Goal: Task Accomplishment & Management: Manage account settings

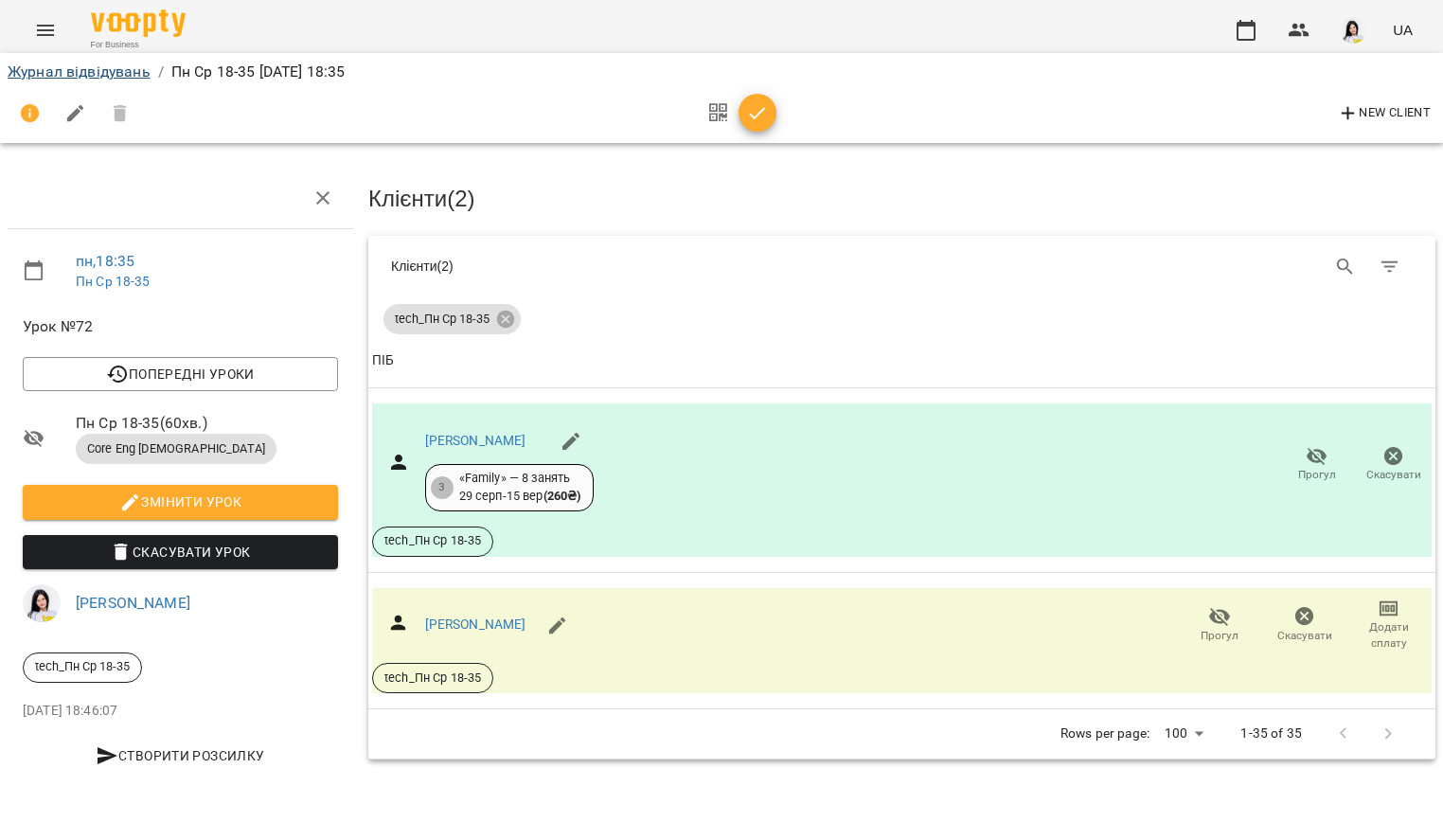
click at [83, 76] on link "Журнал відвідувань" at bounding box center [79, 71] width 143 height 18
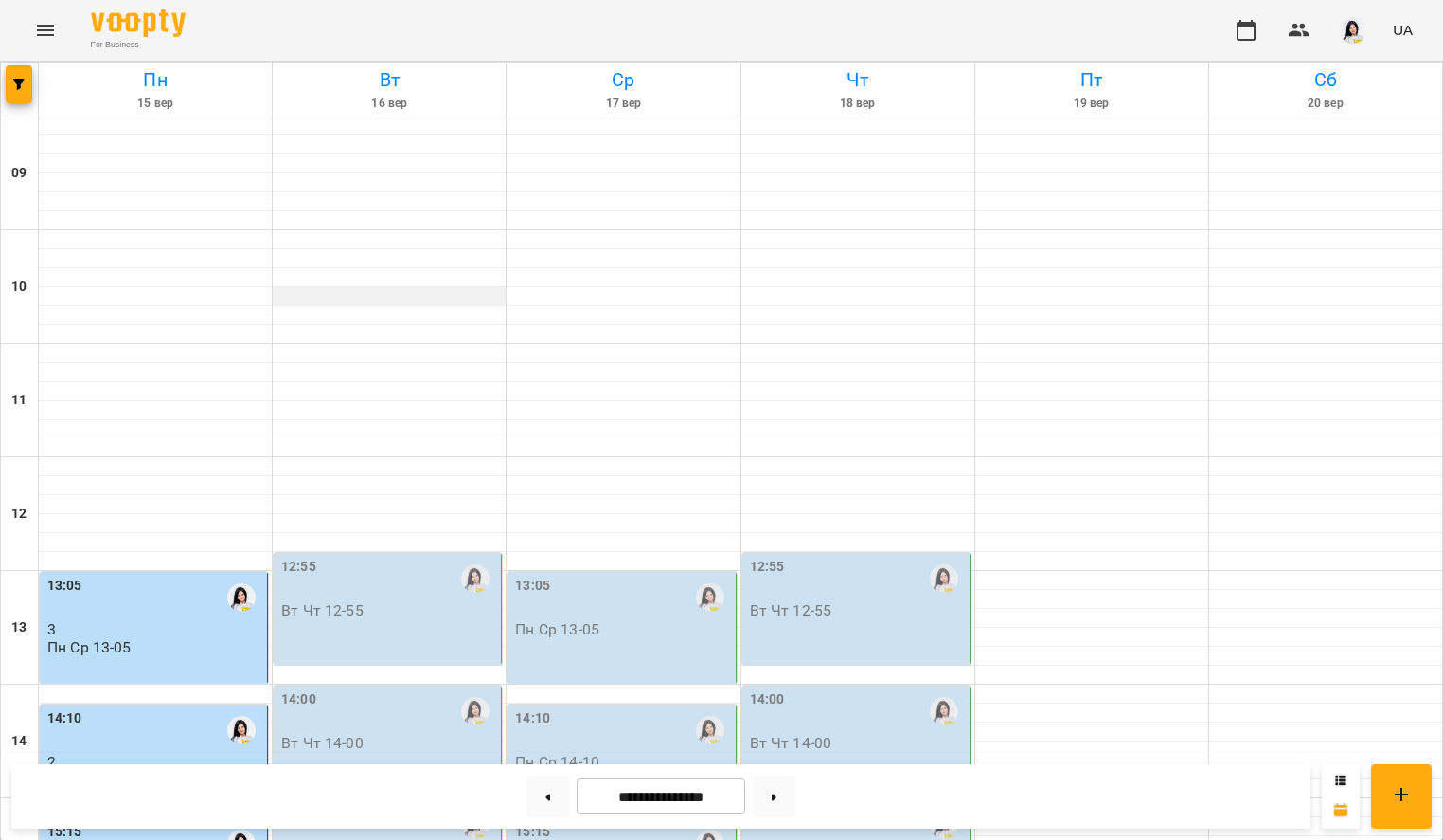
scroll to position [724, 0]
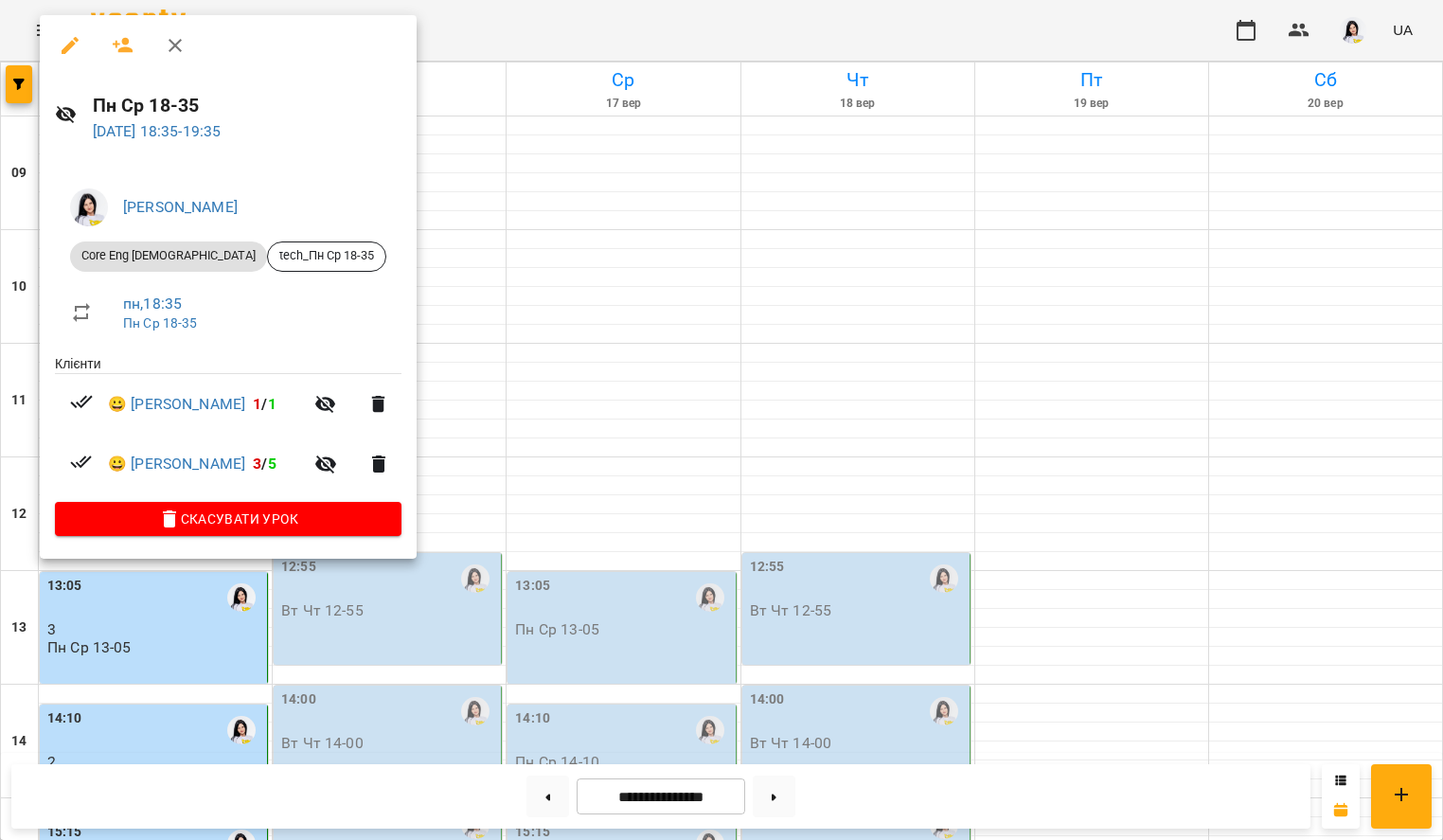
click at [195, 536] on div "Новицька Ольга Ігорівна Core Eng 16+ y.o tech_Пн Ср 18-35 пн , 18:35 Пн Ср 18-3…" at bounding box center [228, 358] width 377 height 400
click at [194, 588] on div at bounding box center [722, 420] width 1443 height 840
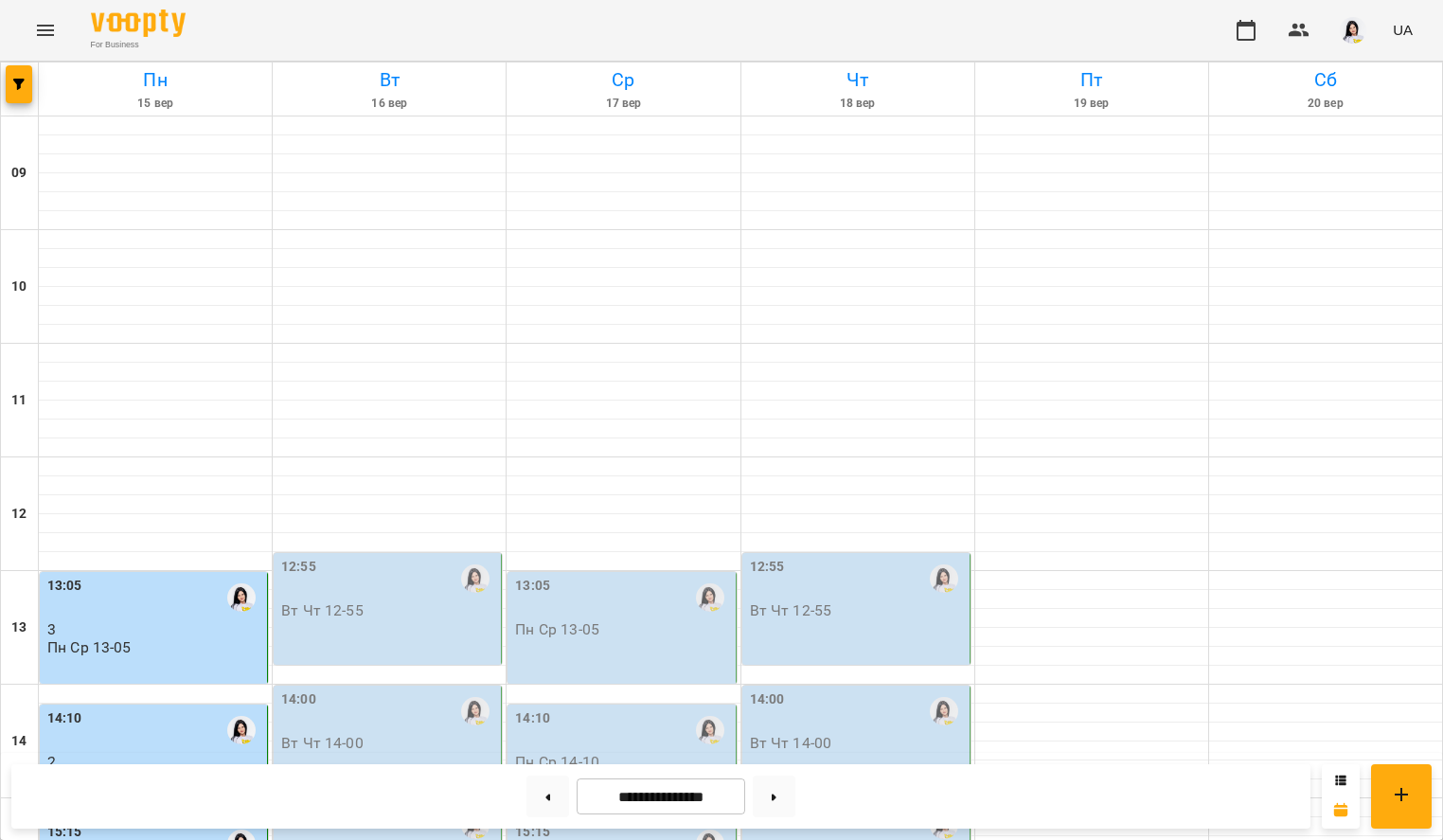
scroll to position [308, 0]
click at [136, 708] on div "14:10" at bounding box center [154, 730] width 216 height 45
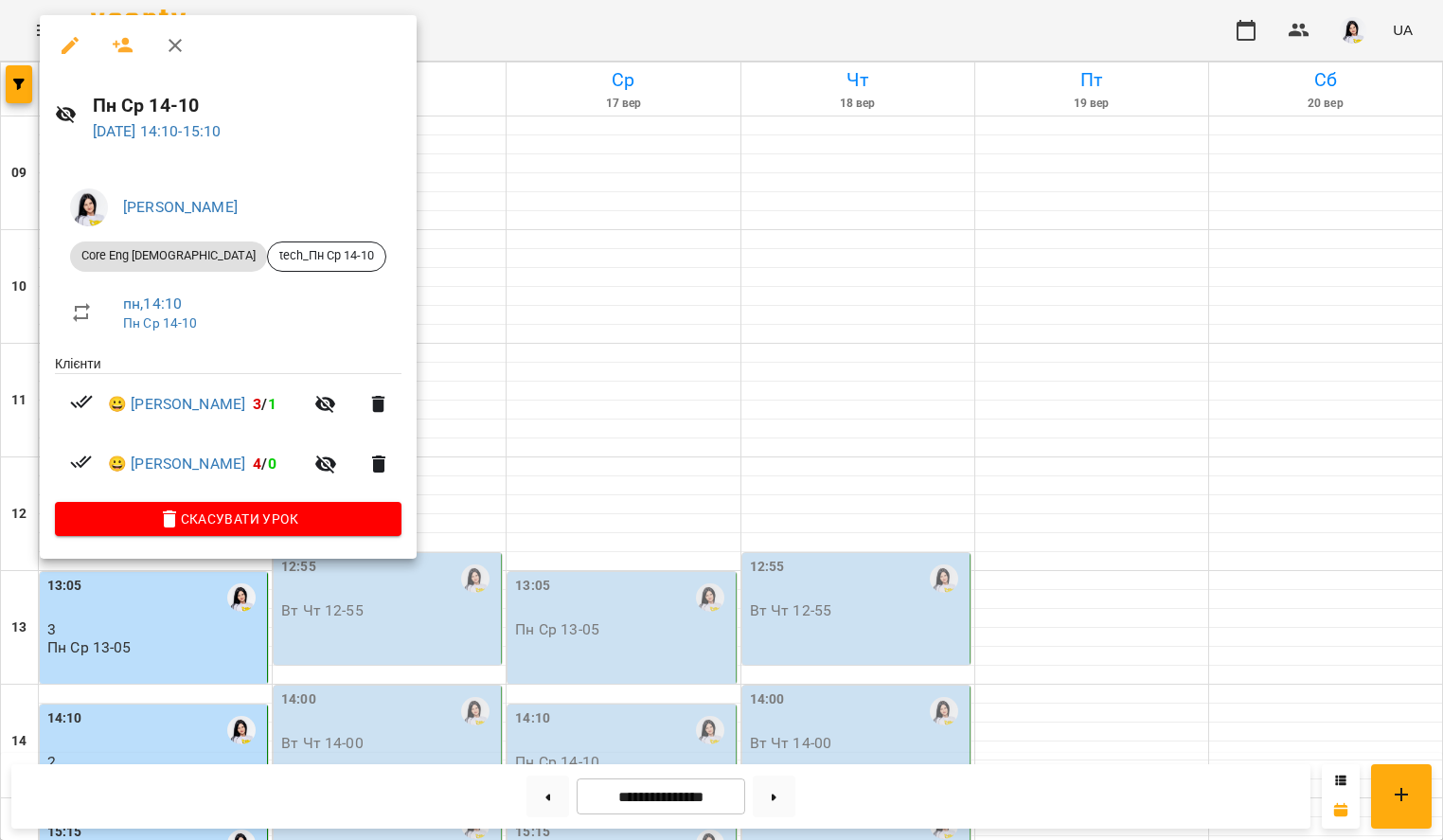
click at [465, 283] on div at bounding box center [722, 420] width 1443 height 840
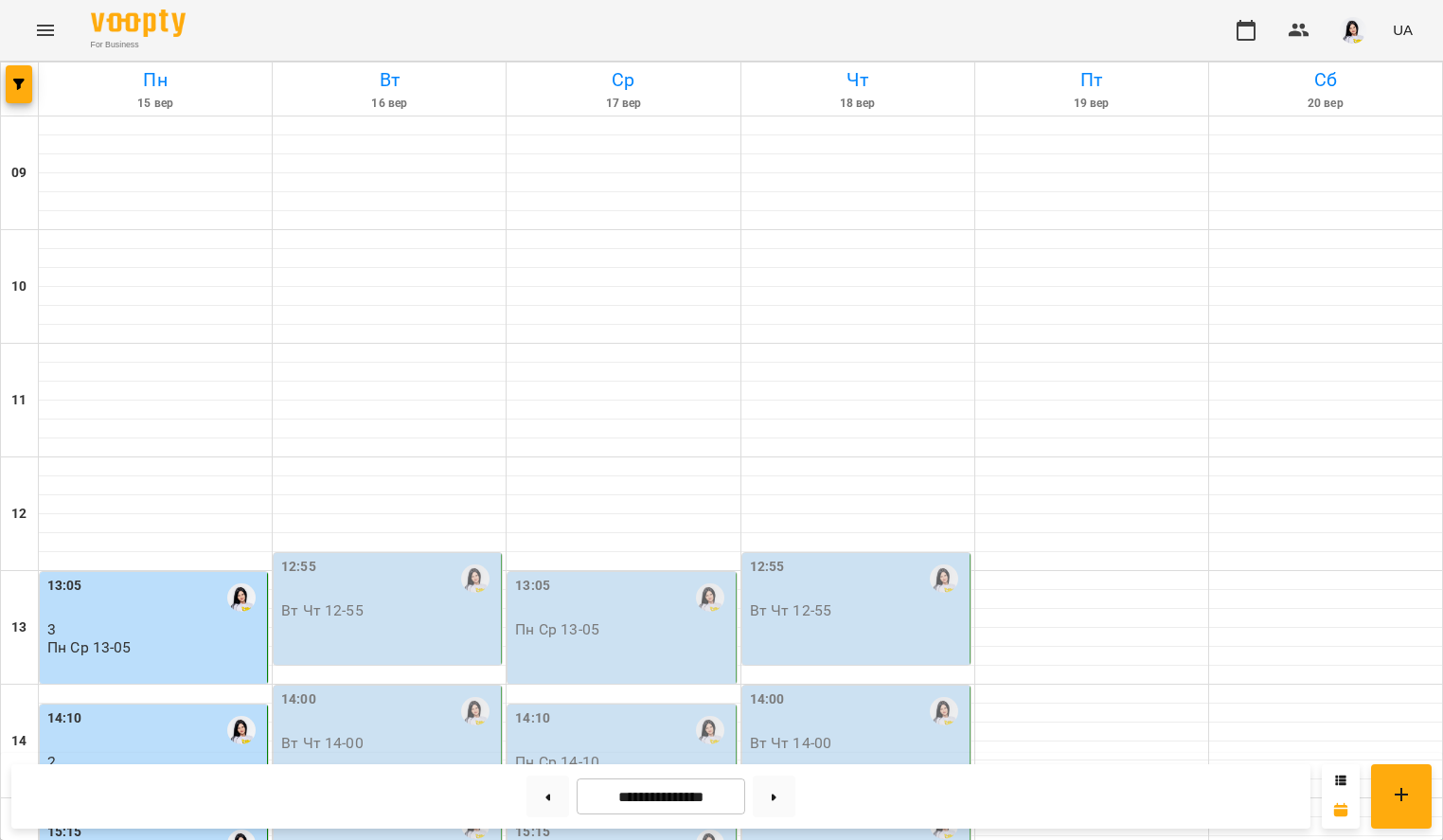
click at [362, 690] on div "14:00 Вт Чт 14-00" at bounding box center [389, 720] width 216 height 62
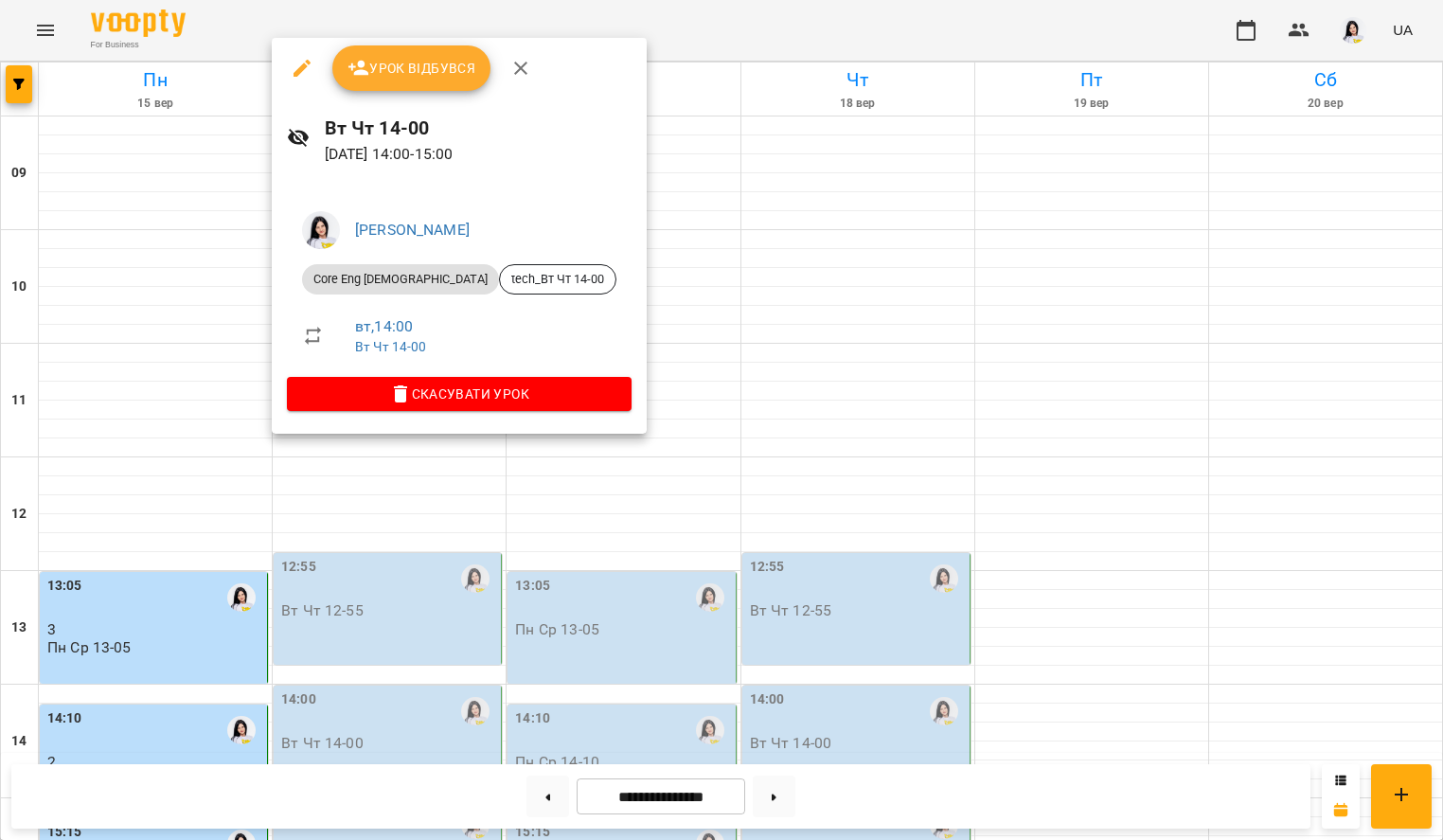
click at [419, 82] on button "Урок відбувся" at bounding box center [412, 67] width 159 height 45
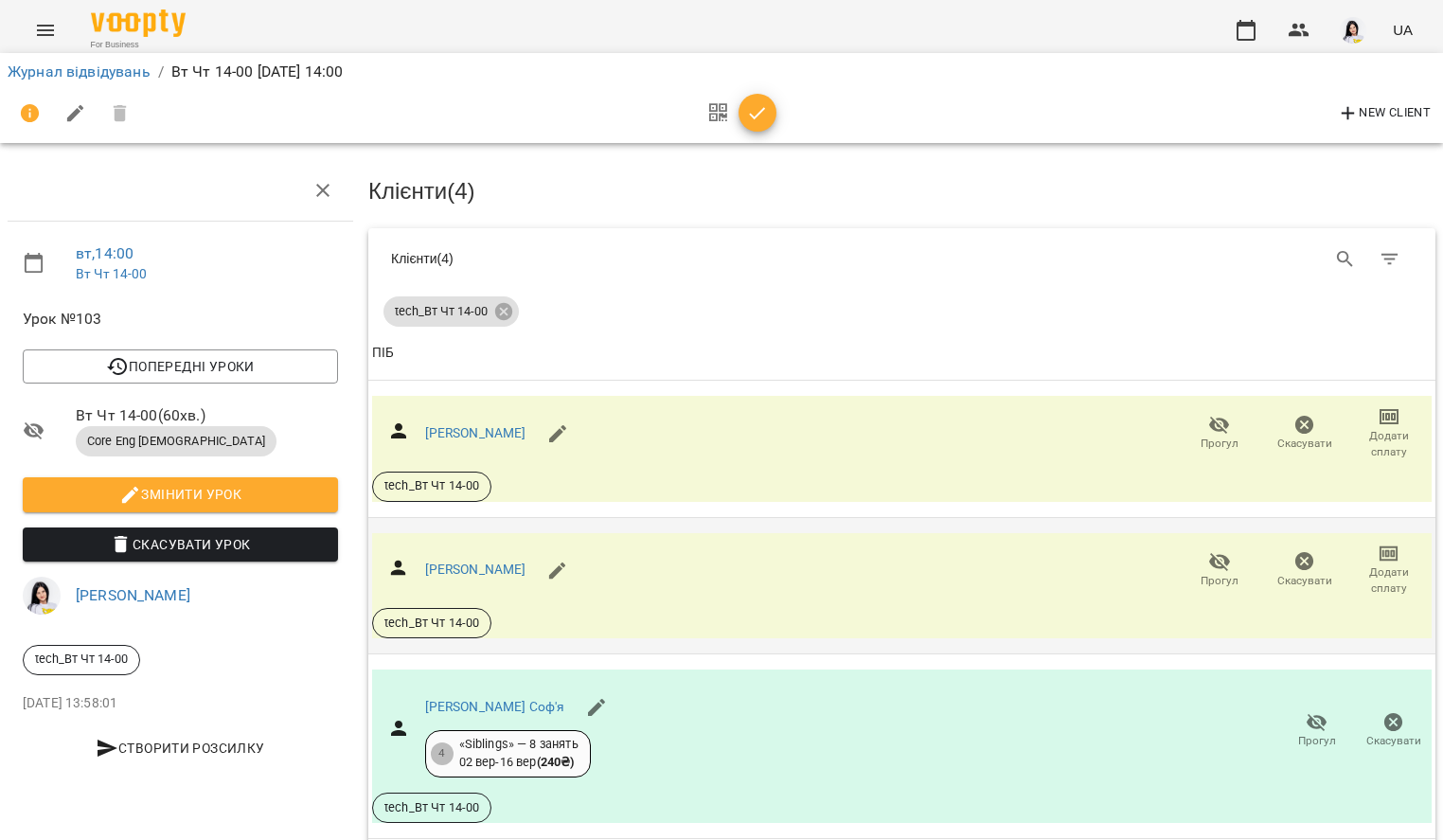
scroll to position [215, 0]
click at [502, 561] on link "[PERSON_NAME]" at bounding box center [476, 569] width 102 height 15
click at [492, 425] on link "[PERSON_NAME]" at bounding box center [476, 433] width 102 height 15
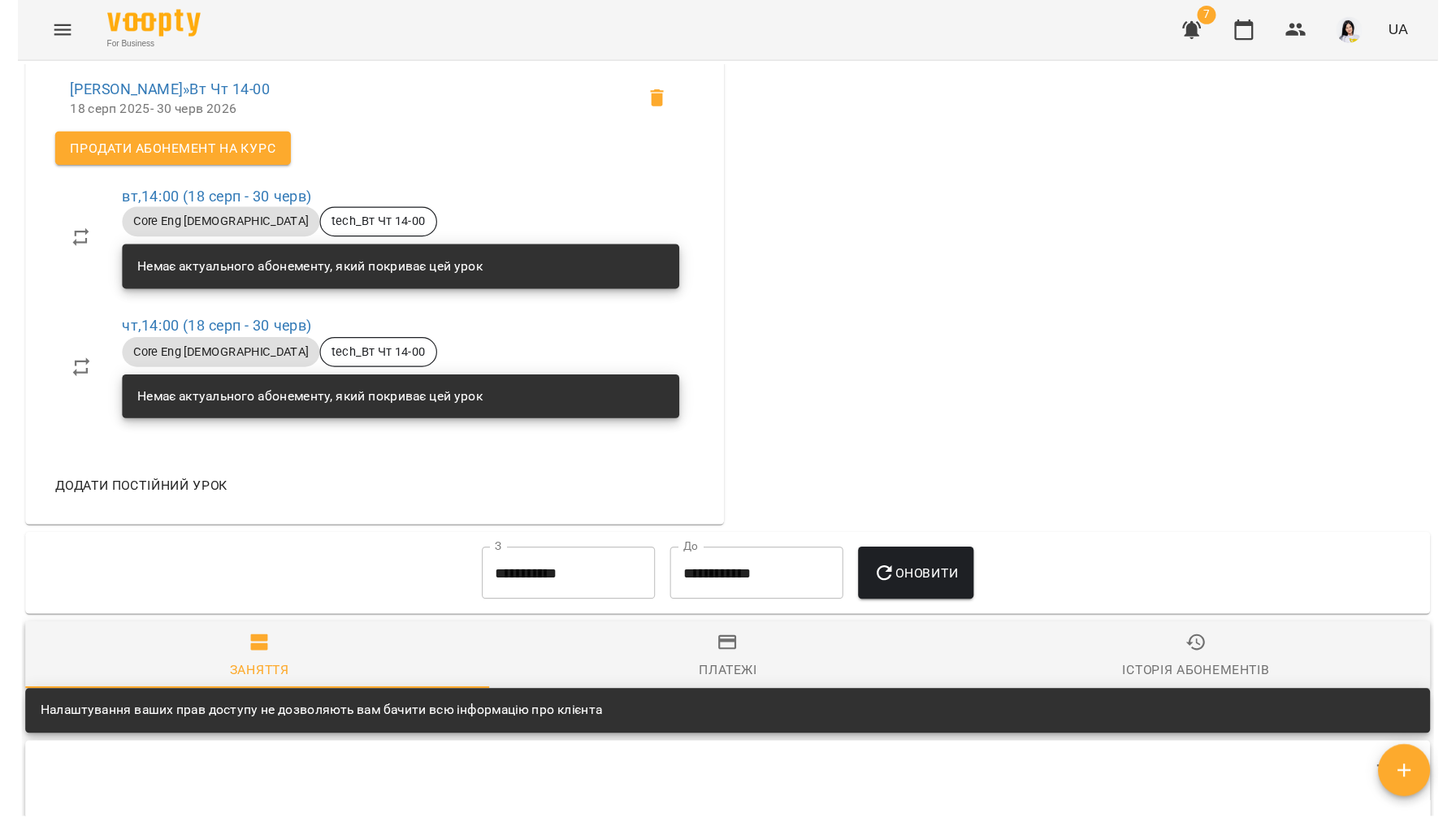
scroll to position [917, 0]
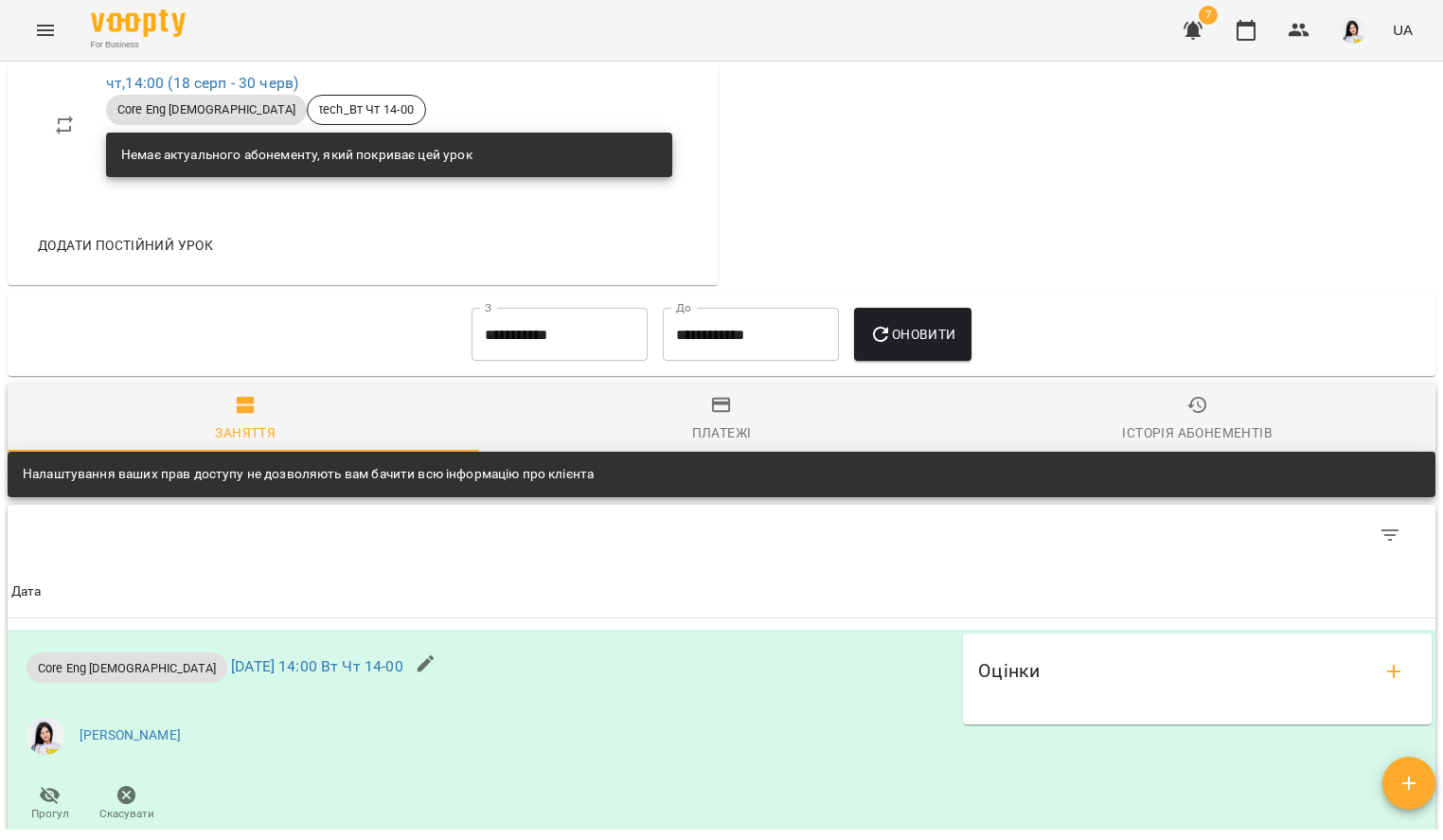
click at [1195, 26] on icon "button" at bounding box center [1193, 31] width 19 height 18
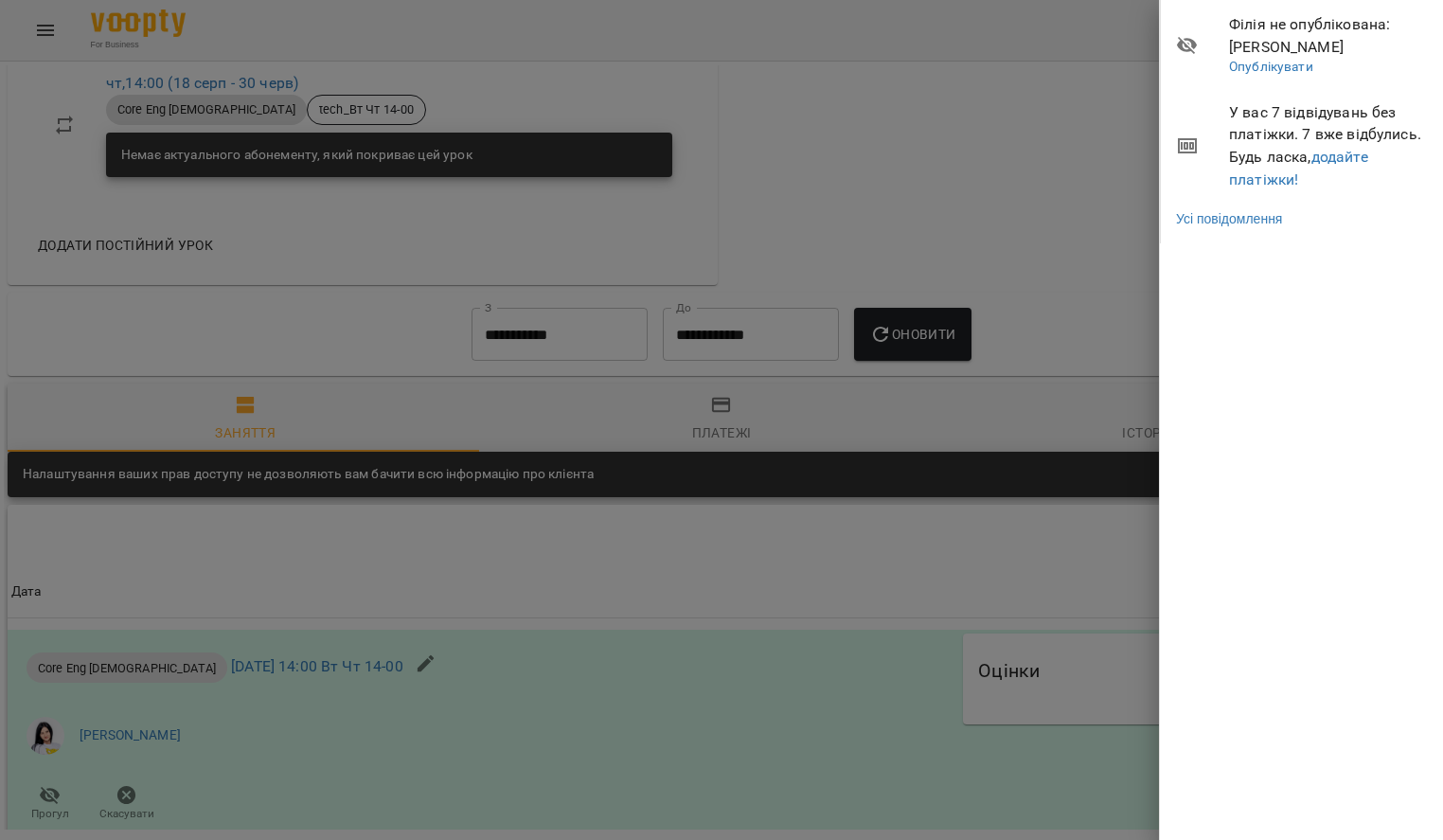
click at [955, 125] on div at bounding box center [722, 420] width 1443 height 840
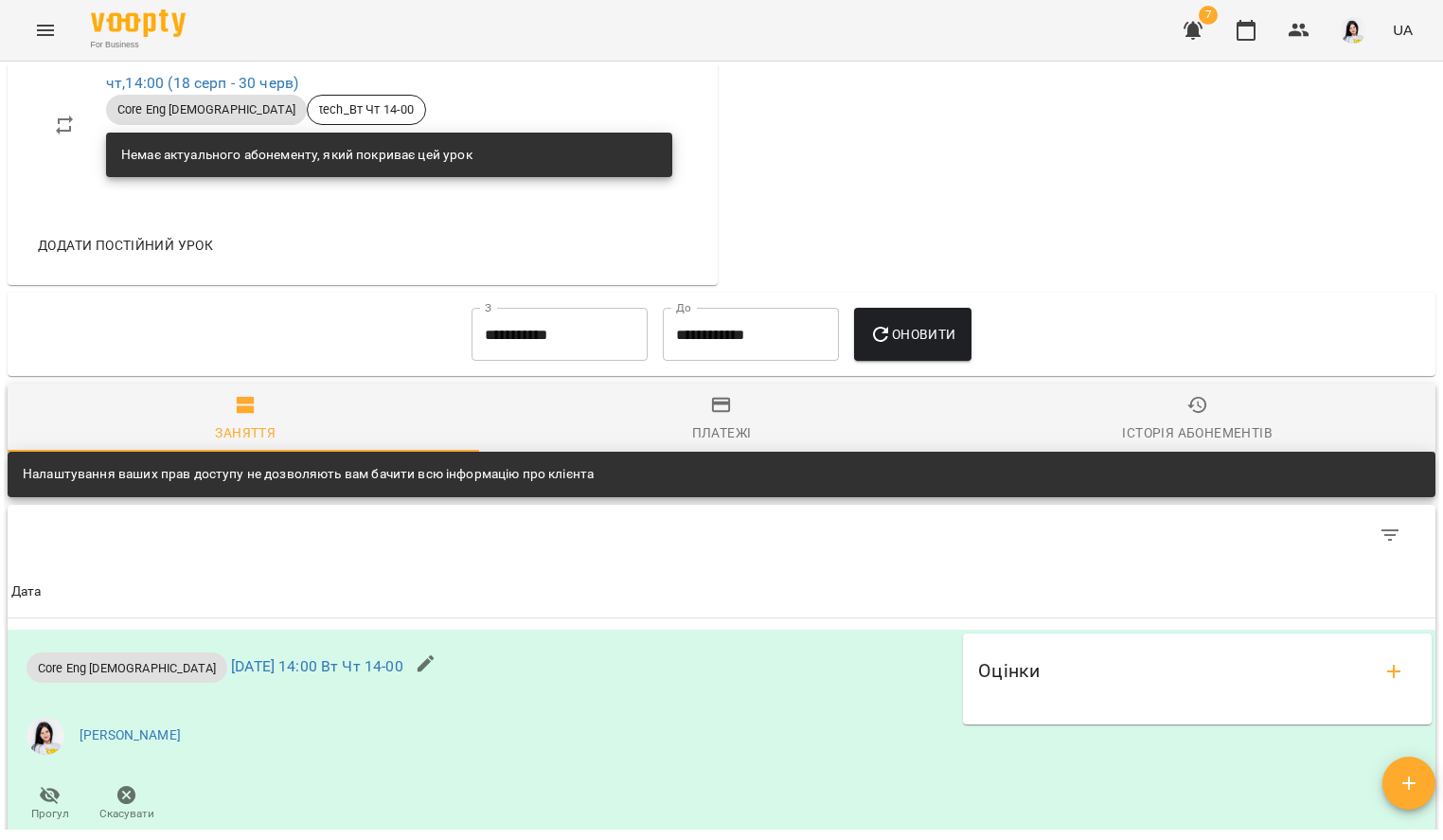
click at [1214, 21] on span "7" at bounding box center [1208, 15] width 19 height 19
click at [1190, 34] on icon "button" at bounding box center [1193, 31] width 19 height 18
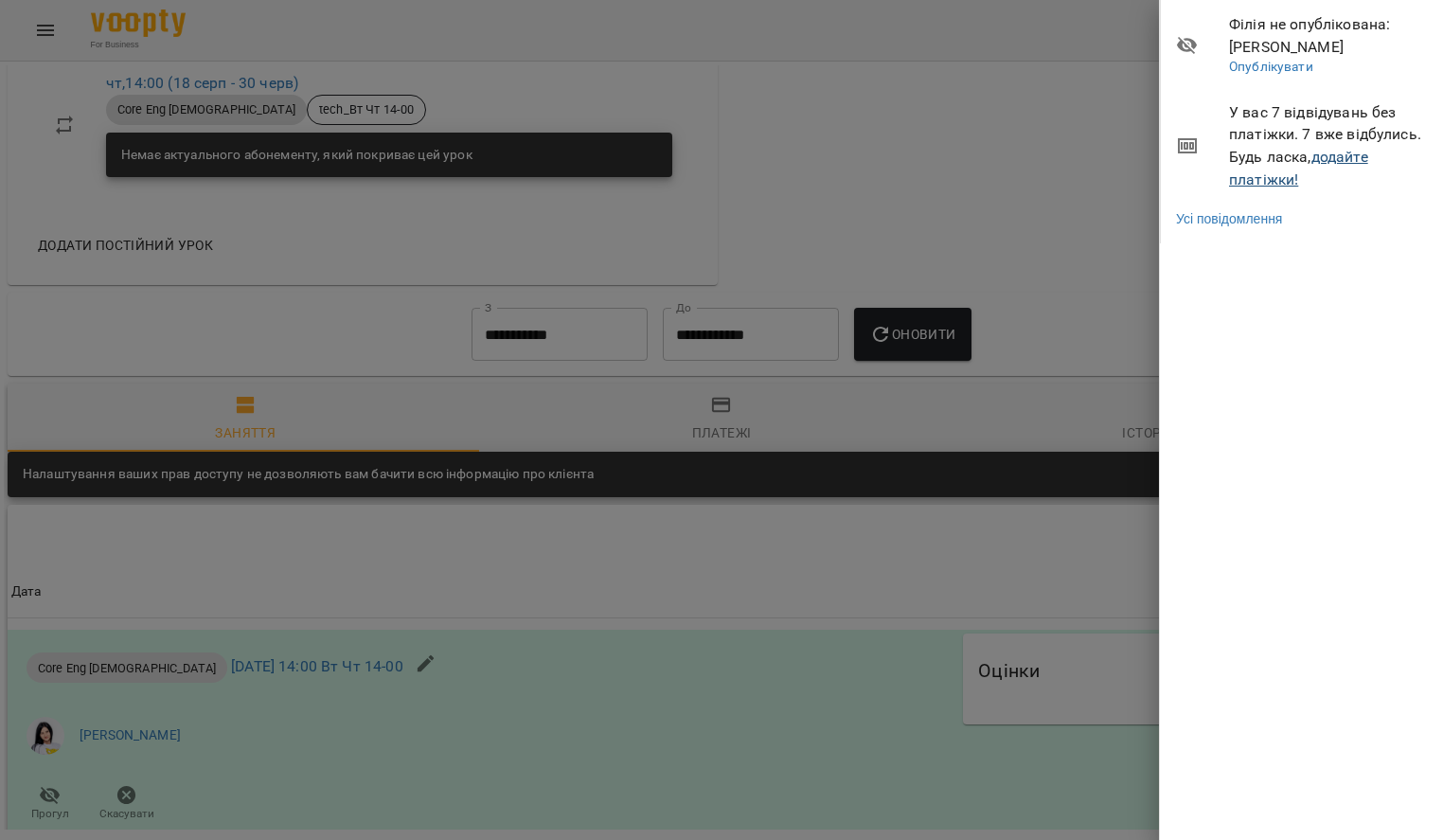
click at [1338, 153] on link "додайте платіжки!" at bounding box center [1298, 168] width 139 height 41
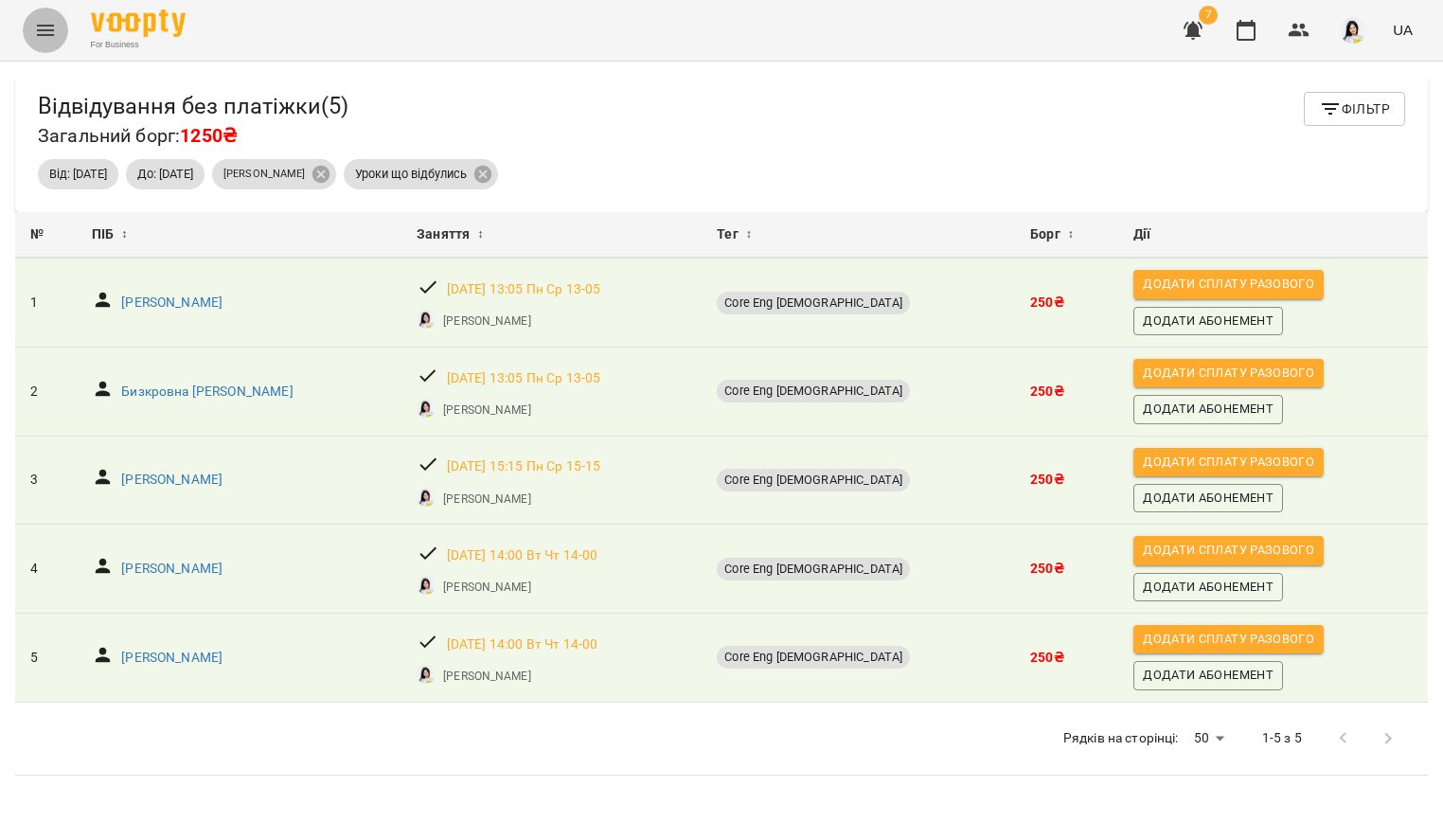
click at [34, 32] on button "Menu" at bounding box center [45, 30] width 45 height 45
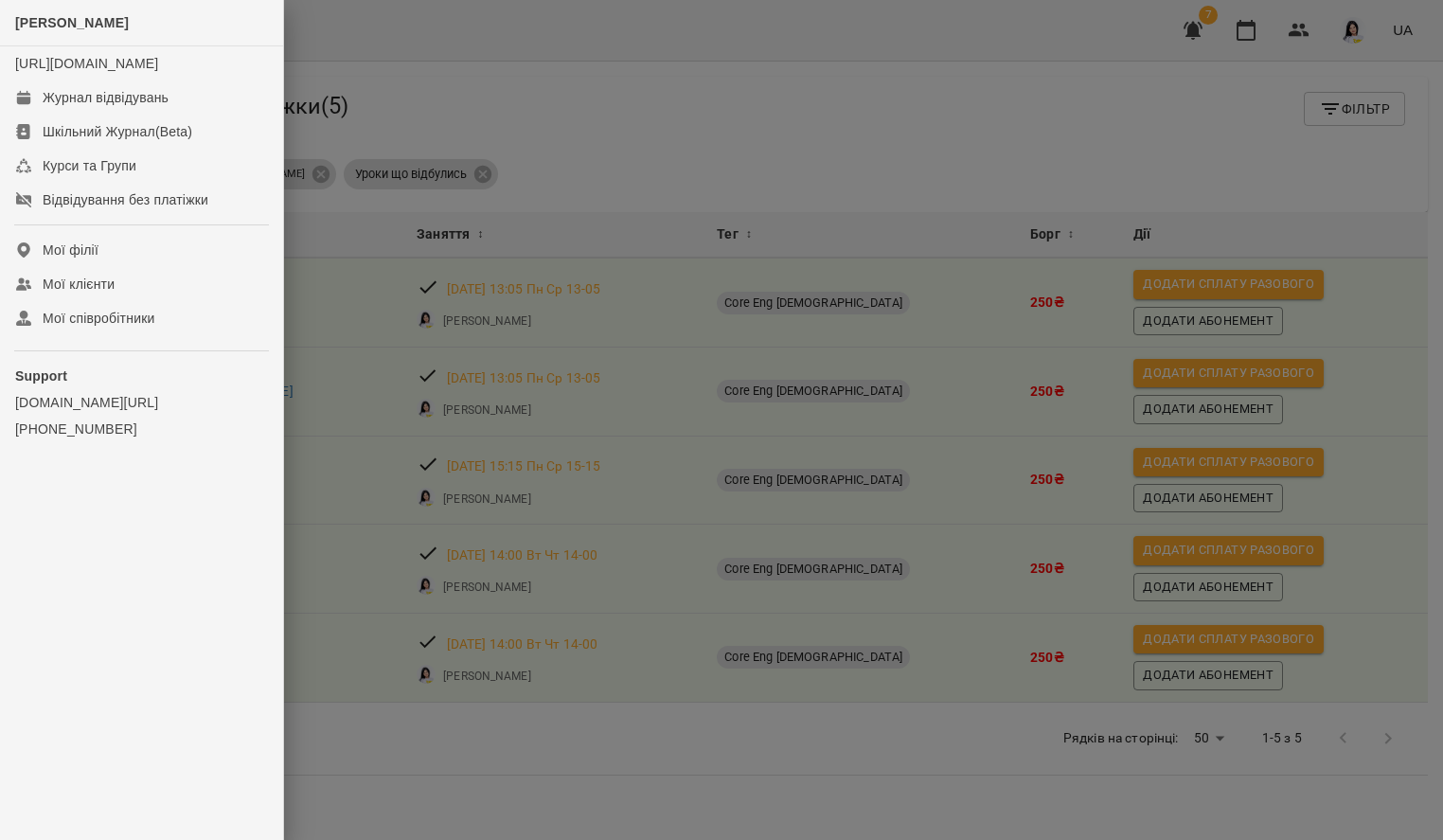
click at [429, 63] on div at bounding box center [722, 420] width 1443 height 840
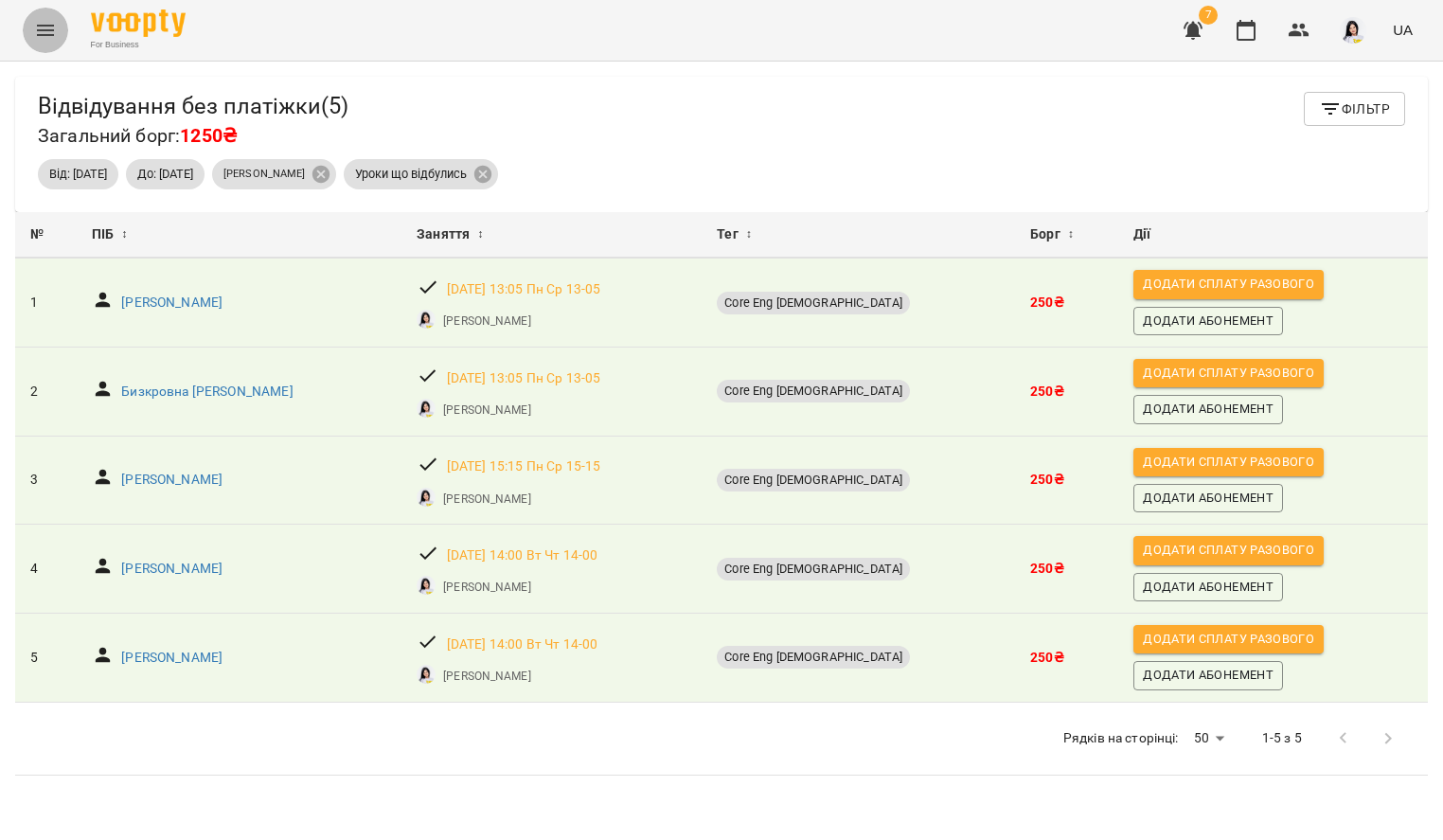
click at [42, 23] on icon "Menu" at bounding box center [46, 31] width 23 height 23
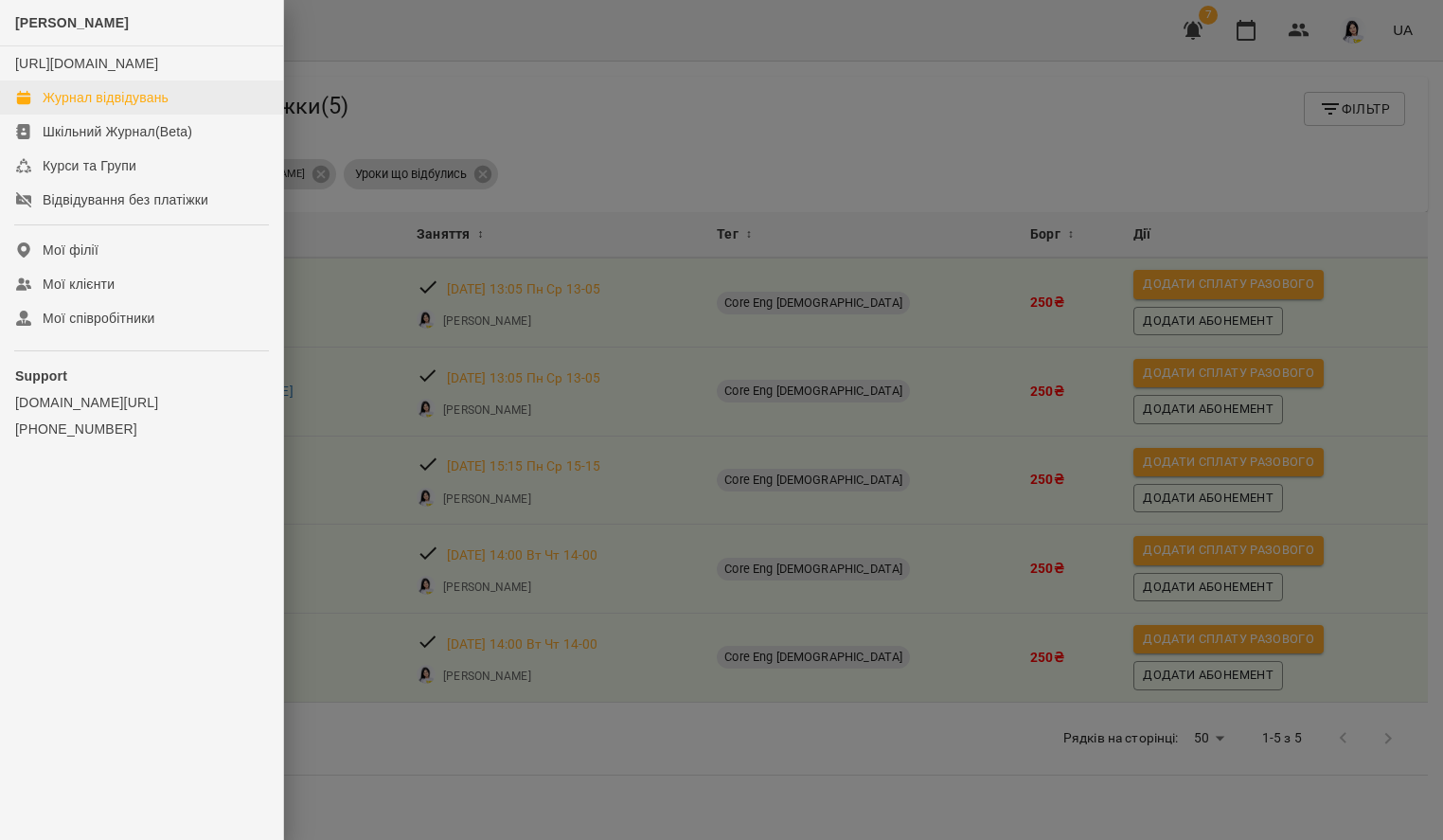
click at [100, 107] on div "Журнал відвідувань" at bounding box center [104, 98] width 126 height 19
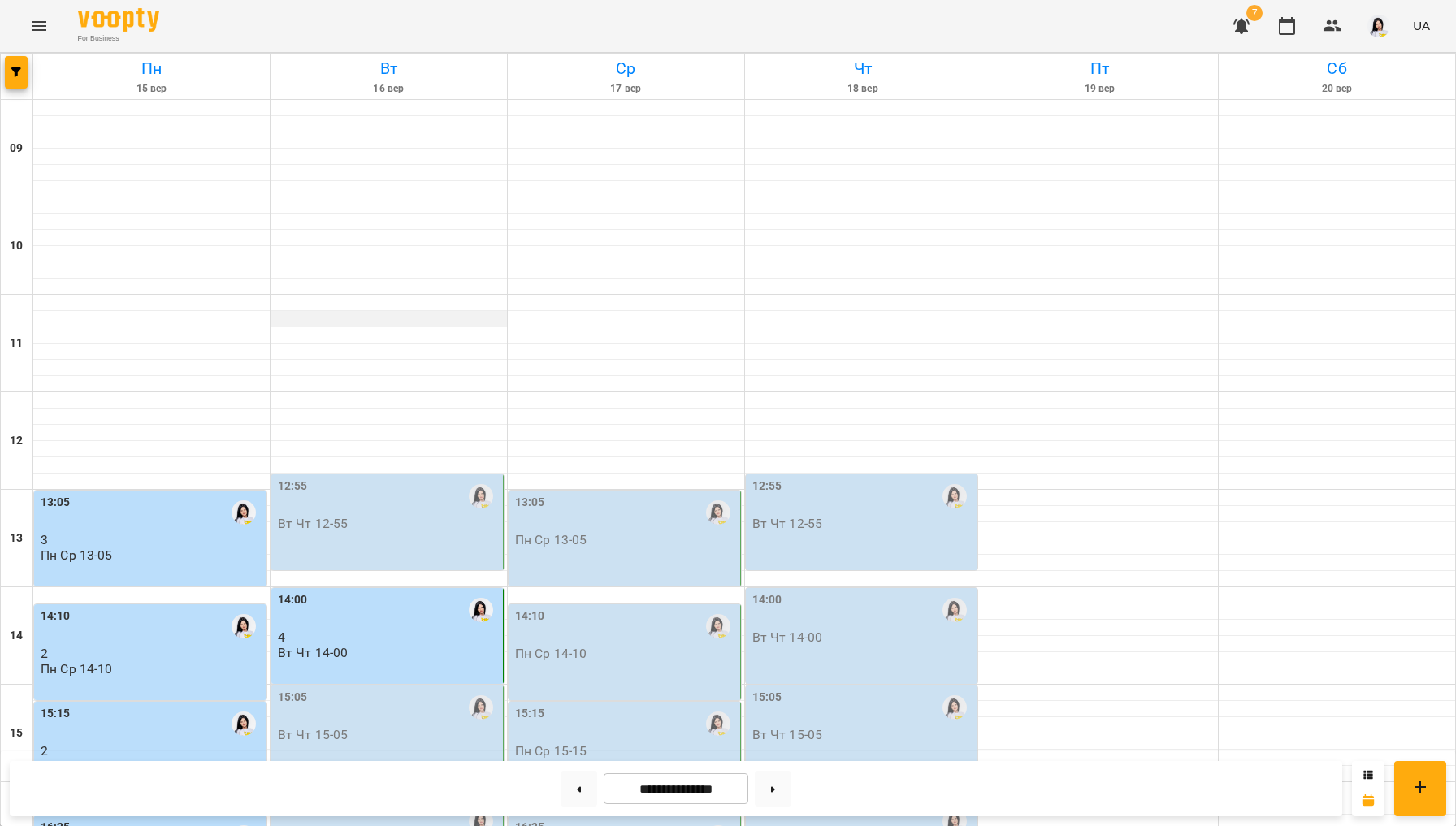
scroll to position [135, 0]
click at [392, 478] on div "12:55" at bounding box center [389, 496] width 222 height 37
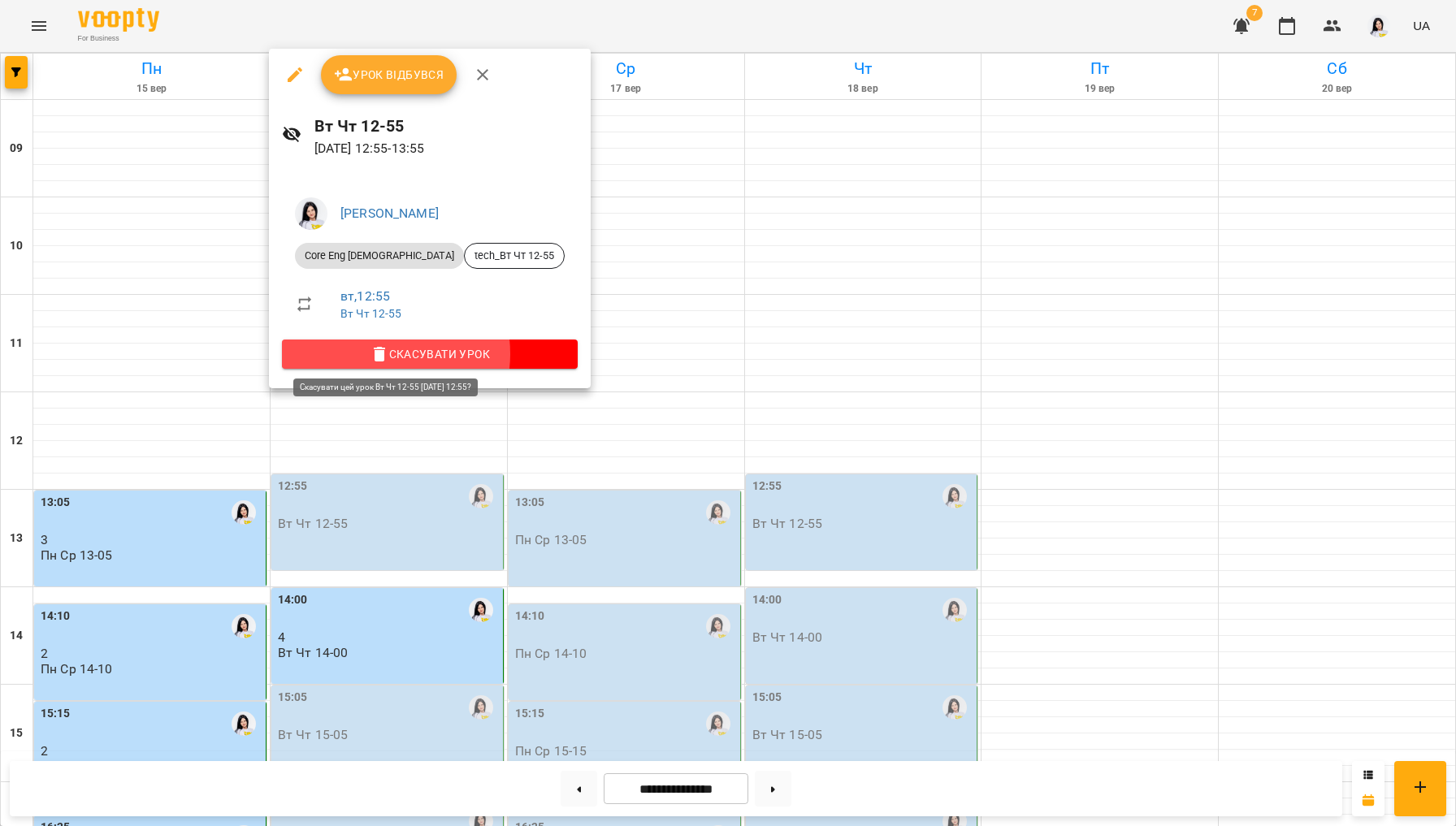
click at [386, 352] on span "Скасувати Урок" at bounding box center [430, 354] width 270 height 20
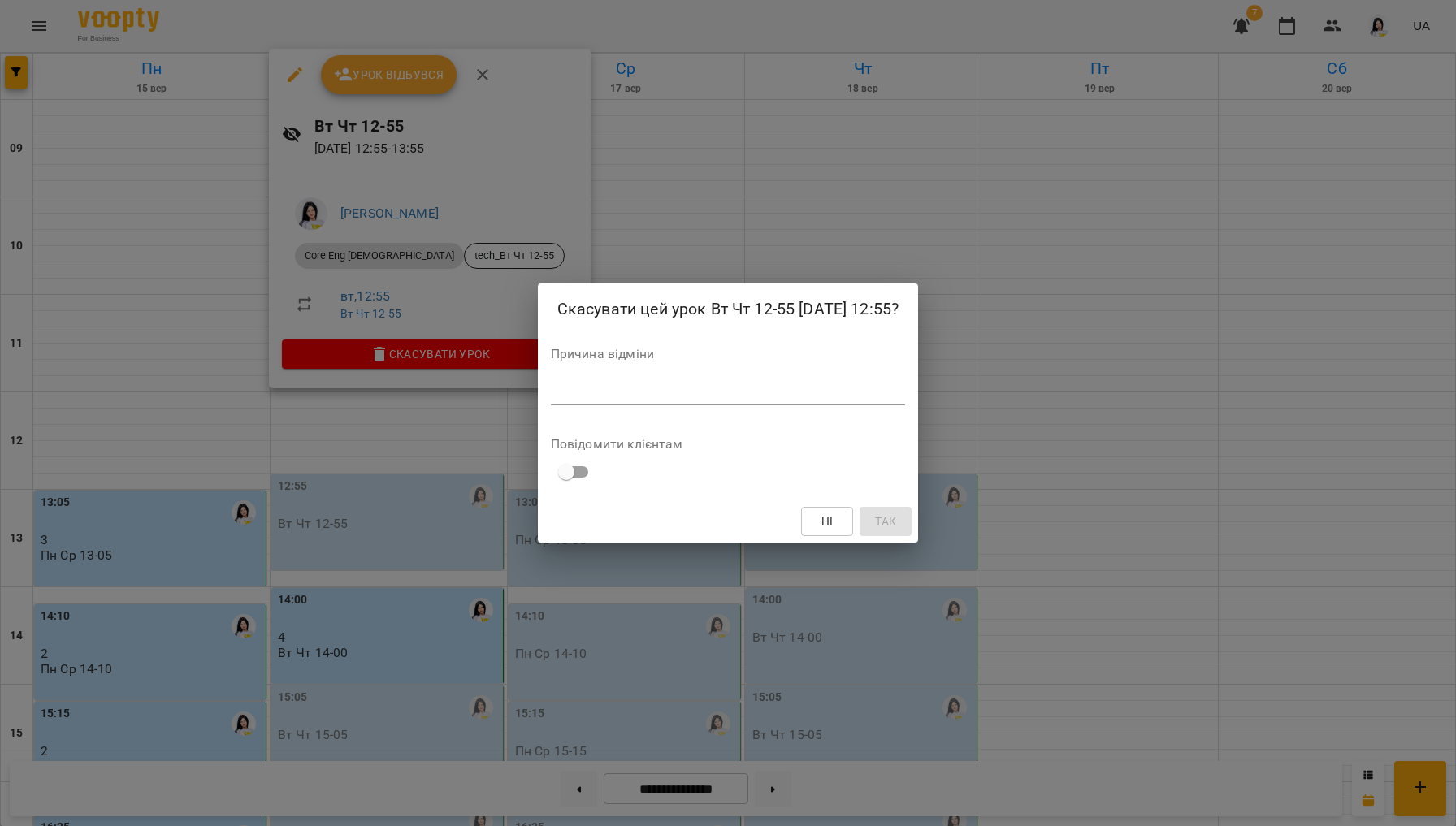
click at [575, 402] on div "*" at bounding box center [728, 393] width 354 height 25
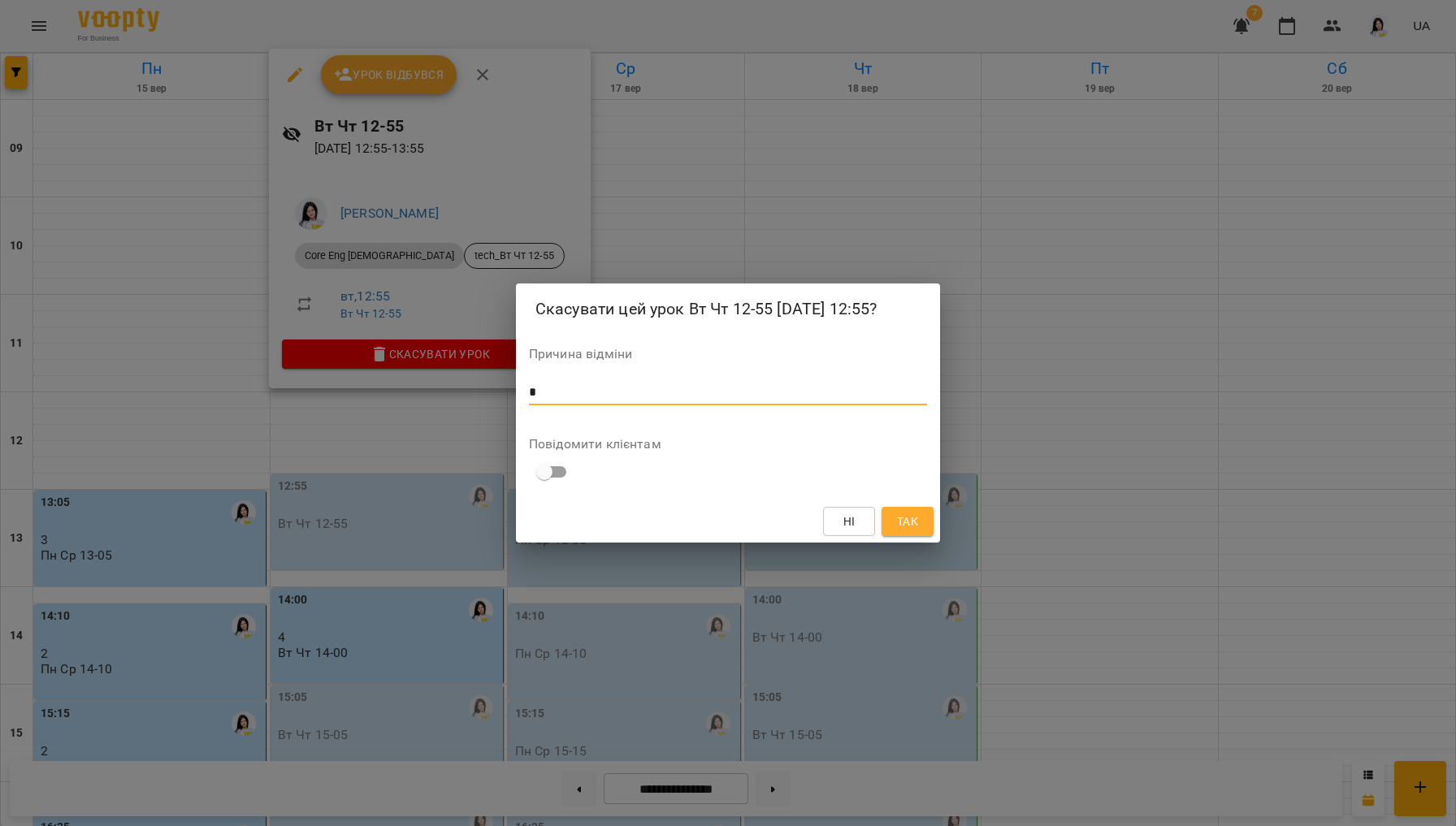
type textarea "*"
click at [925, 519] on button "Так" at bounding box center [907, 522] width 52 height 30
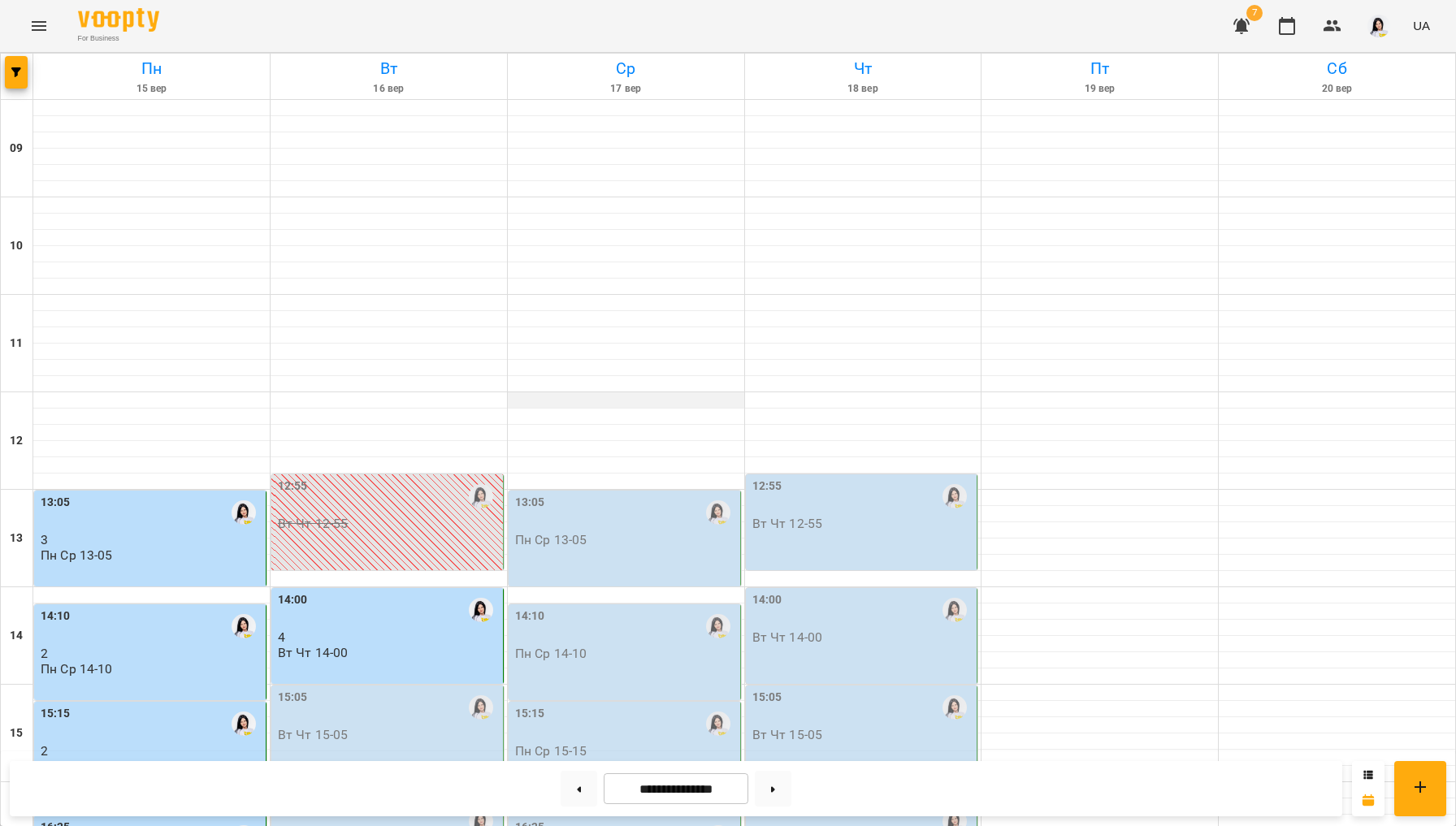
scroll to position [233, 0]
click at [331, 630] on p "4" at bounding box center [389, 637] width 222 height 14
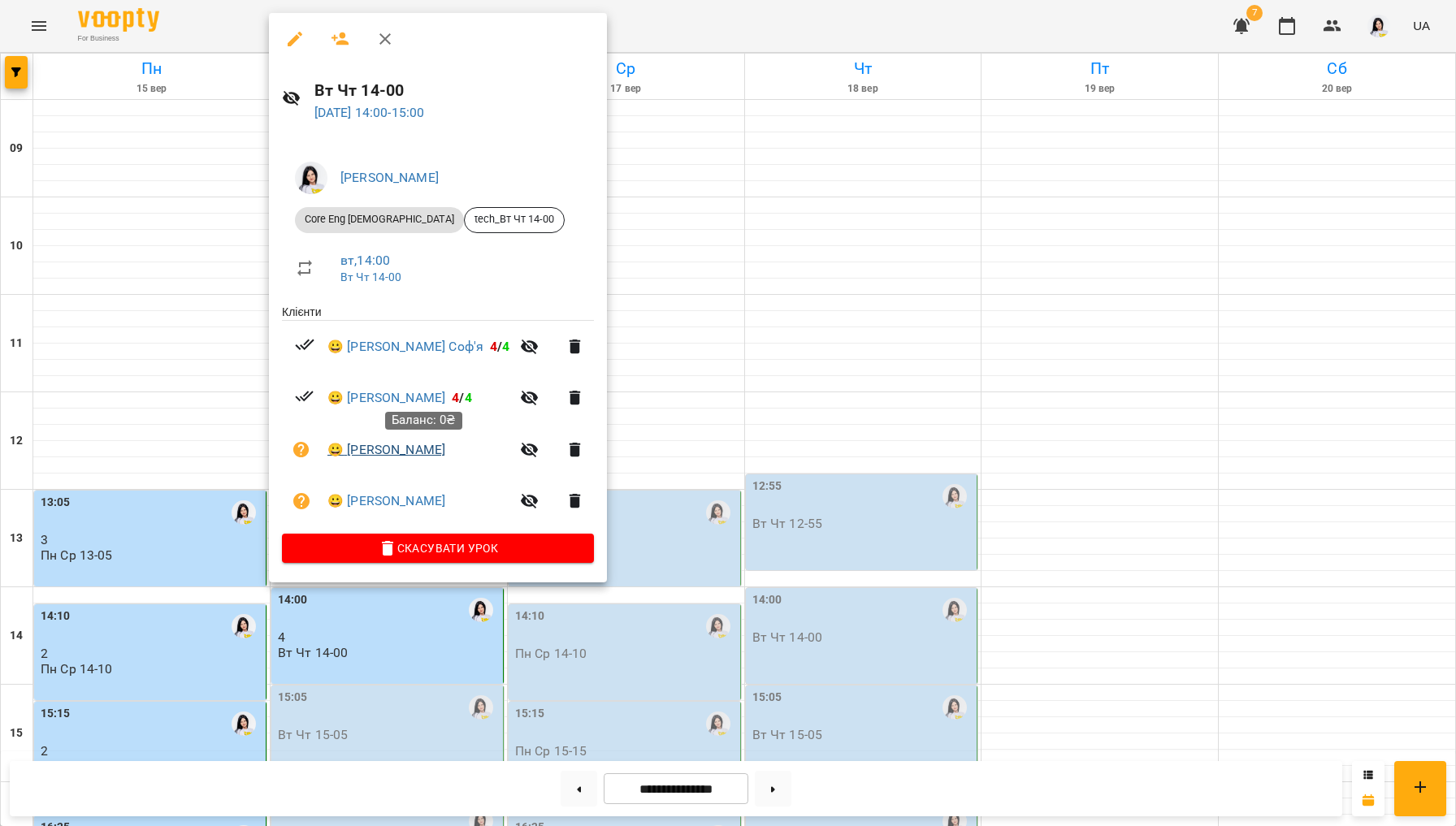
click at [376, 455] on link "😀 [PERSON_NAME]" at bounding box center [386, 450] width 118 height 20
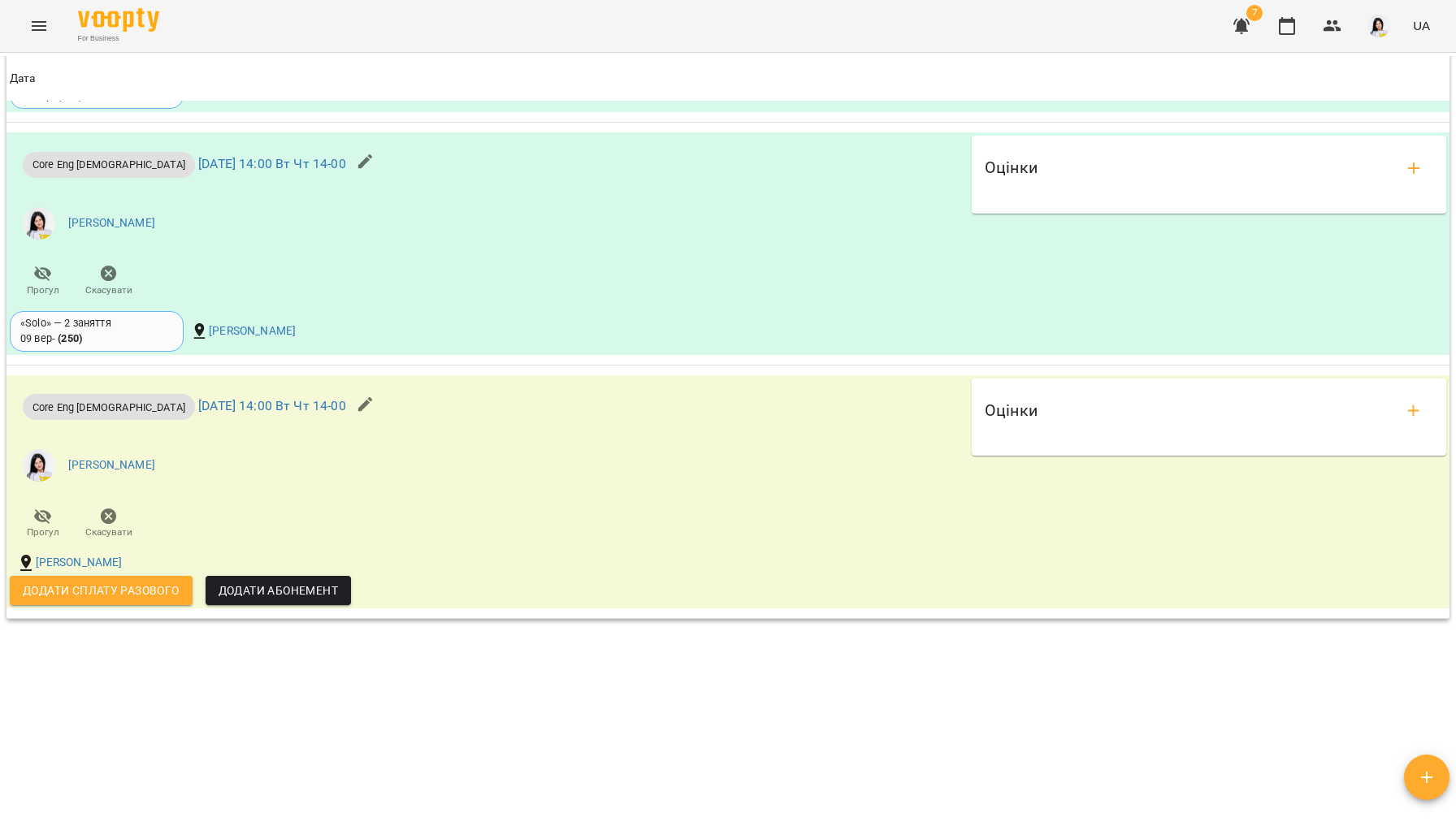
scroll to position [1568, 0]
click at [1237, 408] on icon "add evaluations" at bounding box center [1414, 411] width 20 height 20
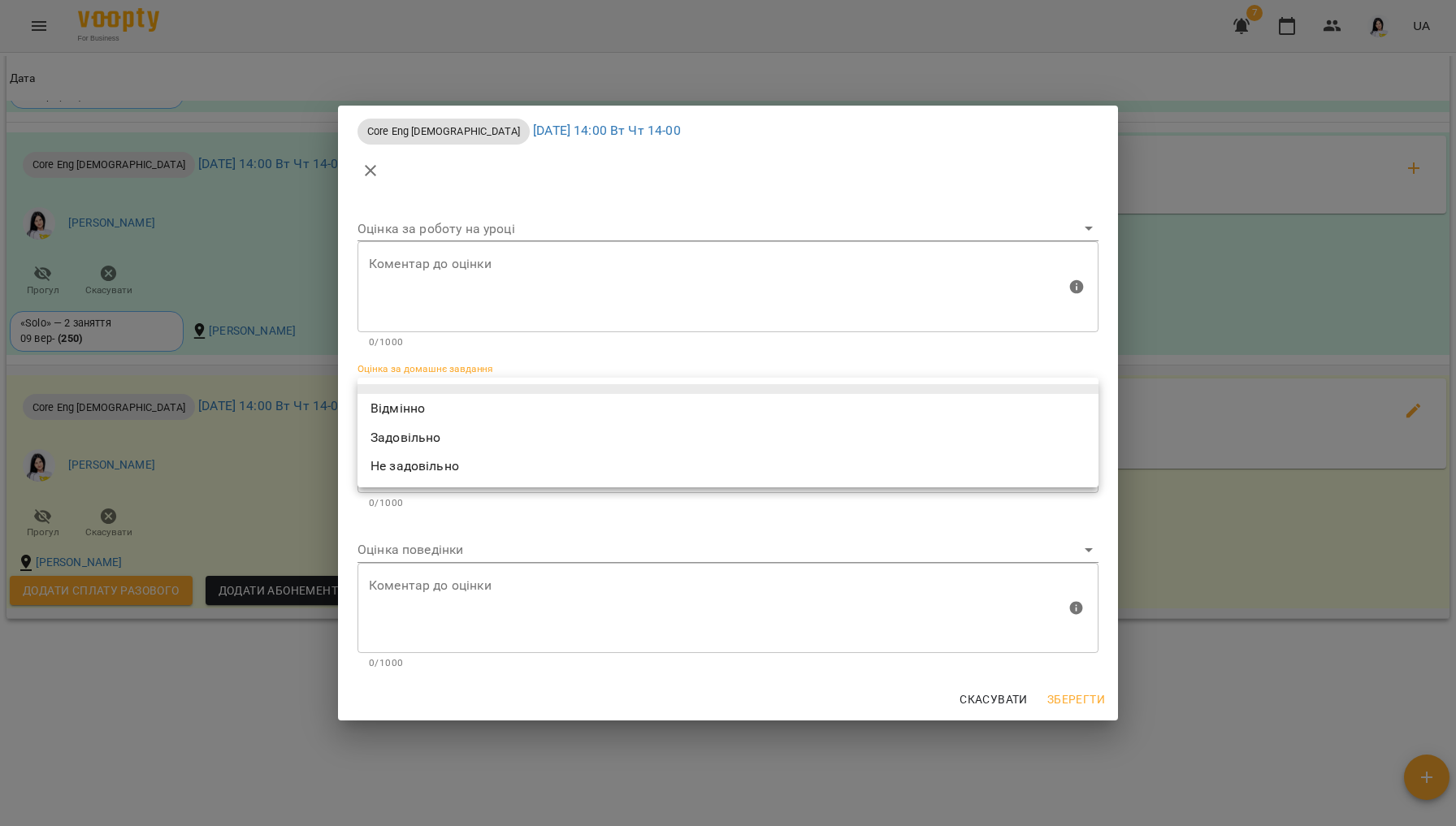
click at [474, 382] on body "For Business 7 UA Мої клієнти / [PERSON_NAME] [PERSON_NAME] tech_Вт Чт 14-00 0 …" at bounding box center [728, 439] width 1456 height 879
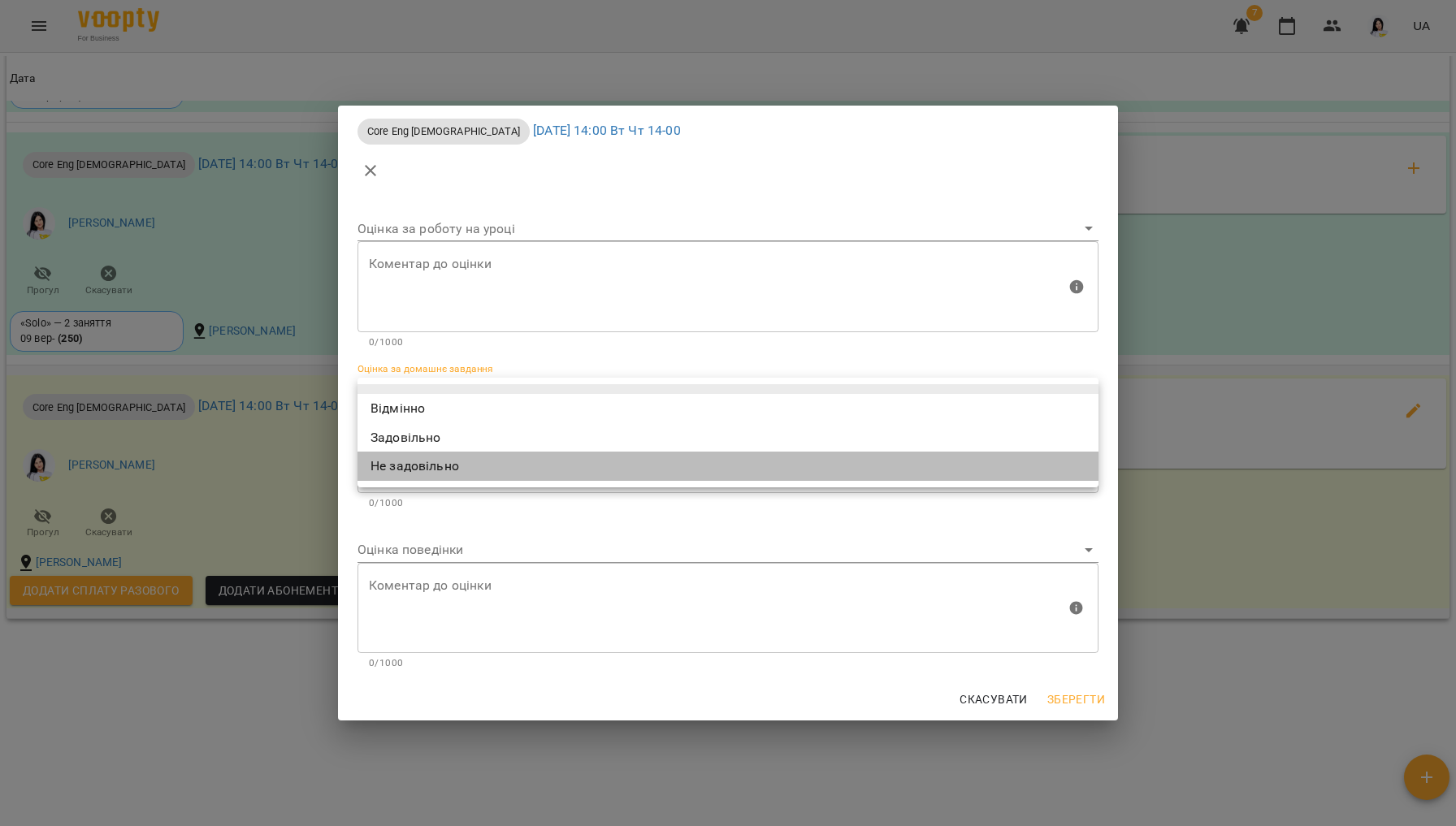
click at [425, 470] on li "Не задовільно" at bounding box center [728, 467] width 741 height 30
type input "**********"
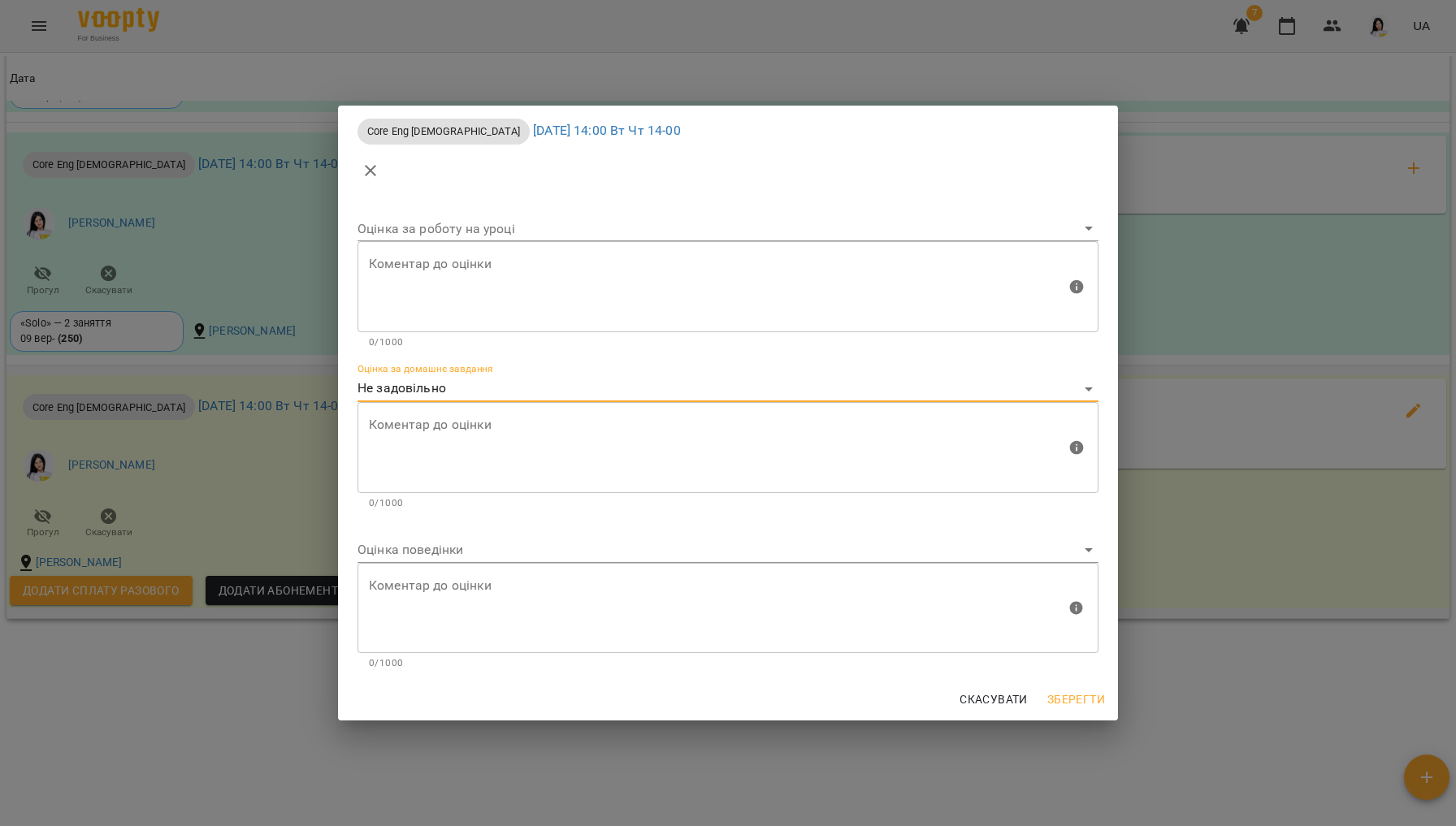
click at [423, 452] on textarea at bounding box center [718, 447] width 697 height 61
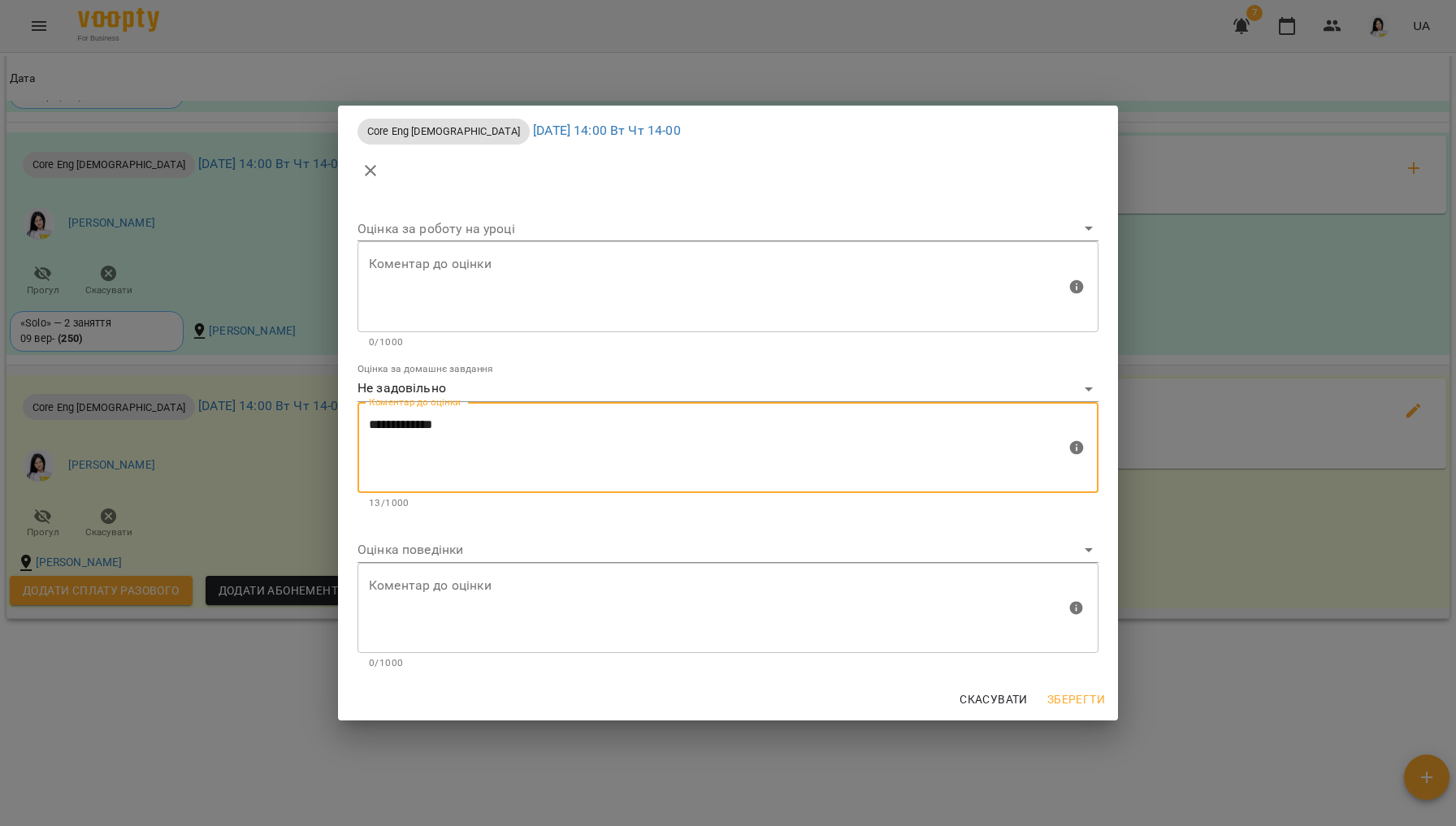
type textarea "**********"
click at [1079, 698] on span "Зберегти" at bounding box center [1076, 699] width 58 height 20
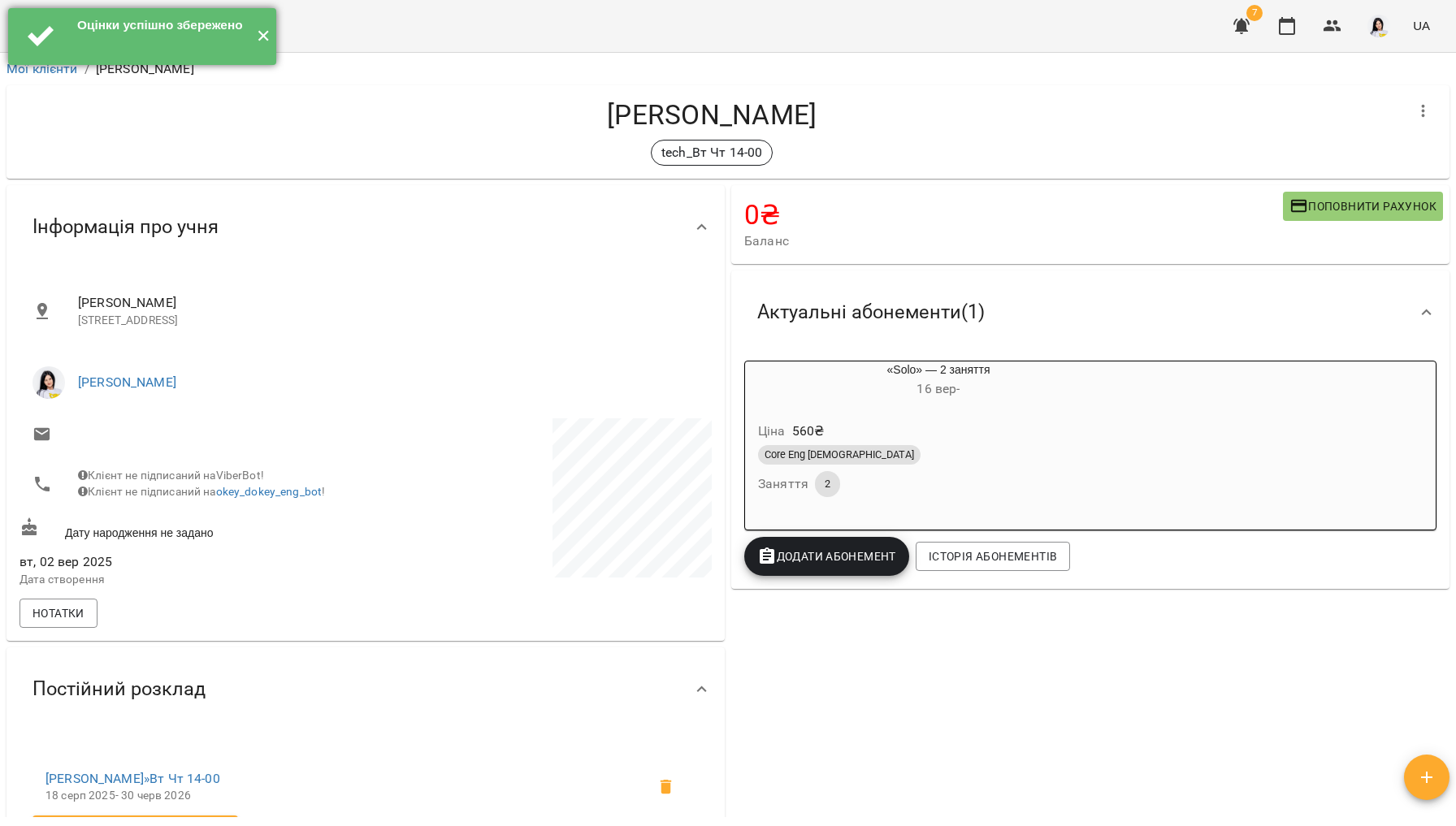
scroll to position [0, 0]
click at [268, 36] on button "✕" at bounding box center [262, 36] width 27 height 57
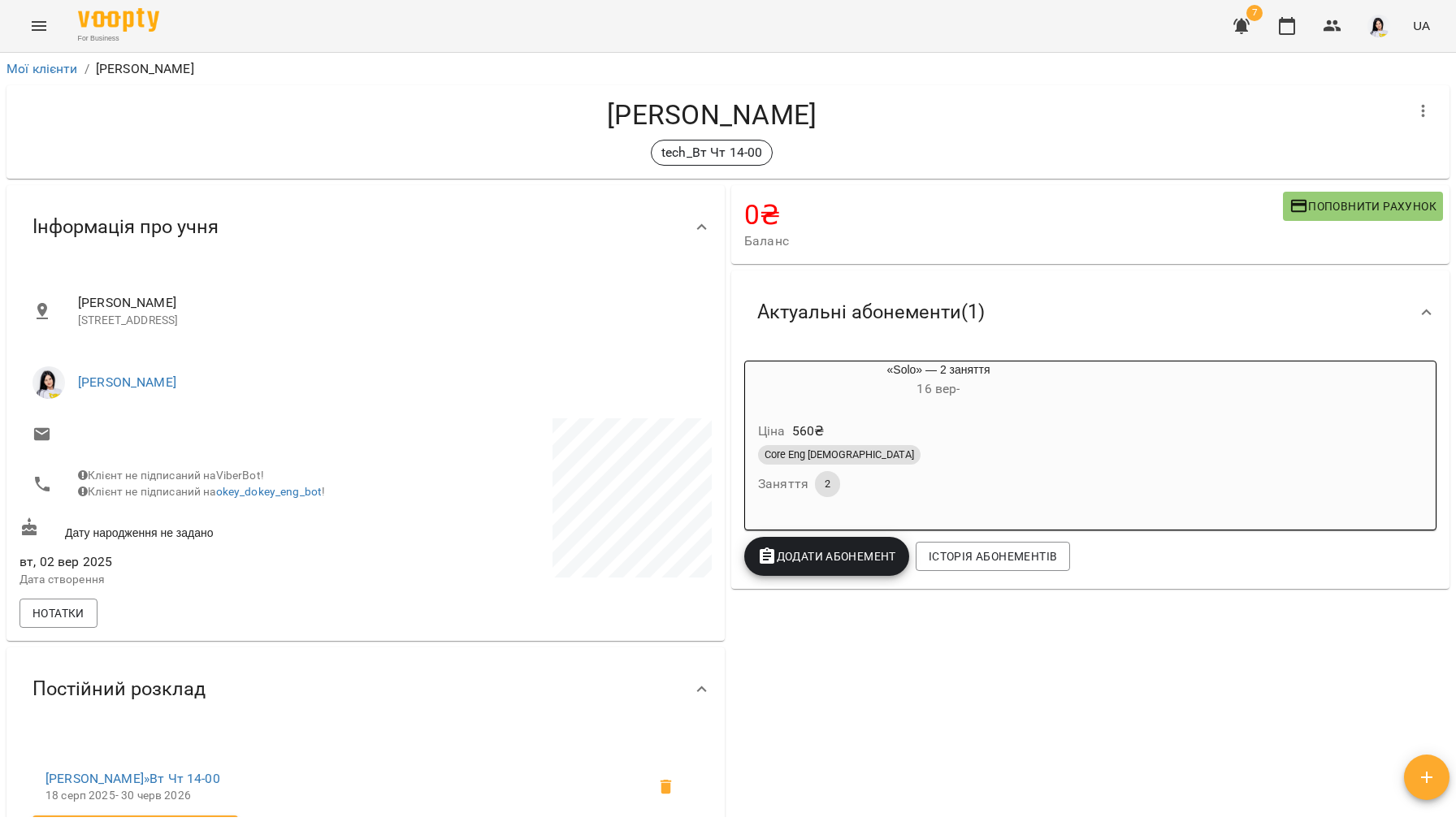
click at [42, 14] on button "Menu" at bounding box center [39, 25] width 39 height 39
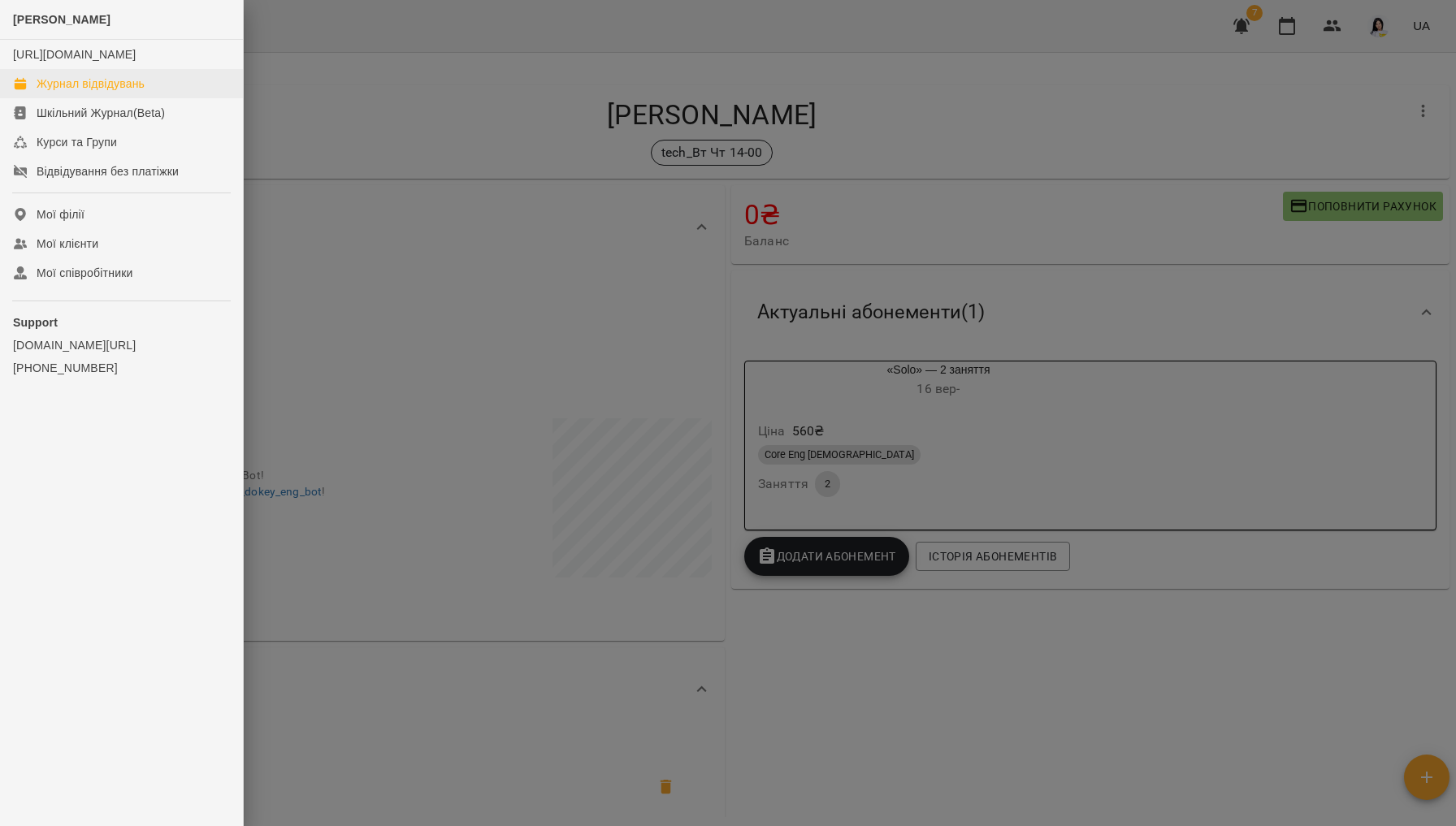
click at [118, 92] on div "Журнал відвідувань" at bounding box center [90, 84] width 108 height 16
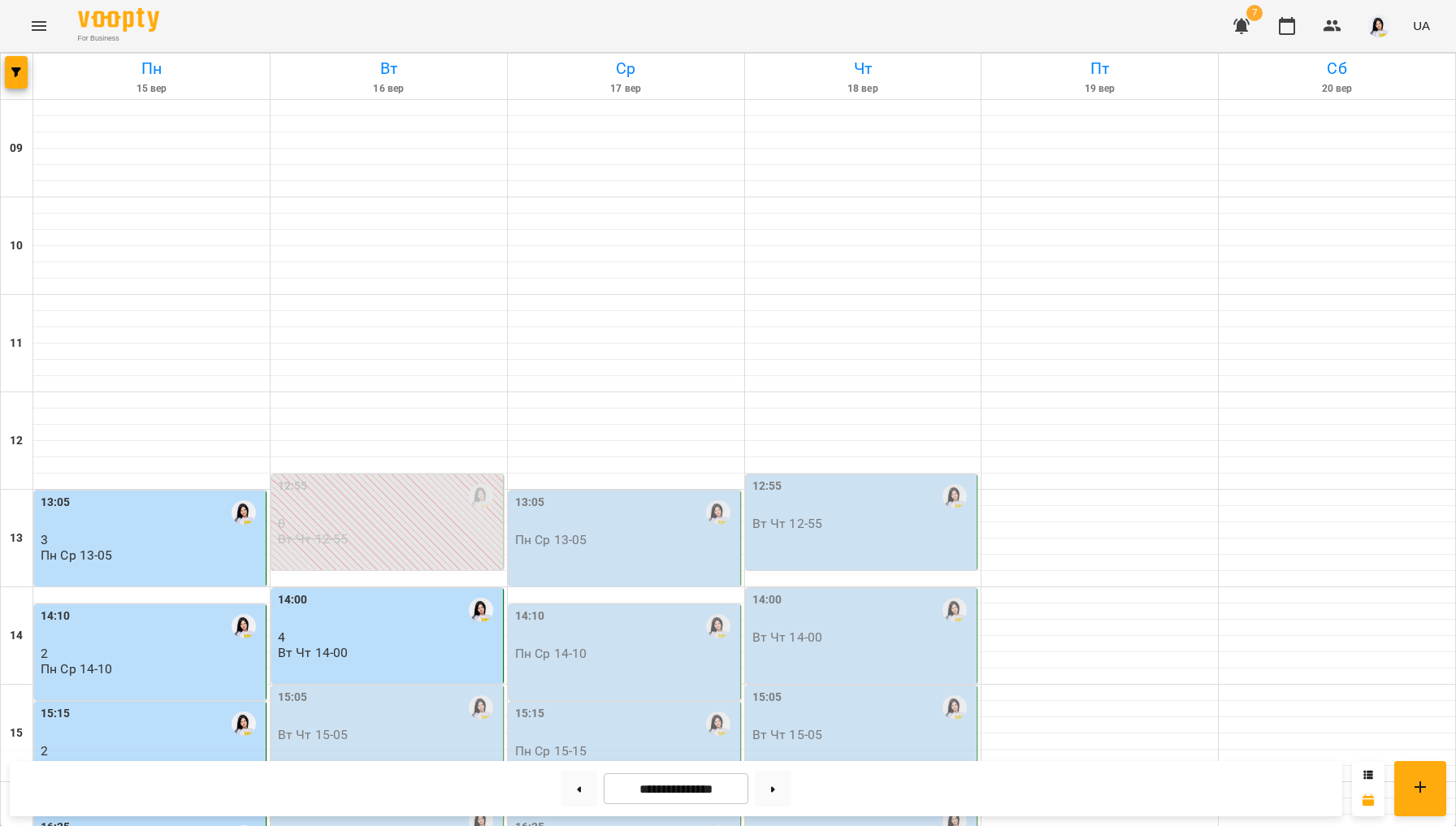
scroll to position [104, 0]
click at [357, 592] on div "14:00" at bounding box center [389, 610] width 222 height 37
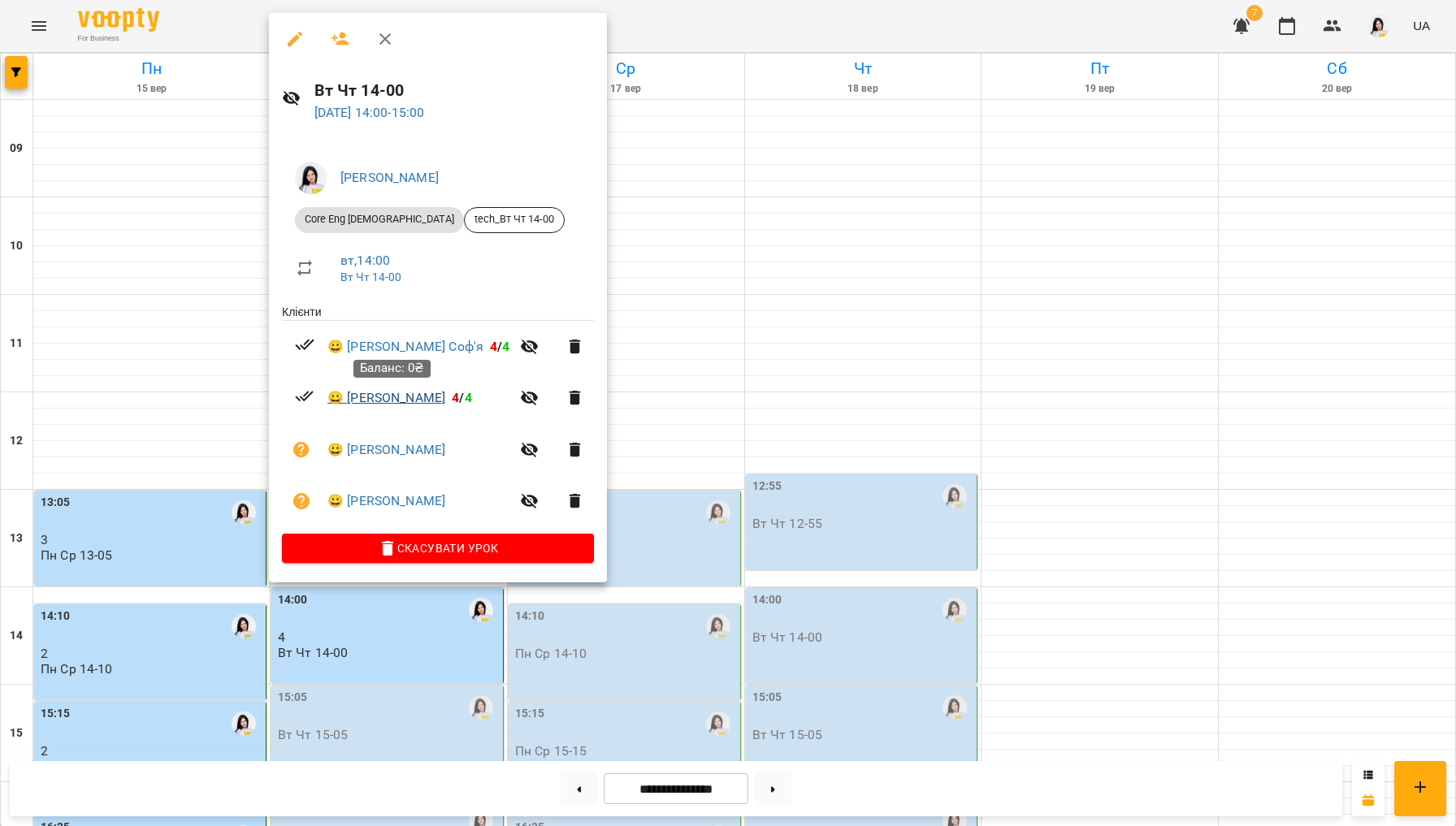
click at [409, 399] on link "😀 [PERSON_NAME]" at bounding box center [386, 398] width 118 height 20
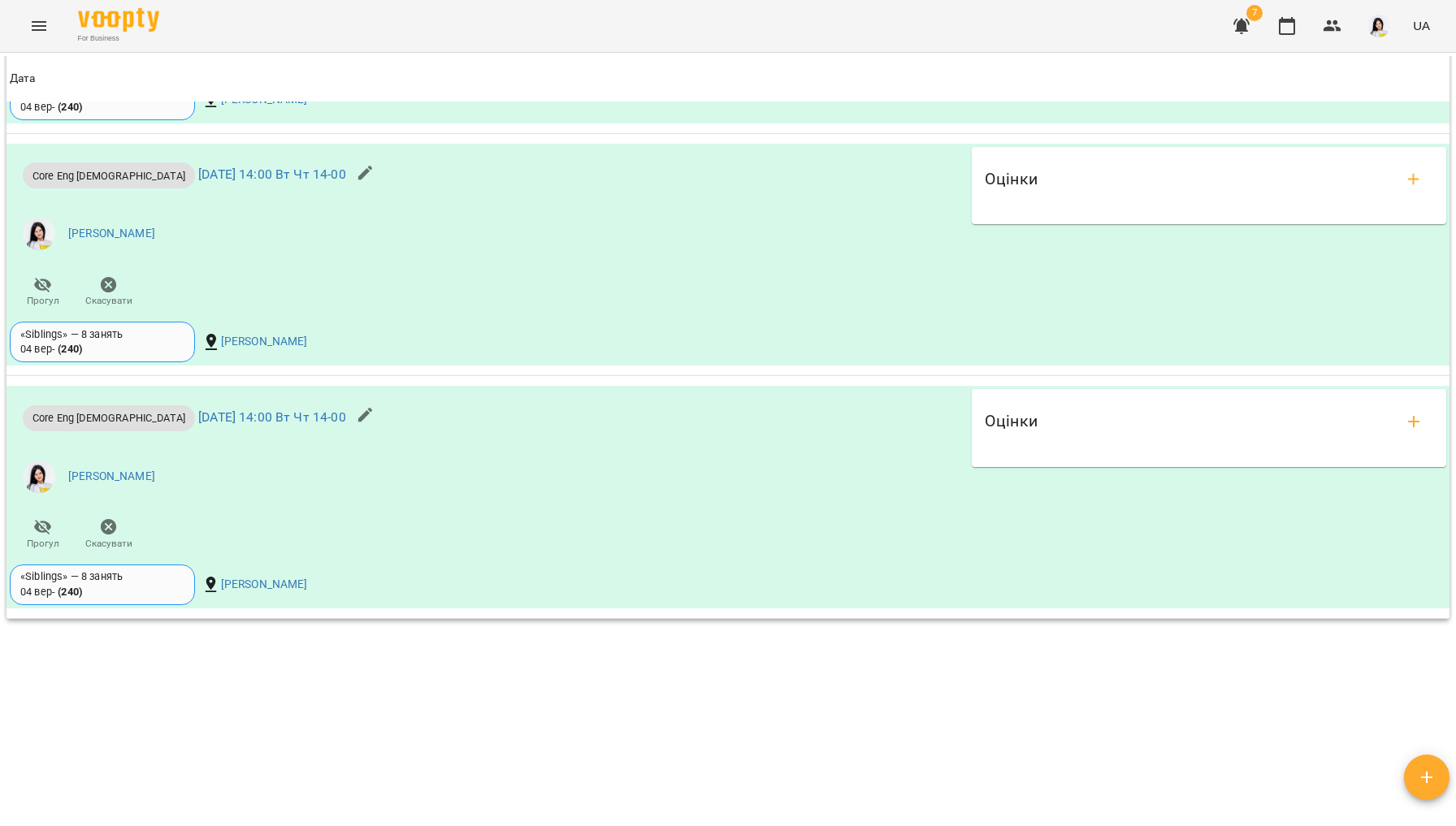
scroll to position [1460, 0]
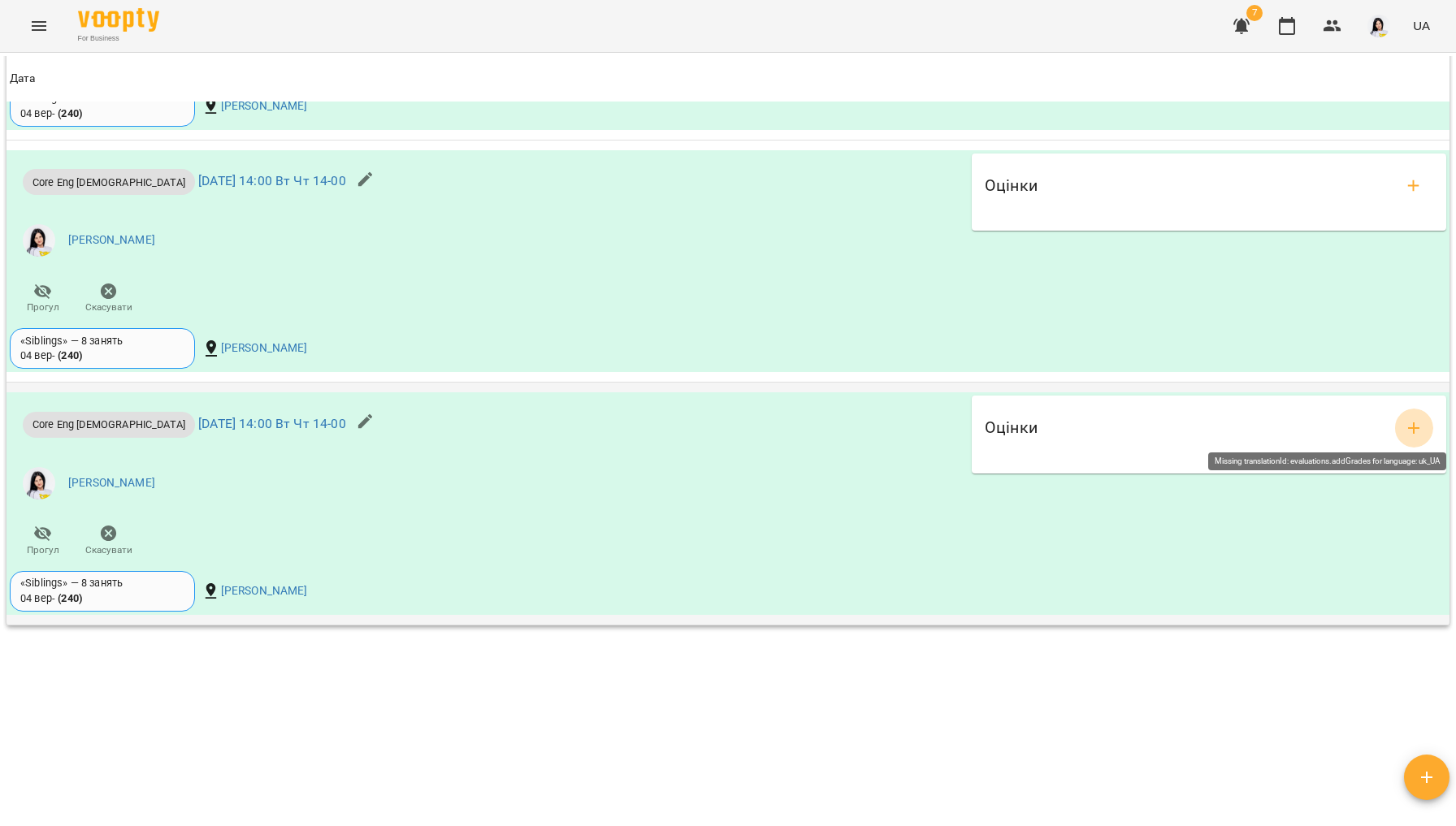
click at [1237, 429] on icon "add evaluations" at bounding box center [1414, 428] width 20 height 20
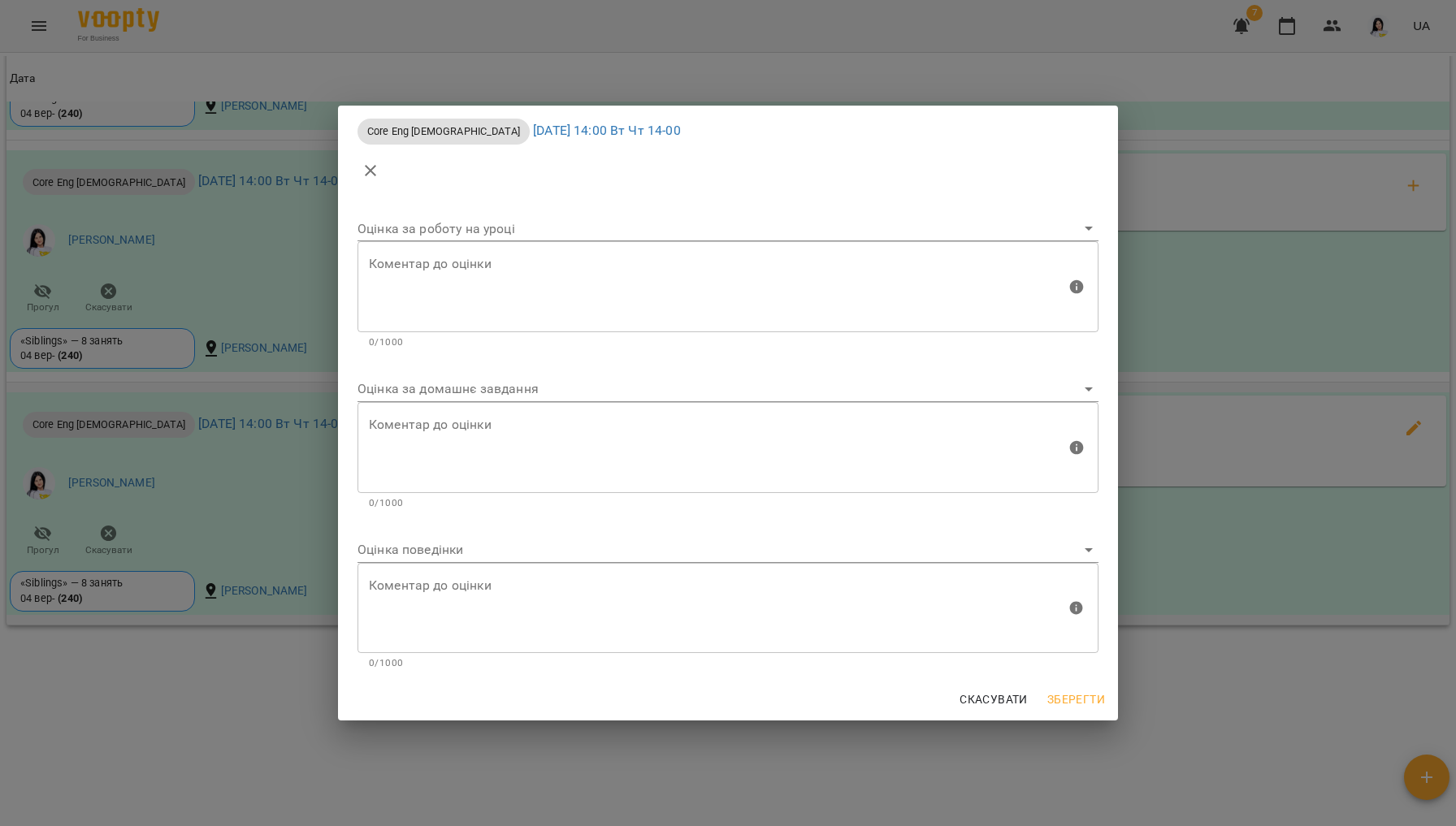
click at [515, 385] on body "For Business 7 UA Мої клієнти / [PERSON_NAME] [PERSON_NAME] tech_Вт Чт 14-00 0 …" at bounding box center [728, 439] width 1456 height 879
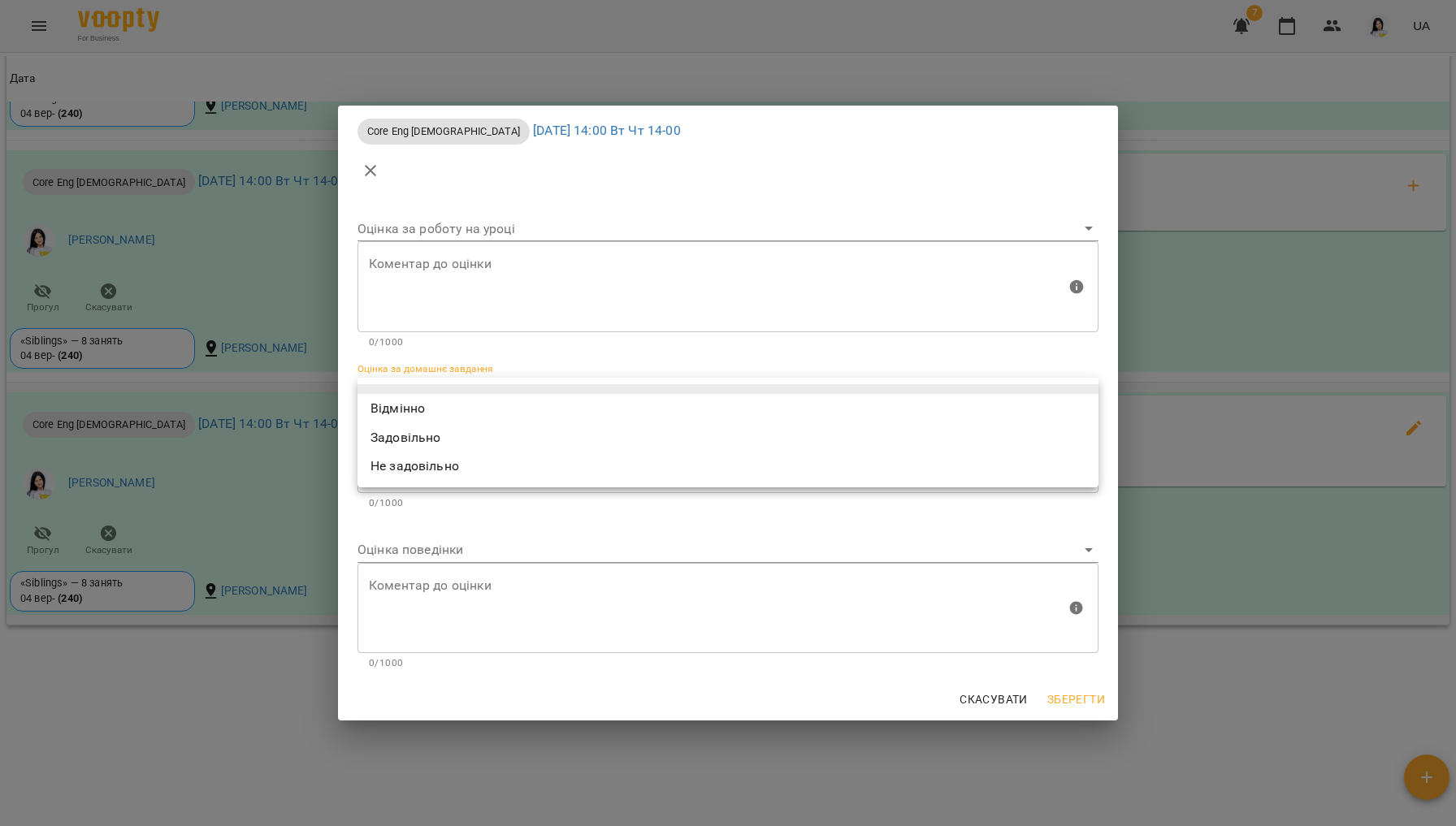
click at [449, 395] on li "Відмінно" at bounding box center [728, 408] width 741 height 30
type input "*********"
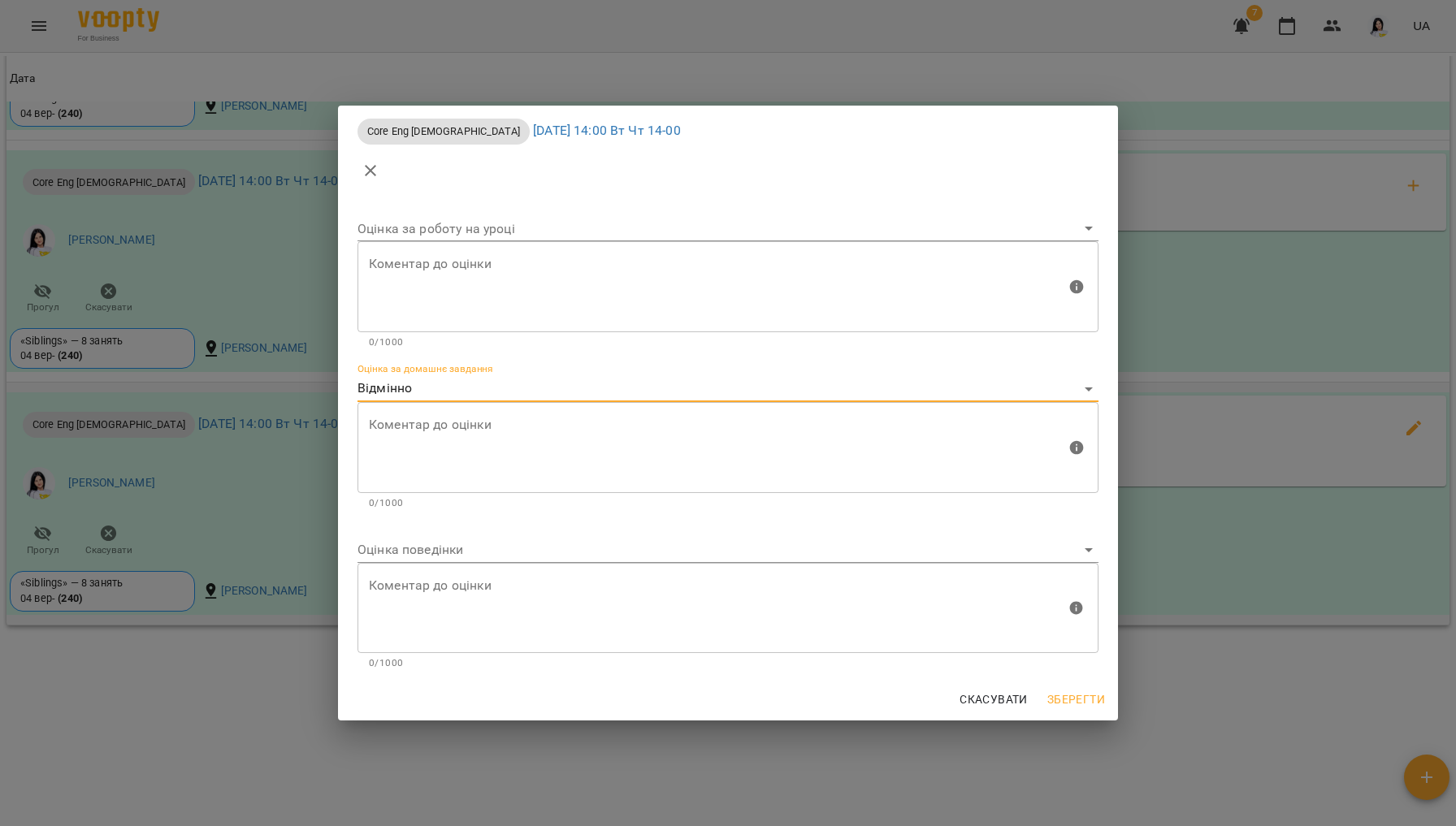
click at [411, 553] on body "For Business 7 UA Мої клієнти / [PERSON_NAME] [PERSON_NAME] tech_Вт Чт 14-00 0 …" at bounding box center [728, 439] width 1456 height 879
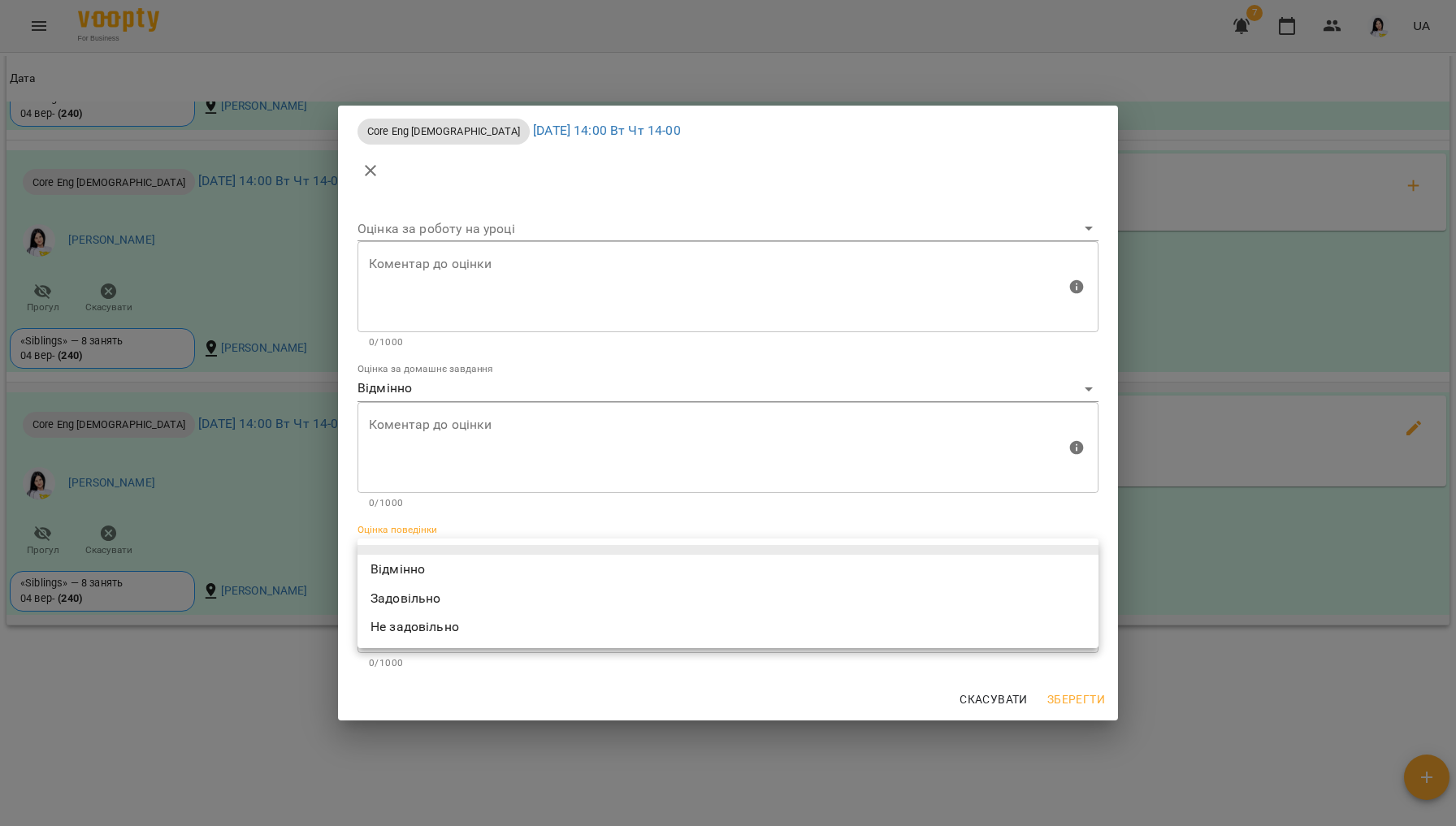
click at [412, 565] on li "Відмінно" at bounding box center [728, 570] width 741 height 30
type input "*********"
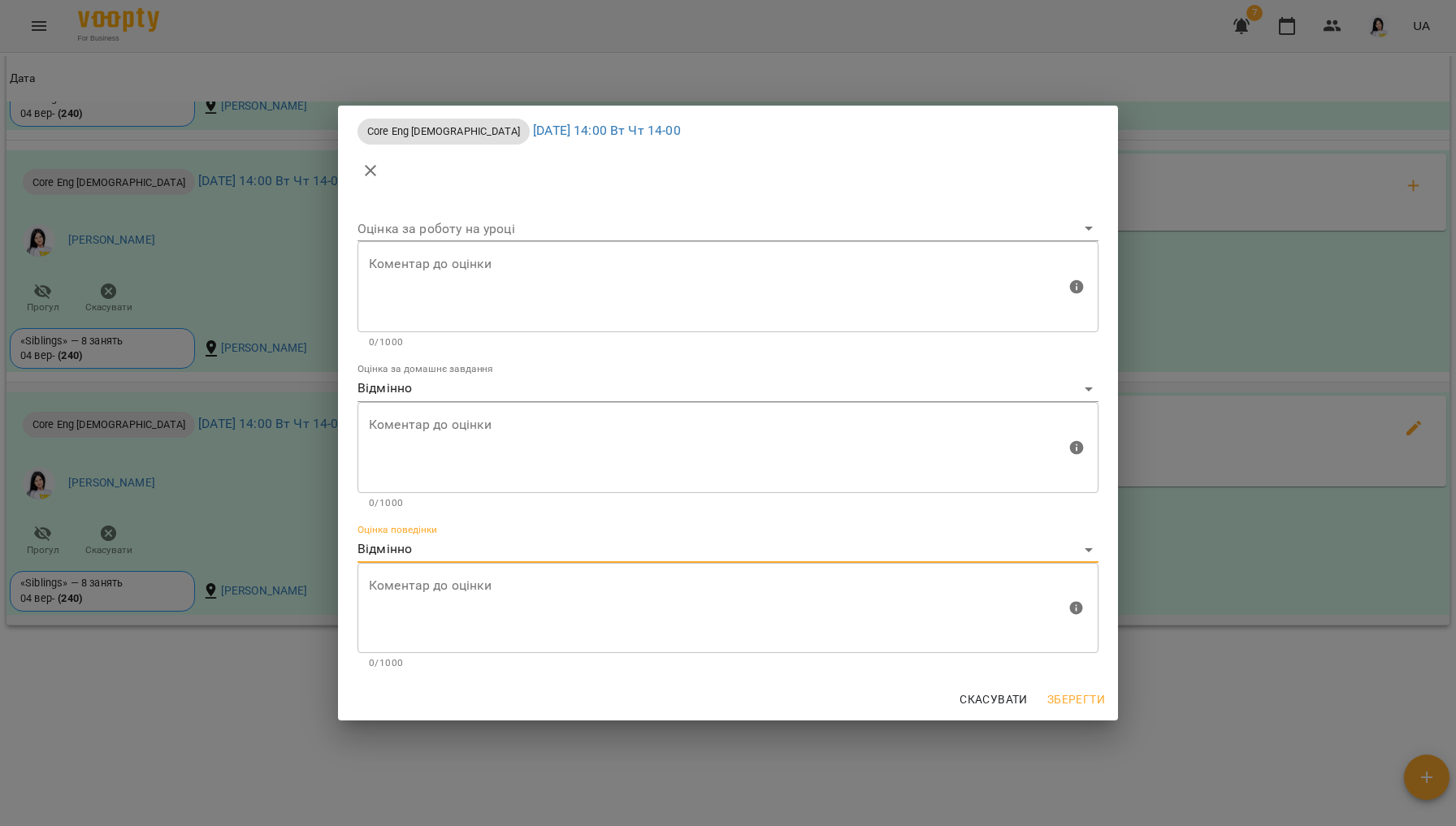
click at [1069, 685] on button "Зберегти" at bounding box center [1076, 699] width 71 height 30
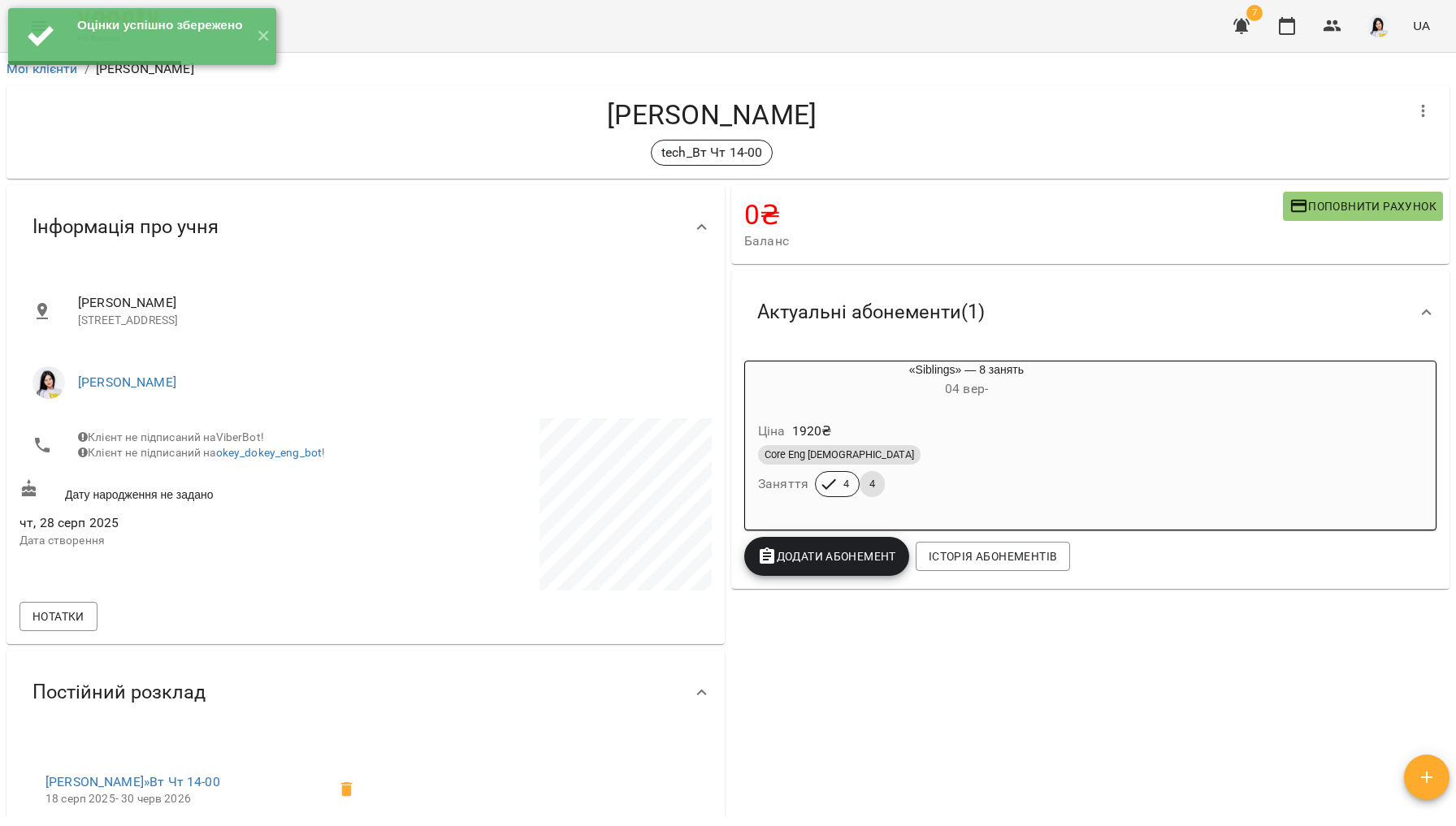
scroll to position [0, 0]
click at [260, 39] on button "✕" at bounding box center [262, 36] width 27 height 57
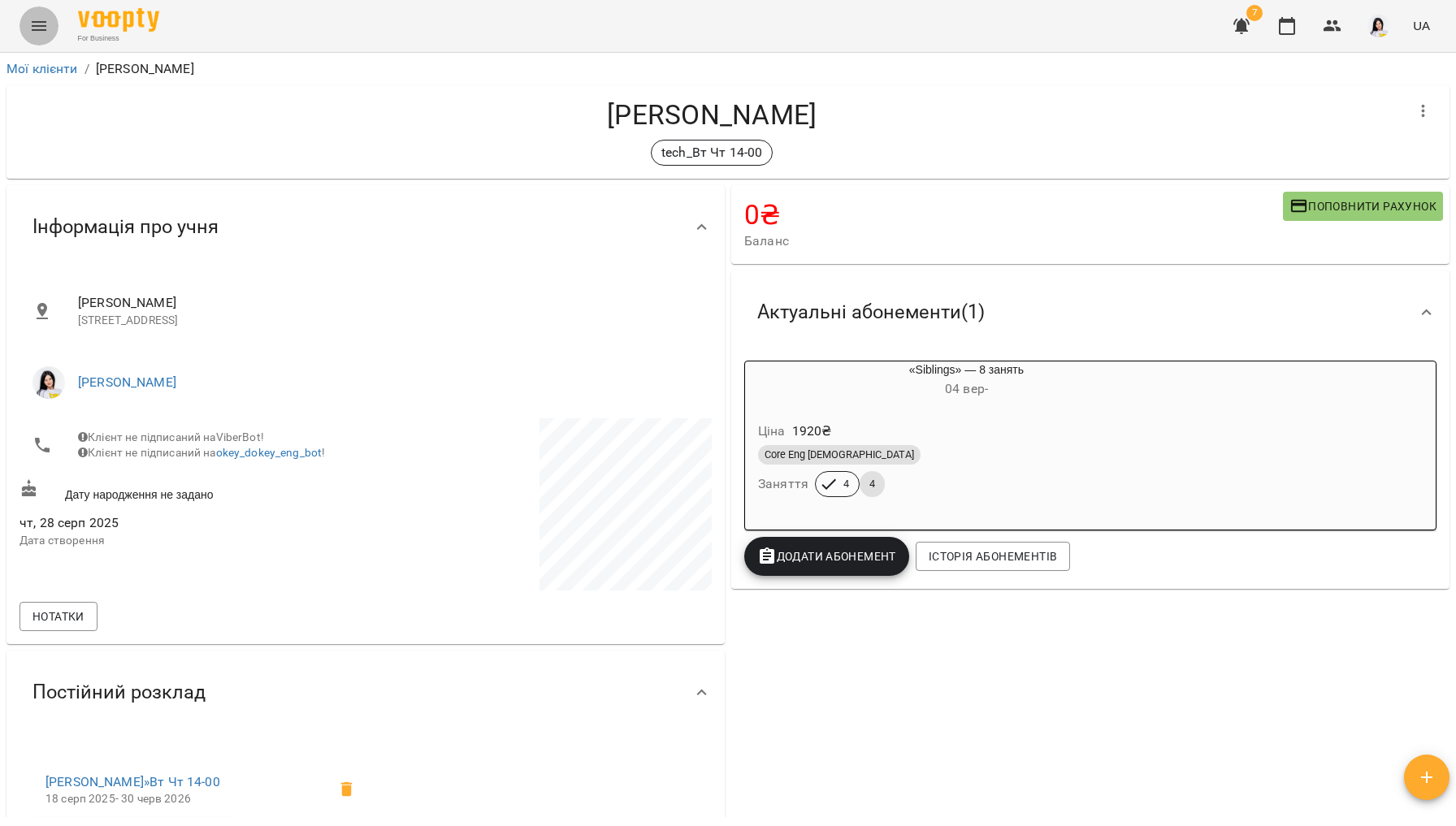
click at [36, 35] on icon "Menu" at bounding box center [39, 26] width 20 height 20
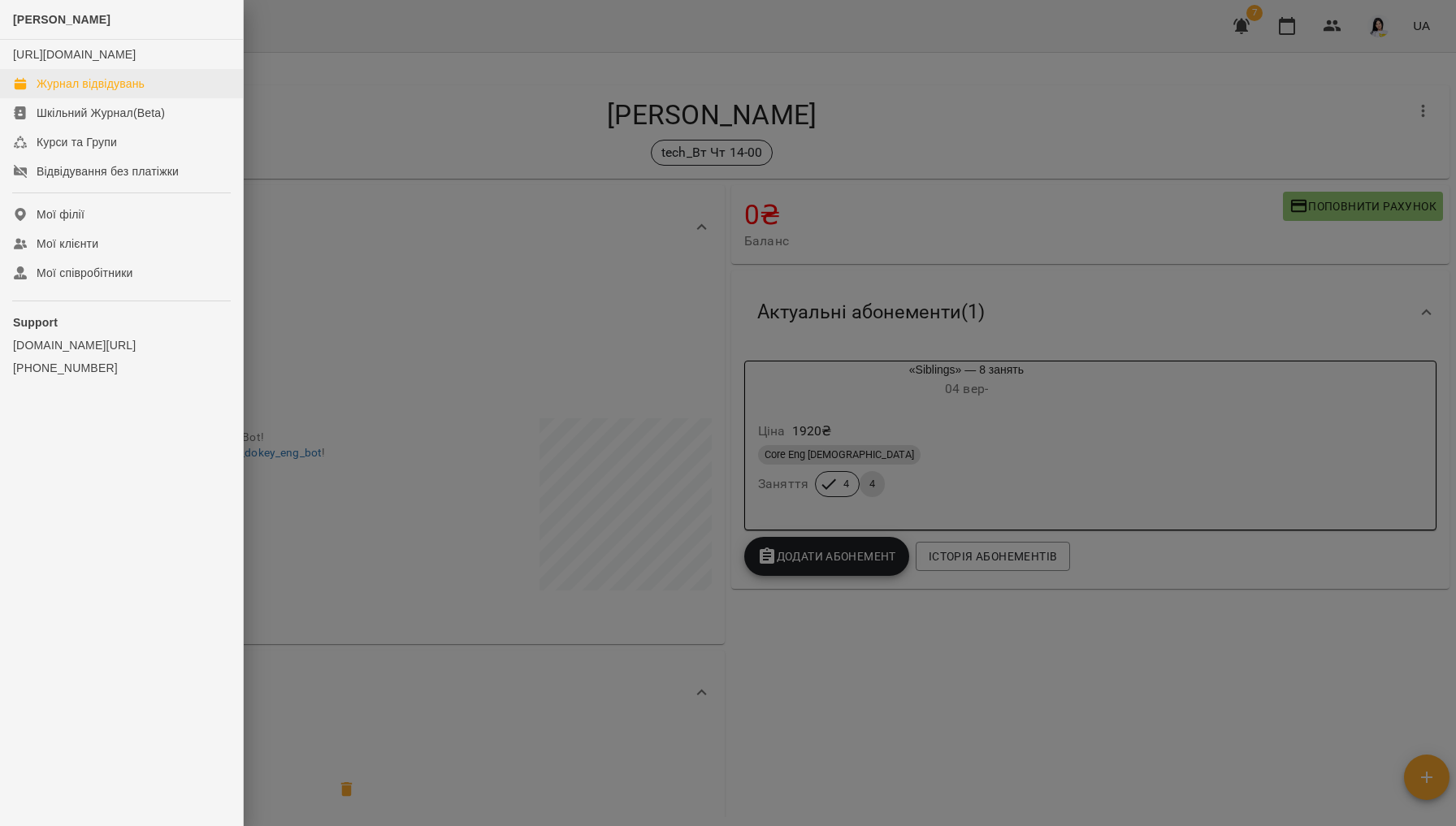
click at [96, 92] on div "Журнал відвідувань" at bounding box center [90, 84] width 108 height 16
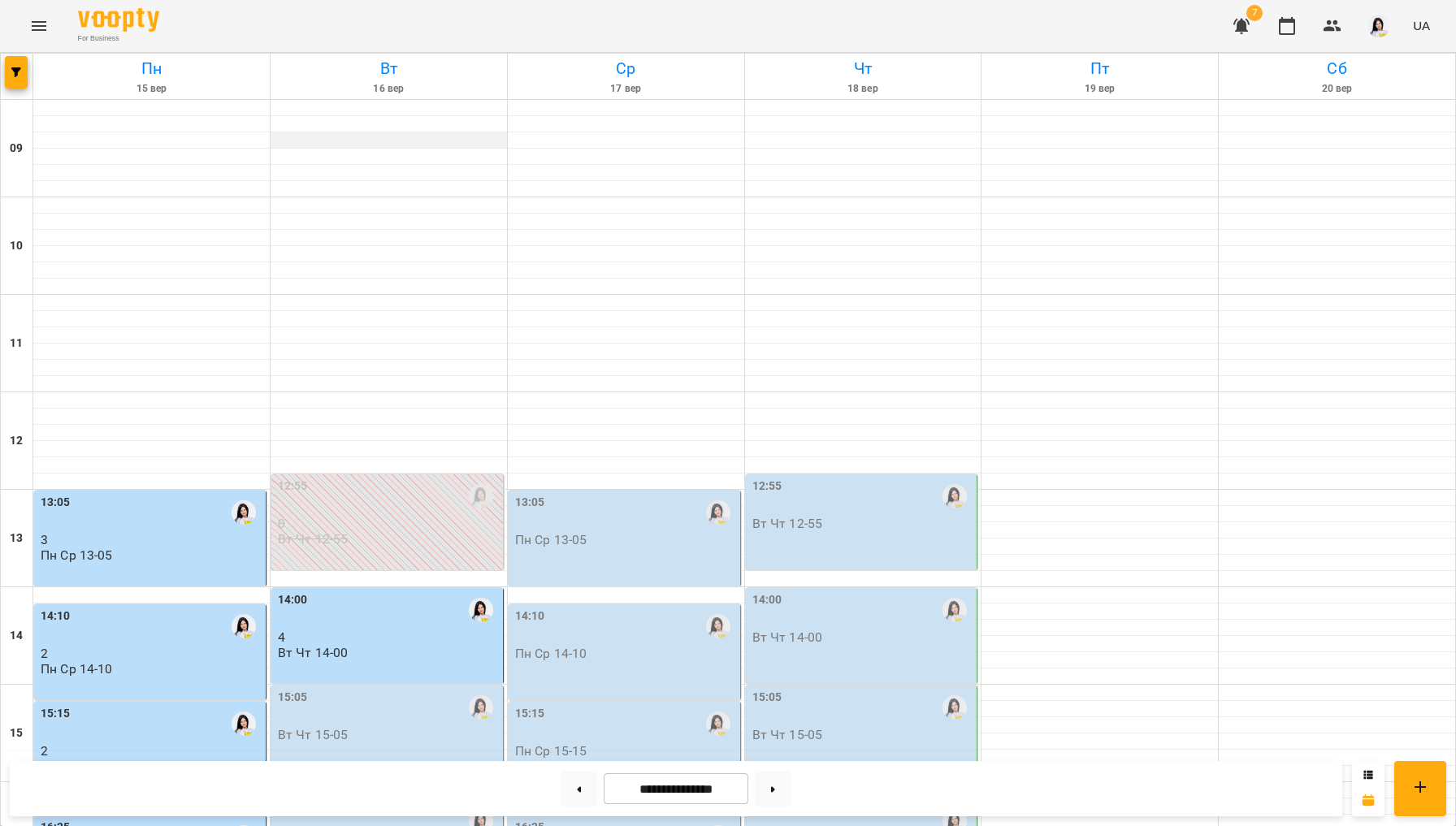
scroll to position [104, 0]
click at [358, 588] on div "14:00 4 Вт Чт 14-00" at bounding box center [387, 636] width 233 height 96
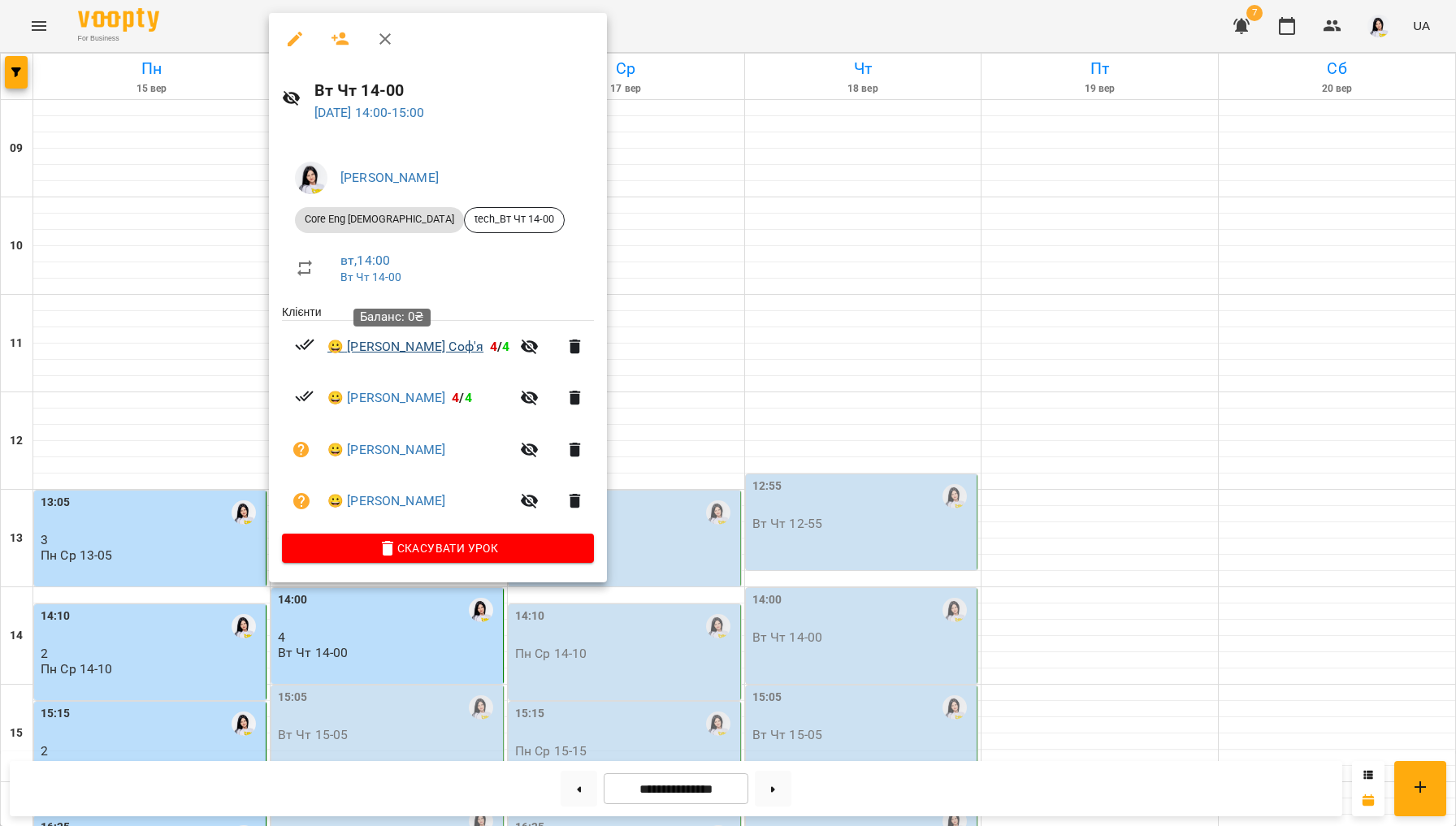
click at [423, 354] on link "😀 [PERSON_NAME] Соф'я" at bounding box center [405, 347] width 156 height 20
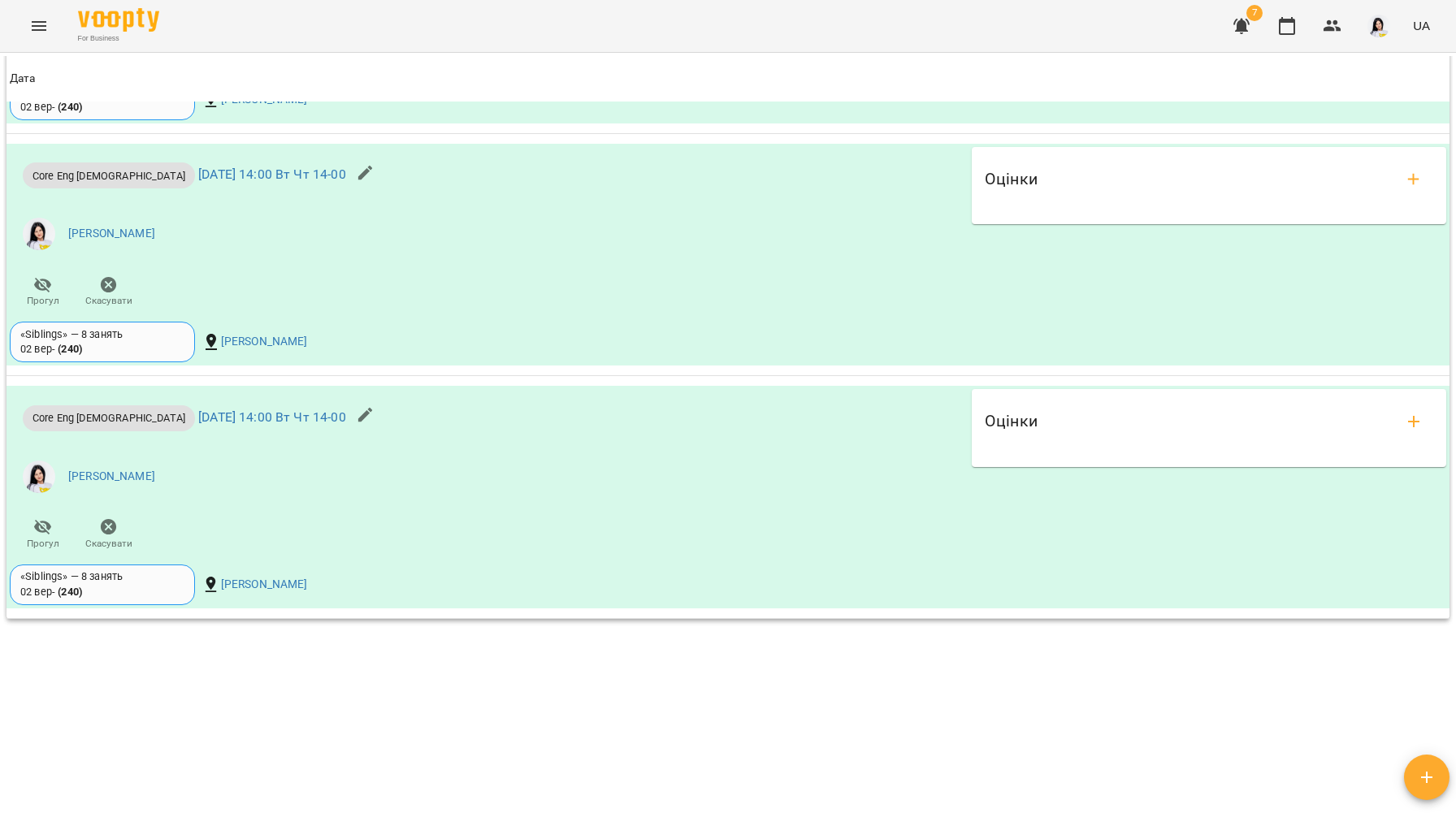
scroll to position [1467, 0]
click at [1237, 424] on icon "add evaluations" at bounding box center [1414, 422] width 12 height 12
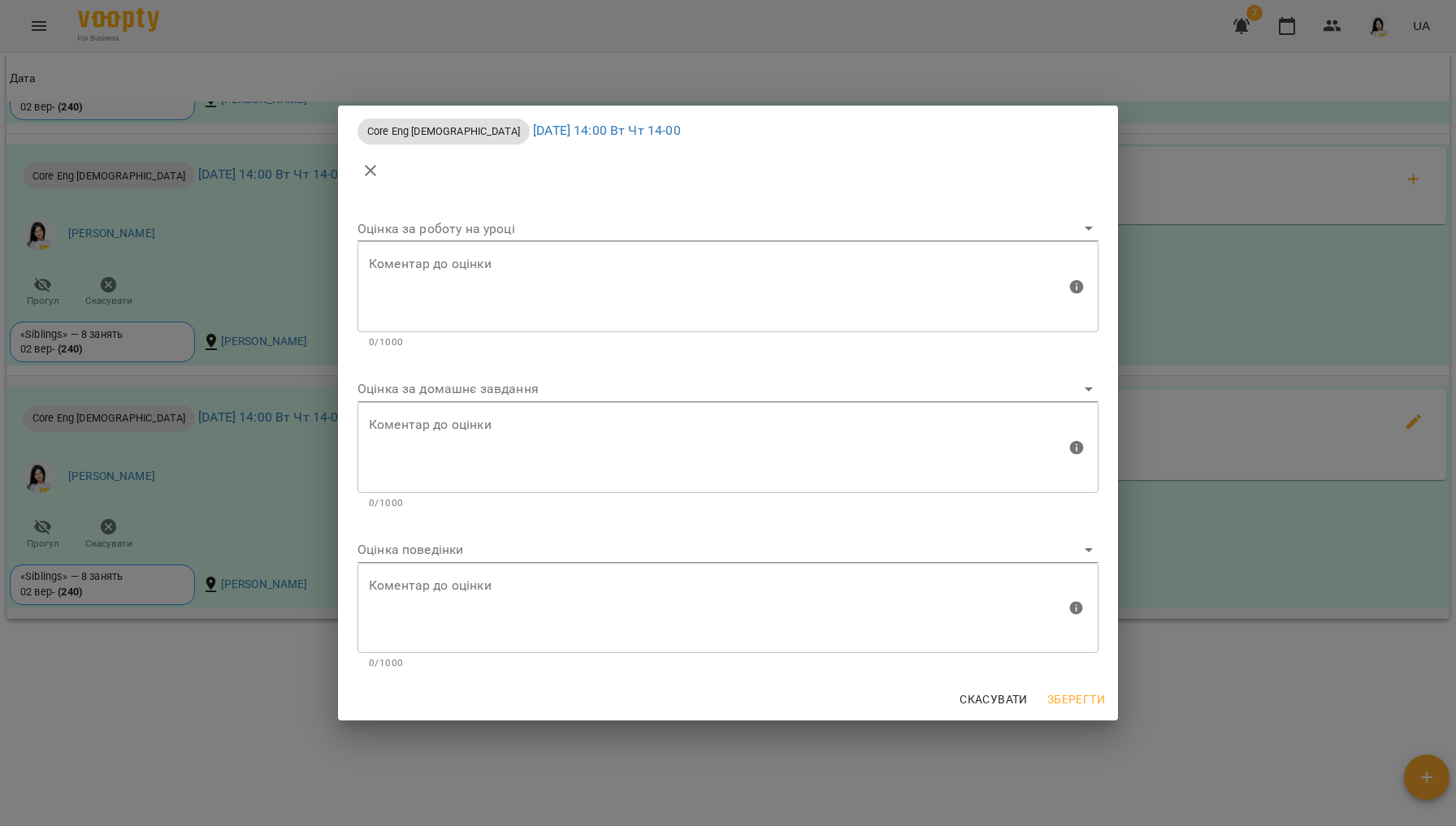
click at [505, 395] on body "For Business 7 UA Мої клієнти / [PERSON_NAME] Соф'я [PERSON_NAME] Соф'я tech_Вт…" at bounding box center [728, 439] width 1456 height 879
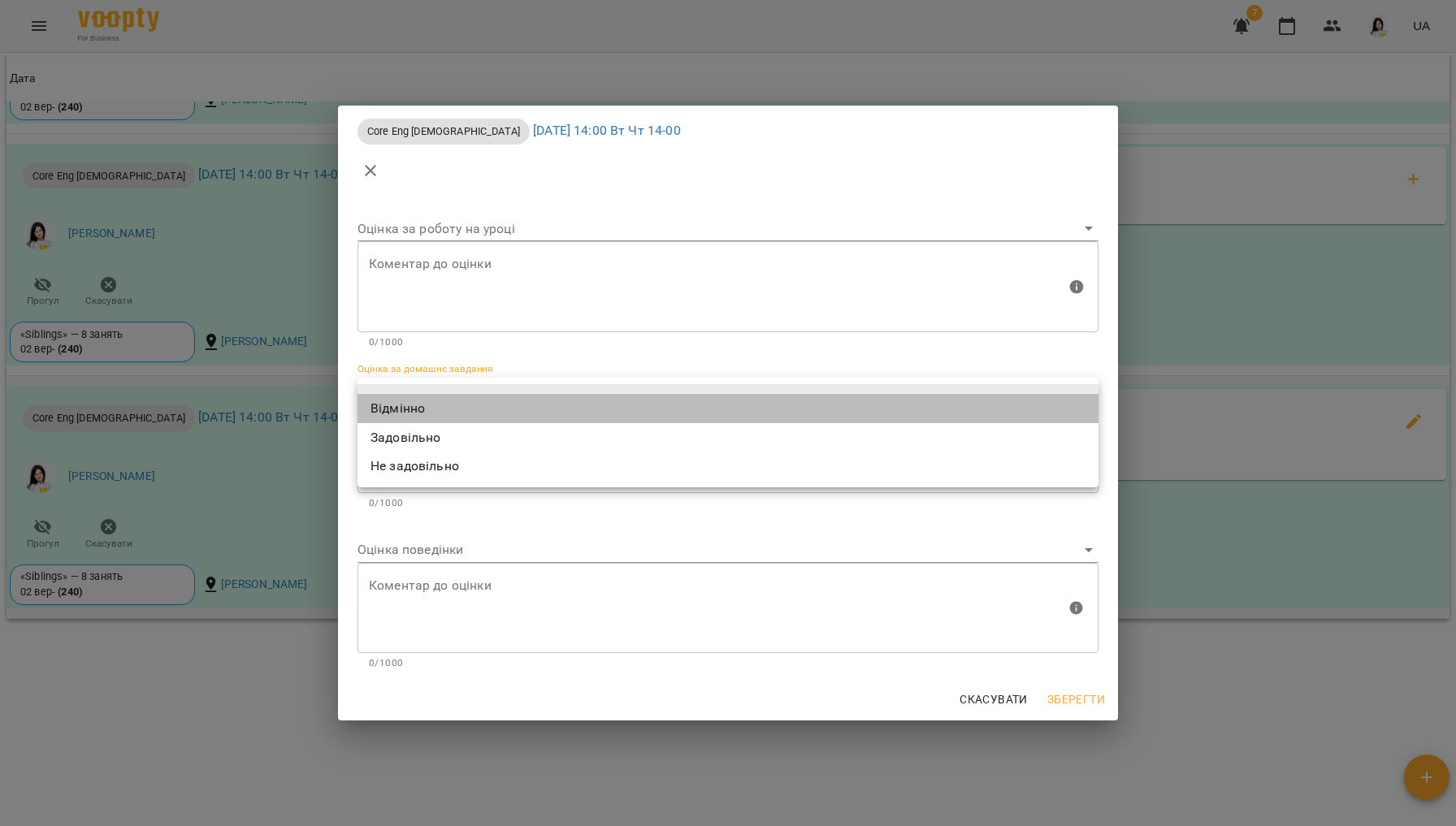
click at [405, 408] on li "Відмінно" at bounding box center [728, 408] width 741 height 30
type input "*********"
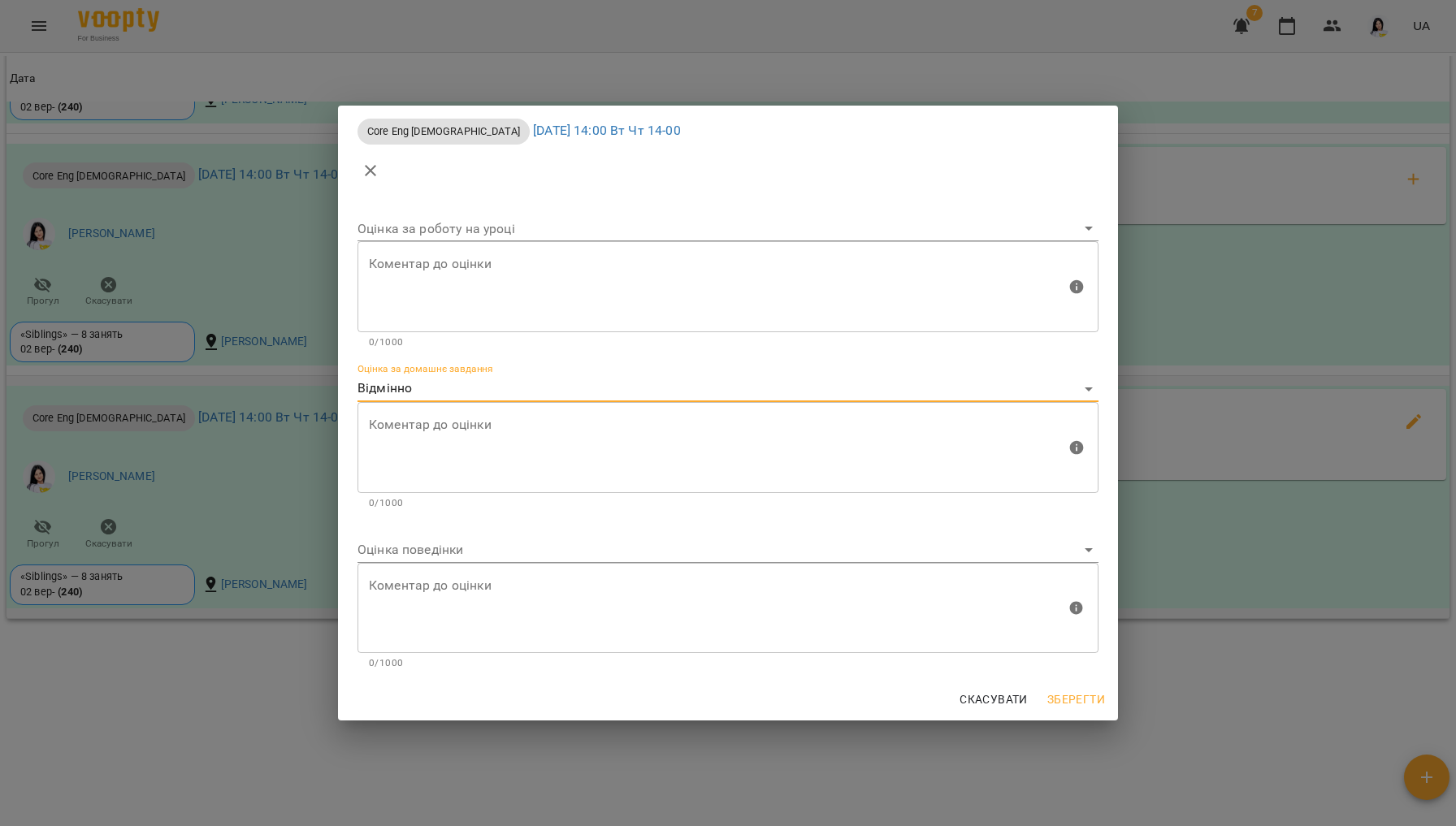
click at [382, 539] on body "For Business 7 UA Мої клієнти / [PERSON_NAME] Соф'я [PERSON_NAME] Соф'я tech_Вт…" at bounding box center [728, 439] width 1456 height 879
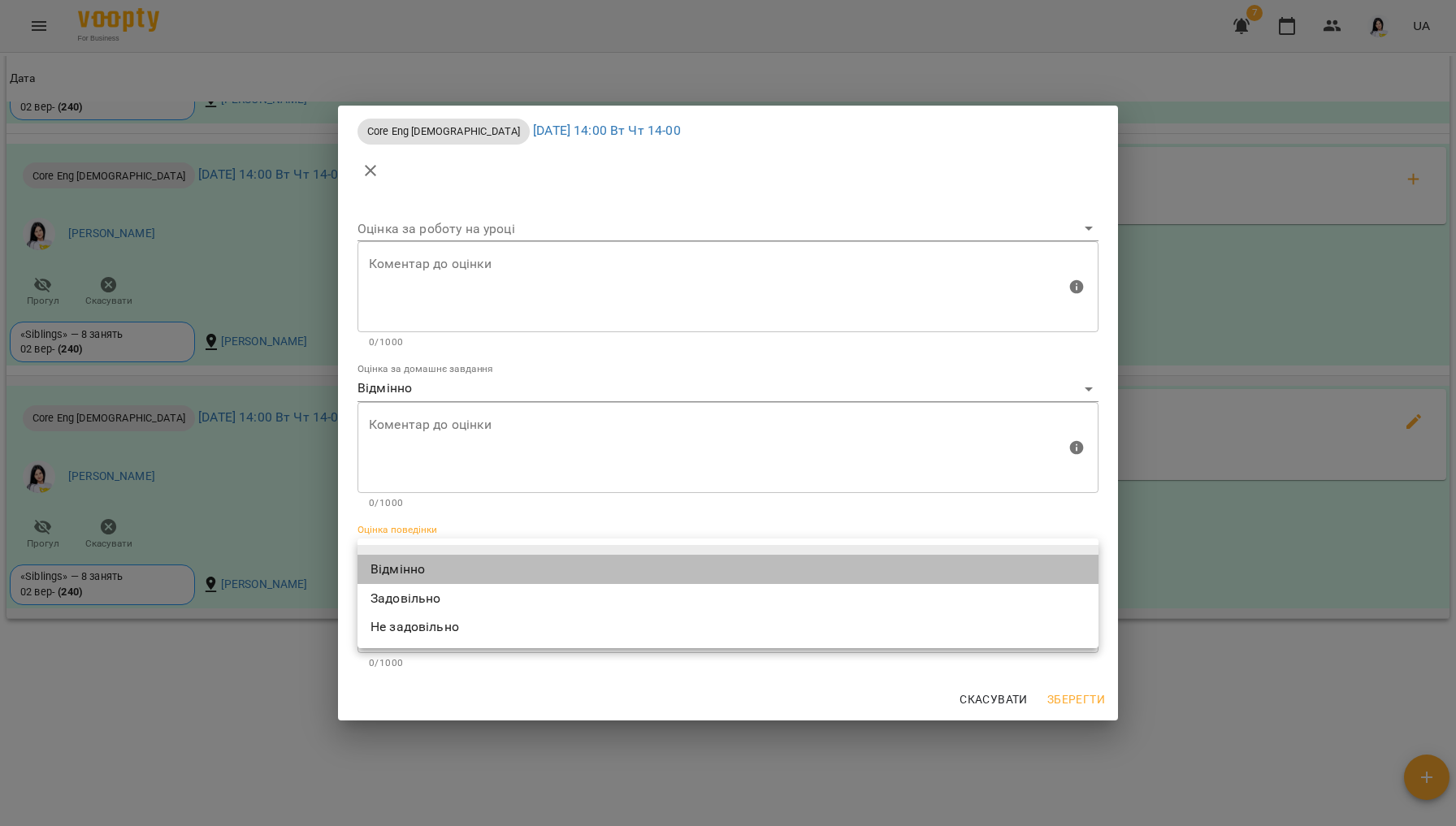
click at [391, 572] on li "Відмінно" at bounding box center [728, 570] width 741 height 30
type input "*********"
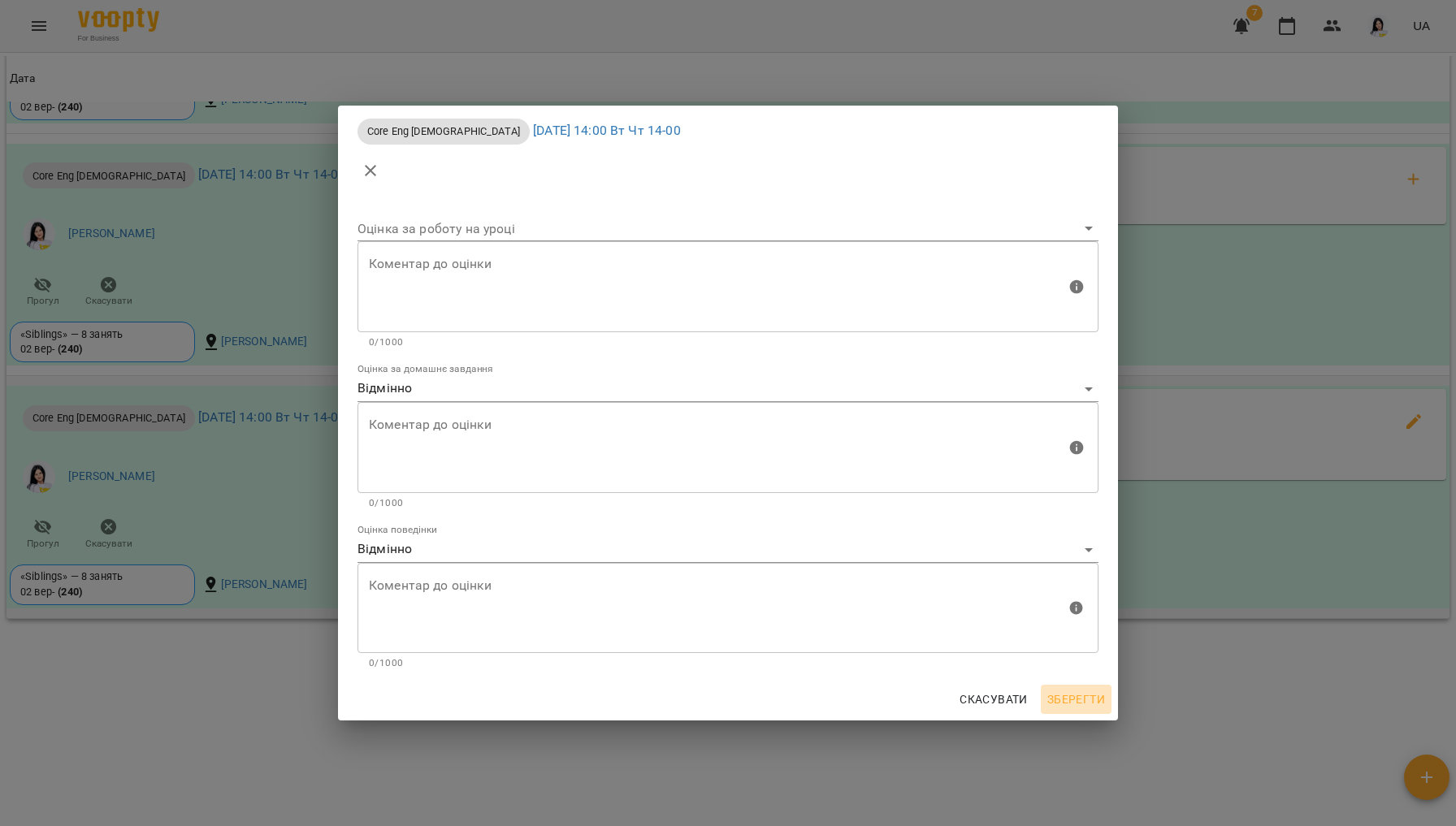
click at [1058, 694] on span "Зберегти" at bounding box center [1076, 699] width 58 height 20
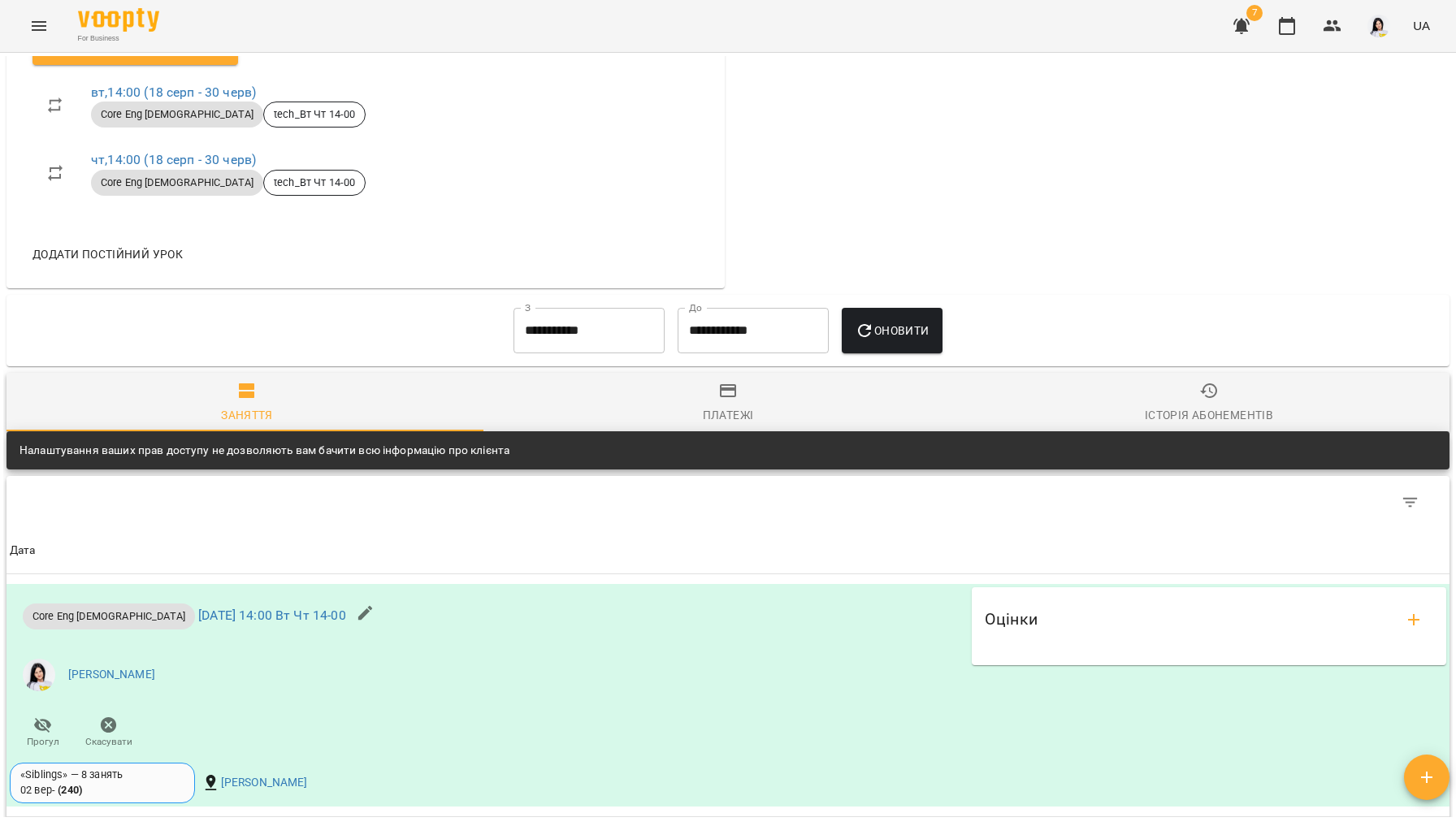
scroll to position [0, 0]
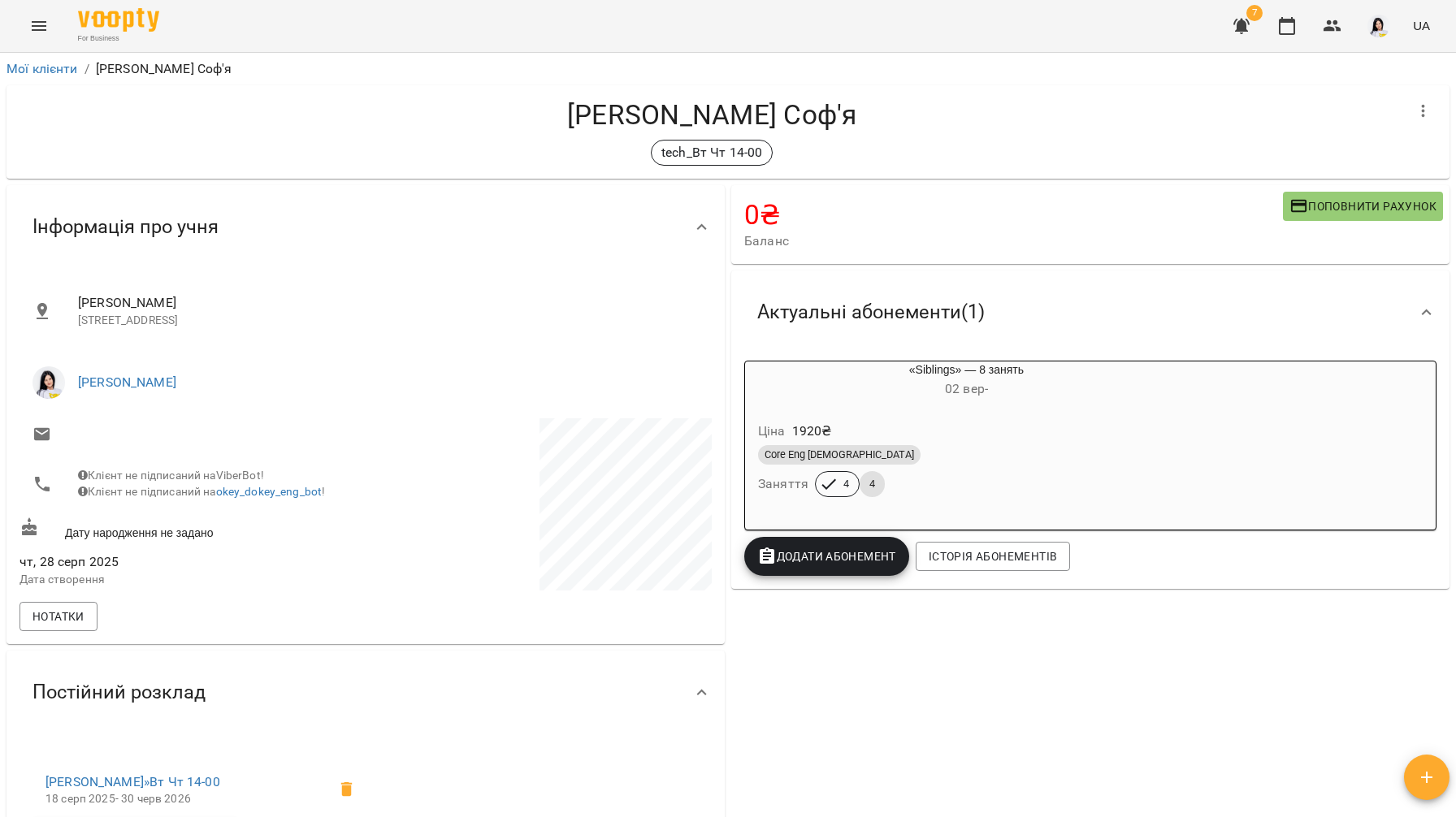
click at [42, 27] on icon "Menu" at bounding box center [39, 26] width 20 height 20
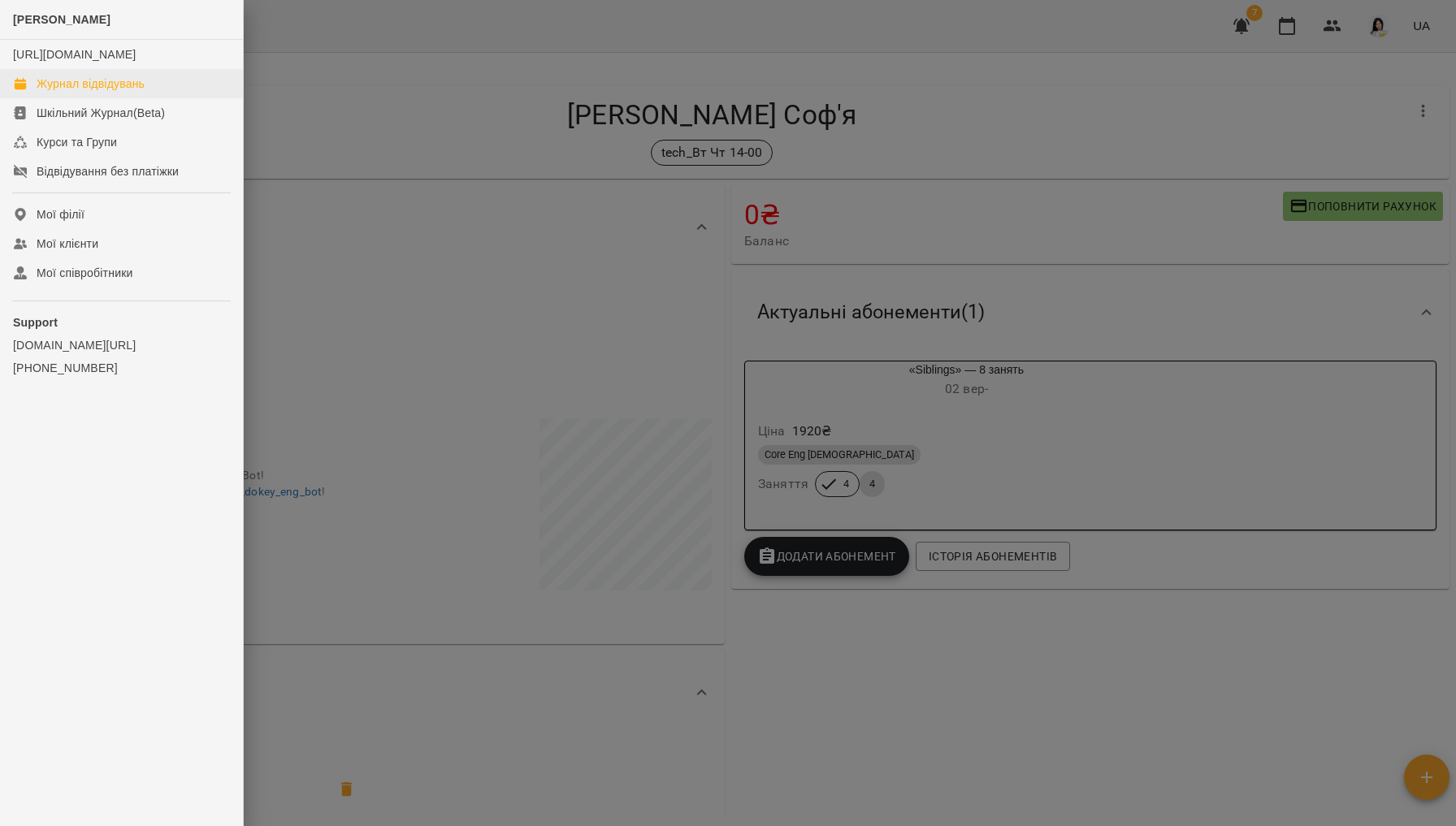
click at [111, 92] on div "Журнал відвідувань" at bounding box center [90, 84] width 108 height 16
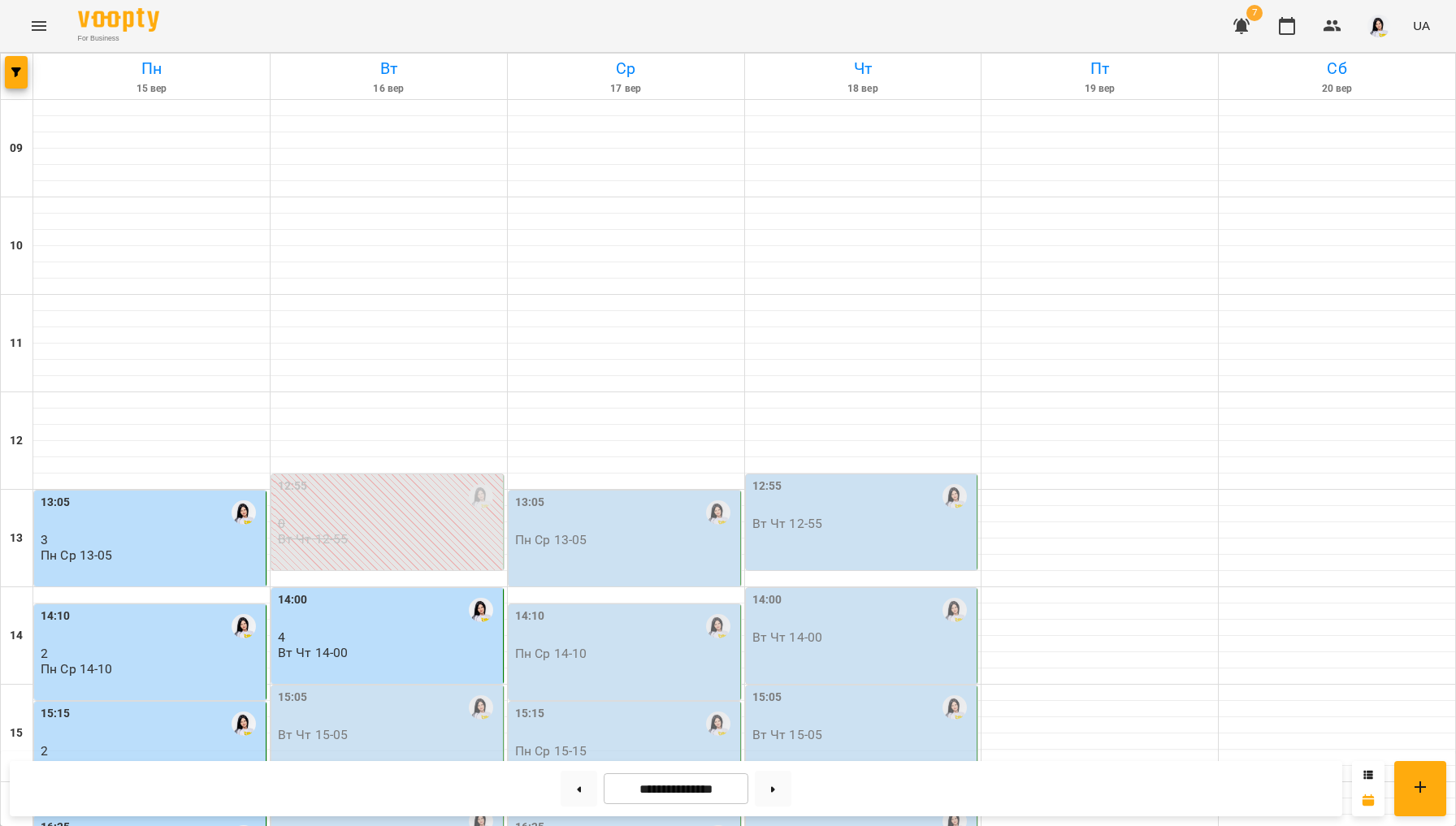
scroll to position [327, 0]
click at [375, 630] on p "4" at bounding box center [389, 637] width 222 height 14
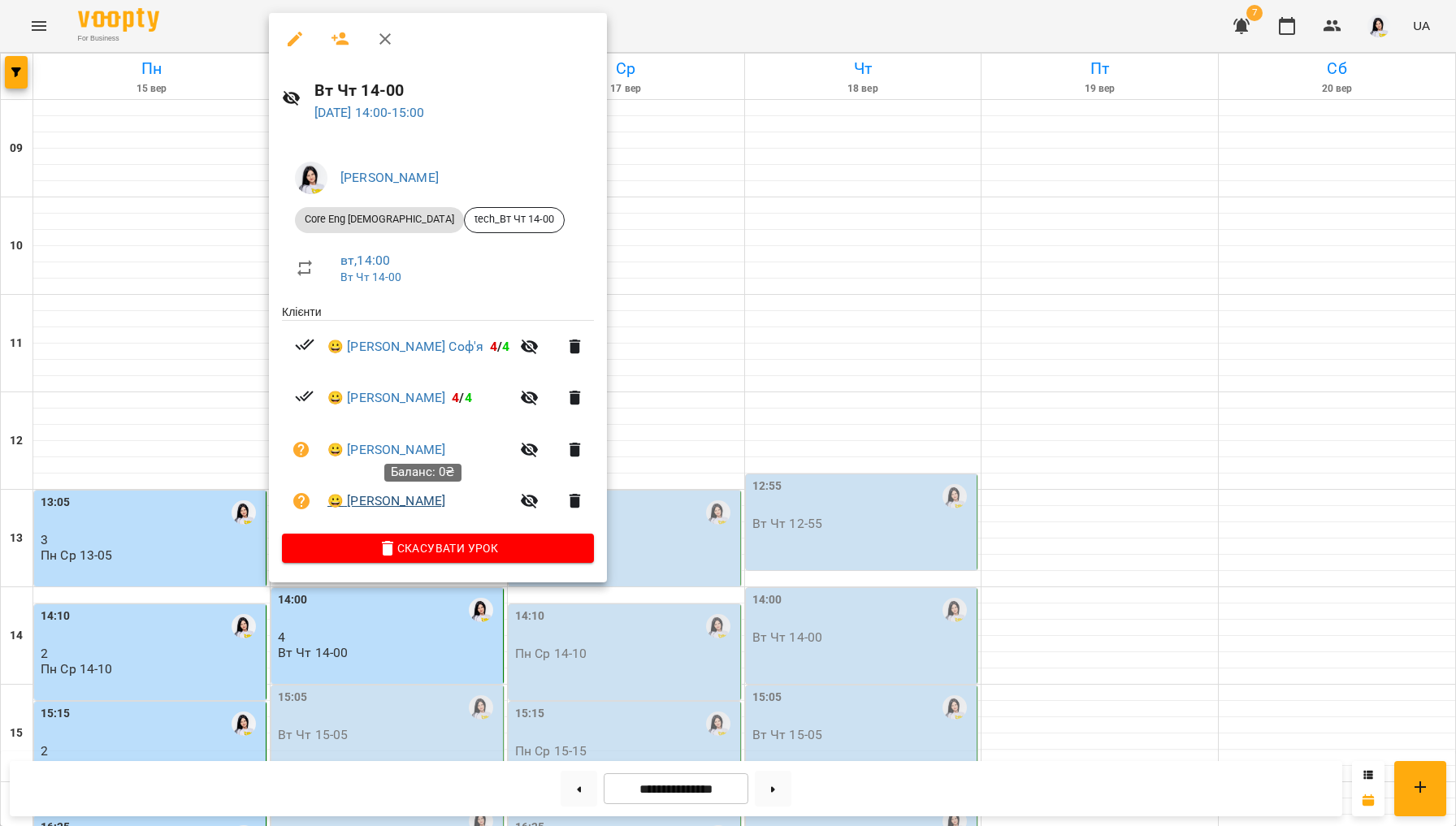
click at [442, 496] on link "😀 [PERSON_NAME]" at bounding box center [386, 501] width 118 height 20
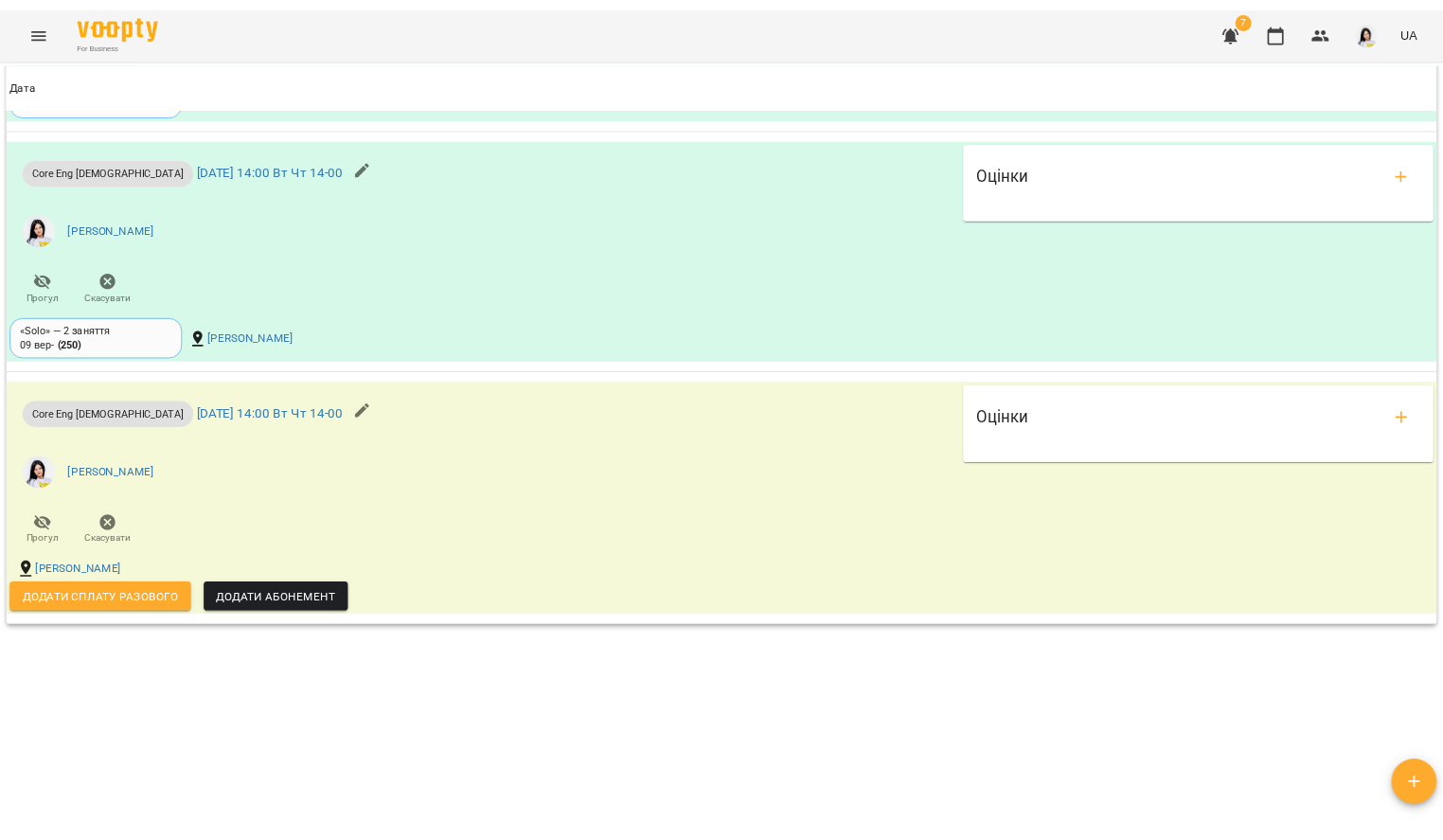
scroll to position [1819, 0]
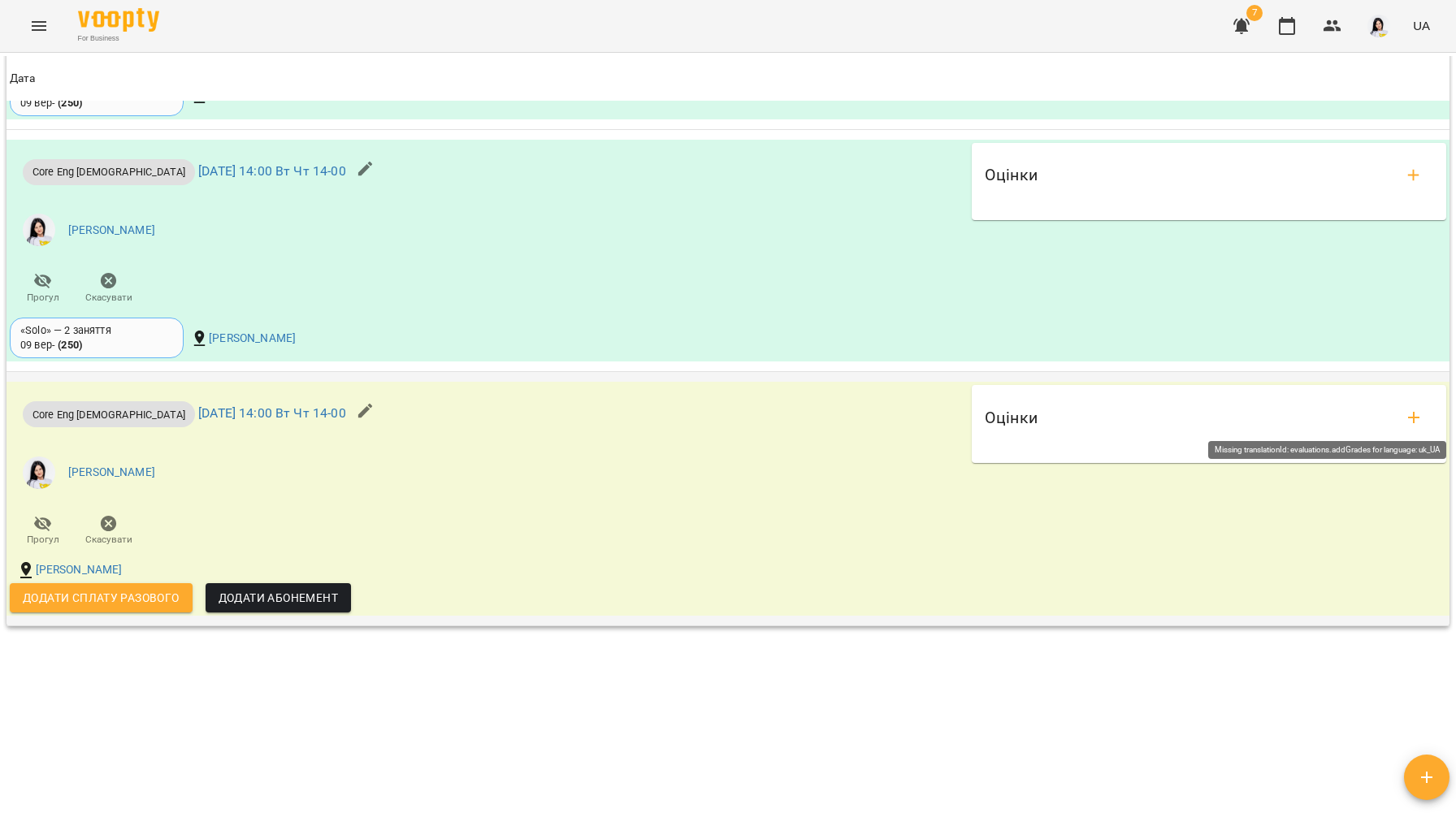
click at [1237, 418] on button "add evaluations" at bounding box center [1413, 417] width 39 height 39
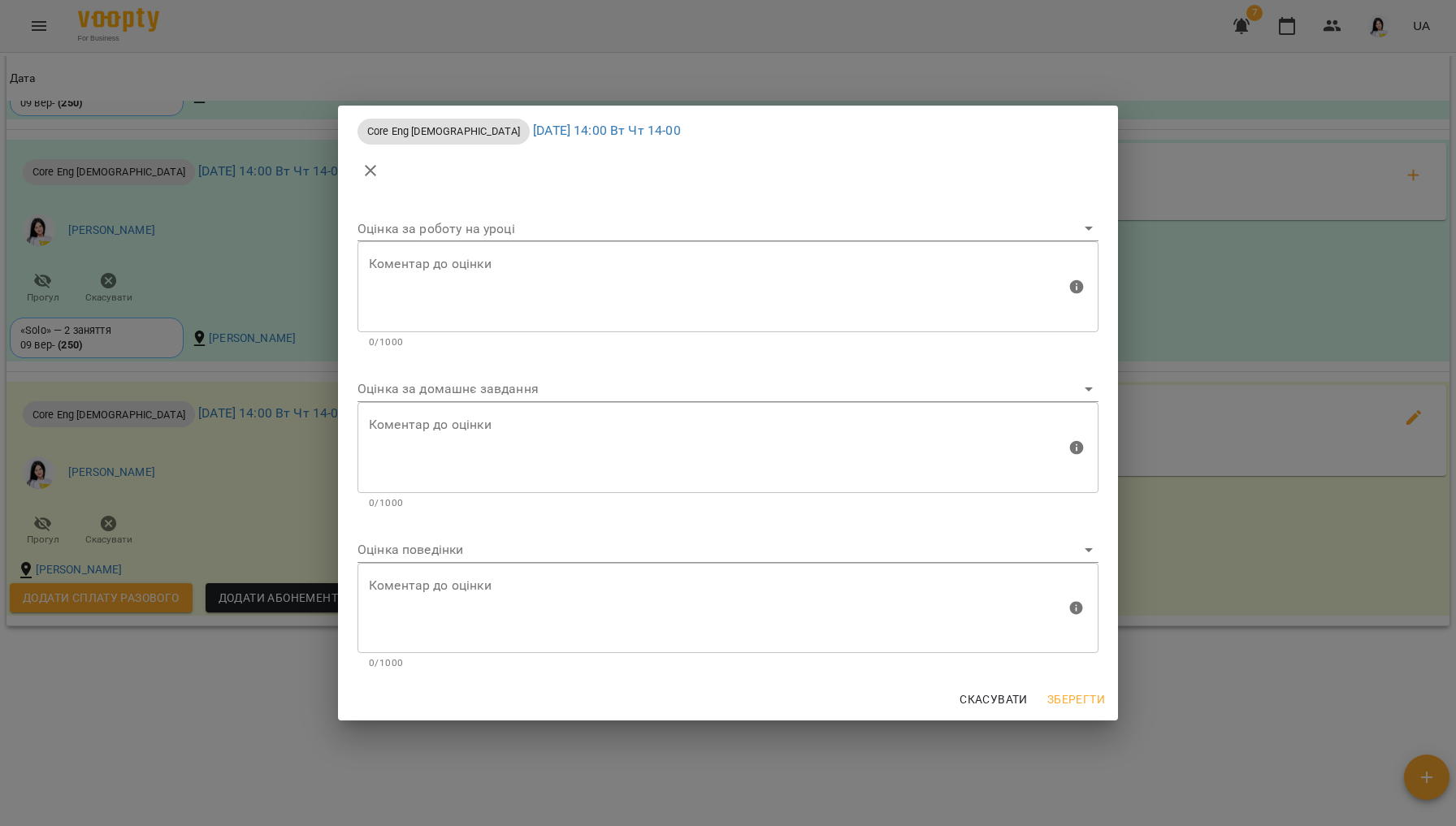
click at [492, 560] on body "For Business 7 UA Мої клієнти / [PERSON_NAME] [PERSON_NAME] tech_Вт Чт 14-00 0 …" at bounding box center [728, 439] width 1456 height 879
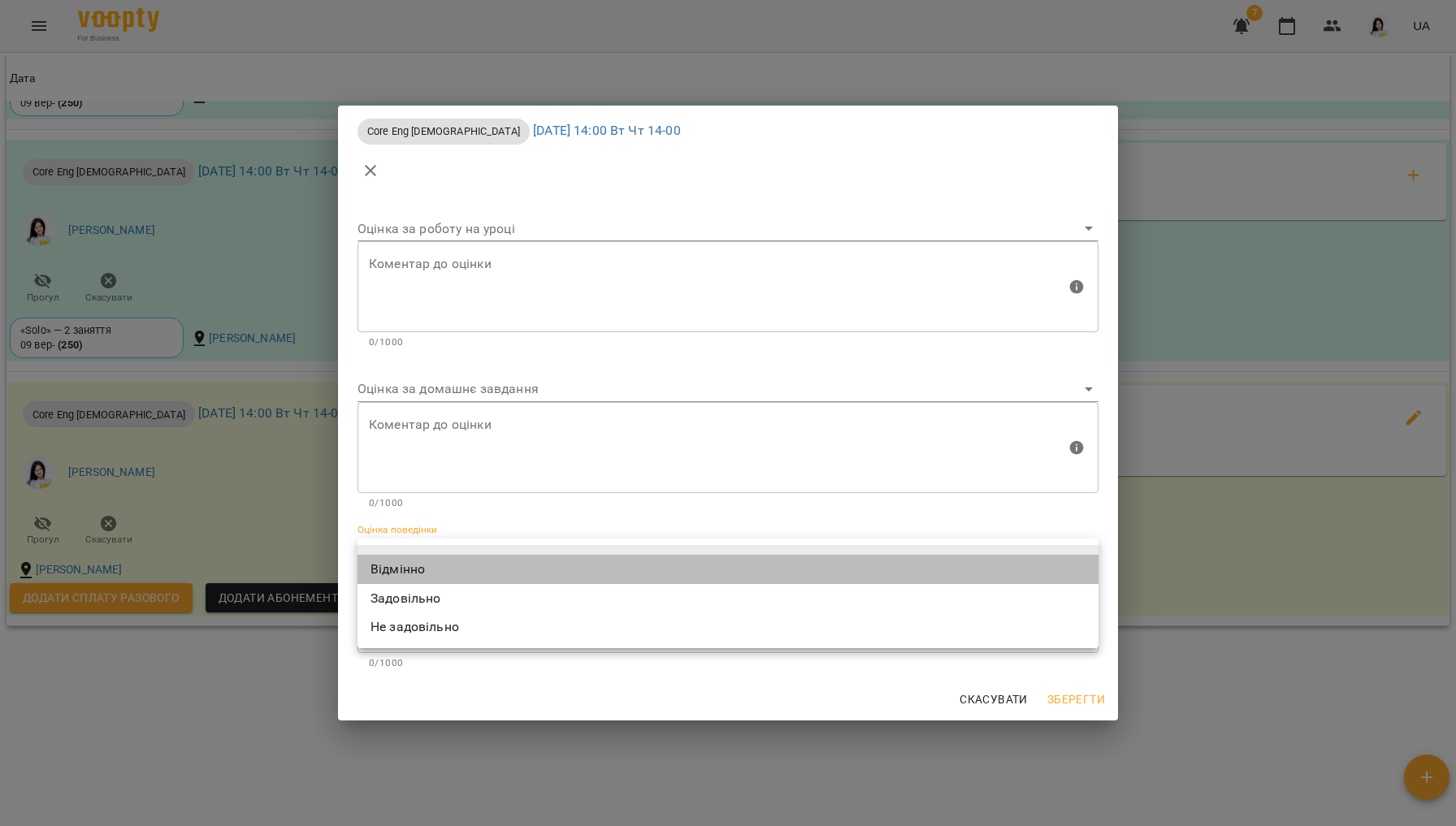
click at [420, 571] on li "Відмінно" at bounding box center [728, 570] width 741 height 30
type input "*********"
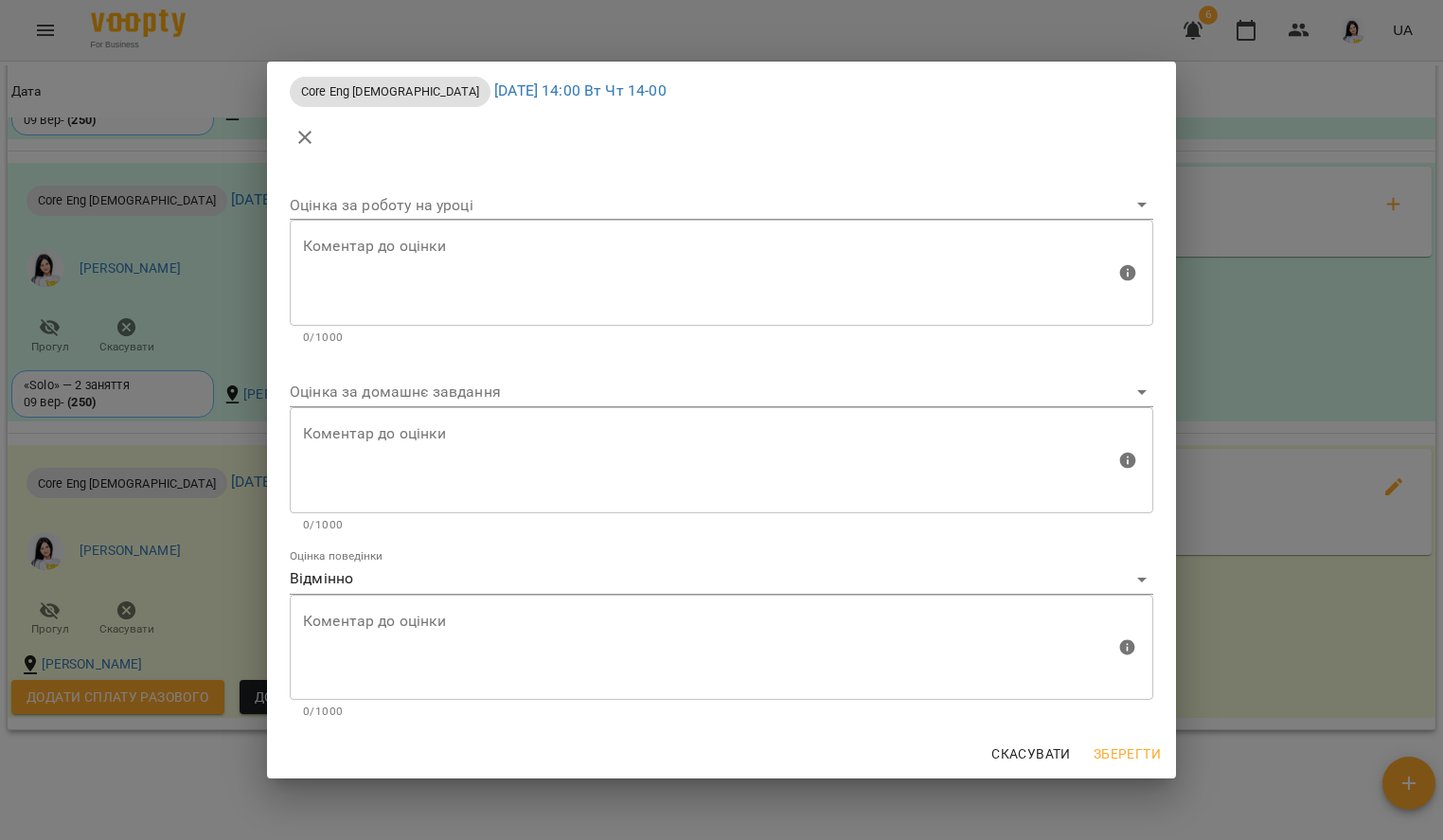
click at [1108, 731] on div "Скасувати Зберегти" at bounding box center [722, 753] width 909 height 49
click at [1126, 774] on div "Скасувати Зберегти" at bounding box center [722, 753] width 909 height 49
click at [1121, 764] on span "Зберегти" at bounding box center [1128, 754] width 67 height 23
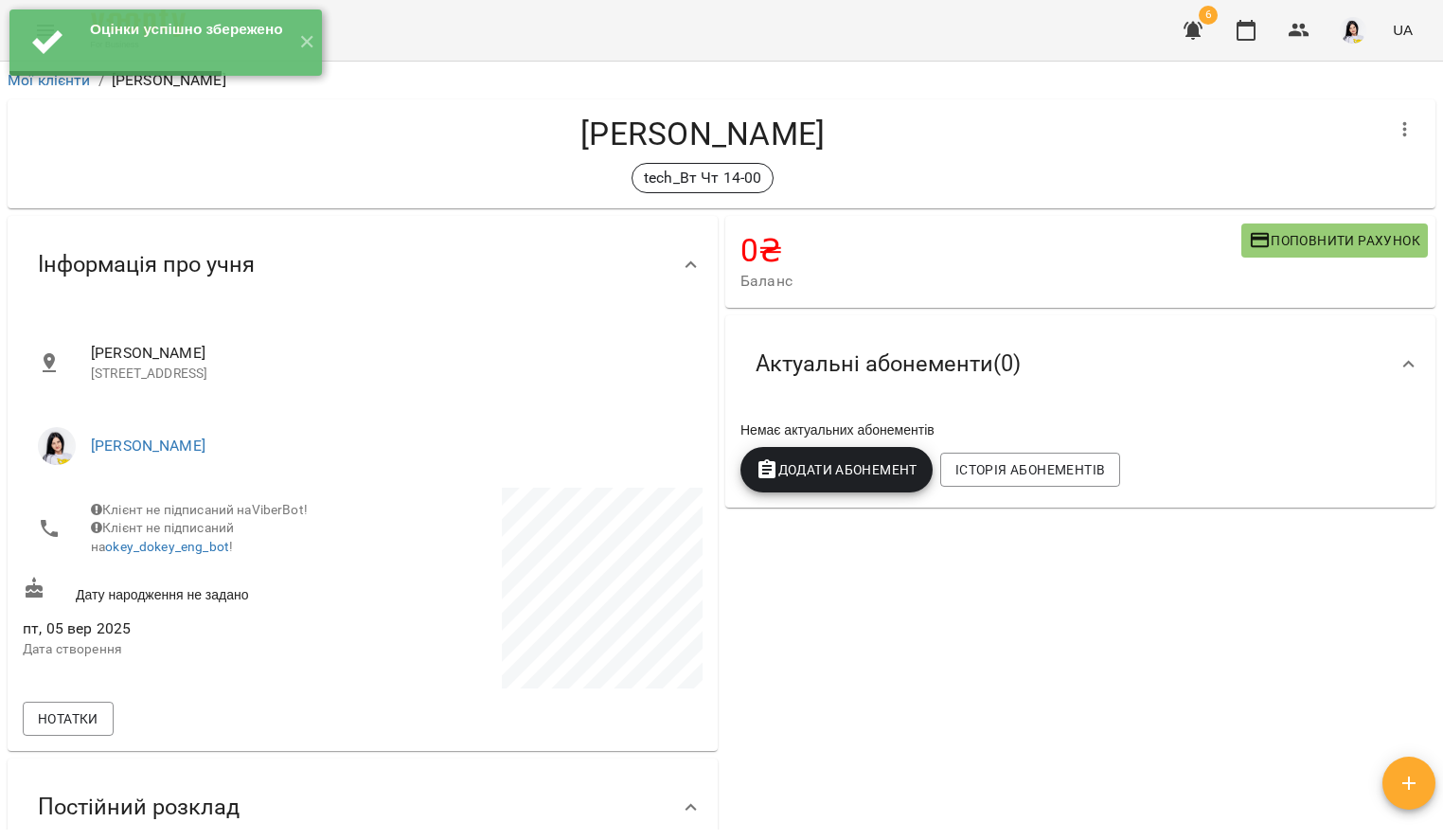
scroll to position [0, 0]
